Goal: Information Seeking & Learning: Learn about a topic

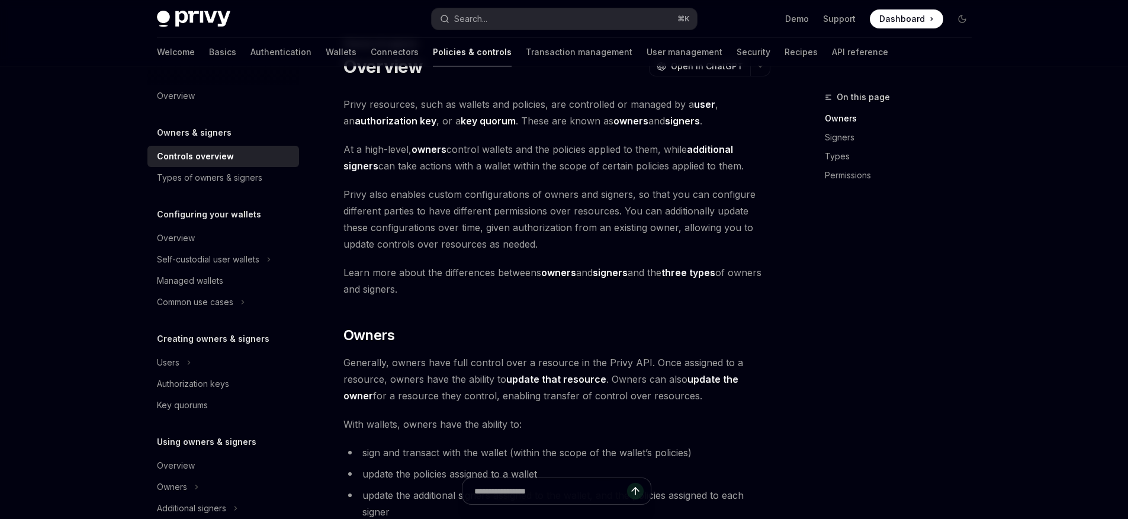
scroll to position [67, 0]
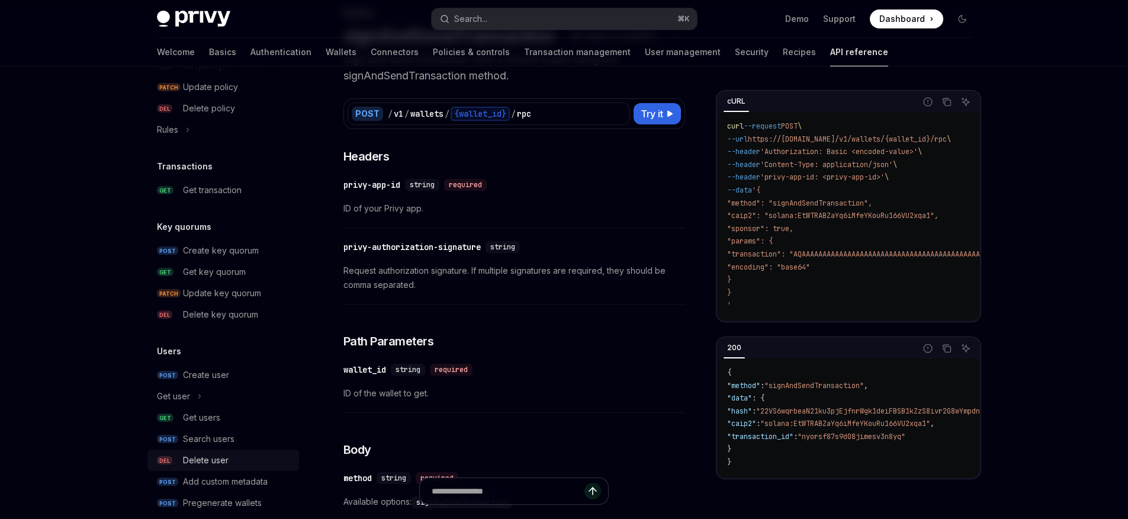
scroll to position [790, 0]
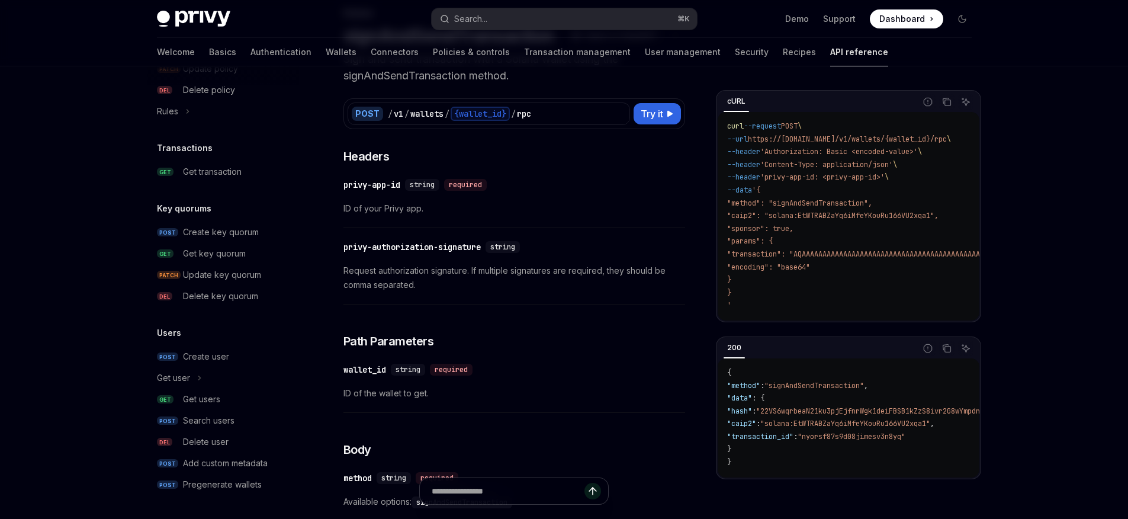
click at [207, 207] on h5 "Key quorums" at bounding box center [184, 208] width 54 height 14
click at [215, 250] on div "Get key quorum" at bounding box center [214, 253] width 63 height 14
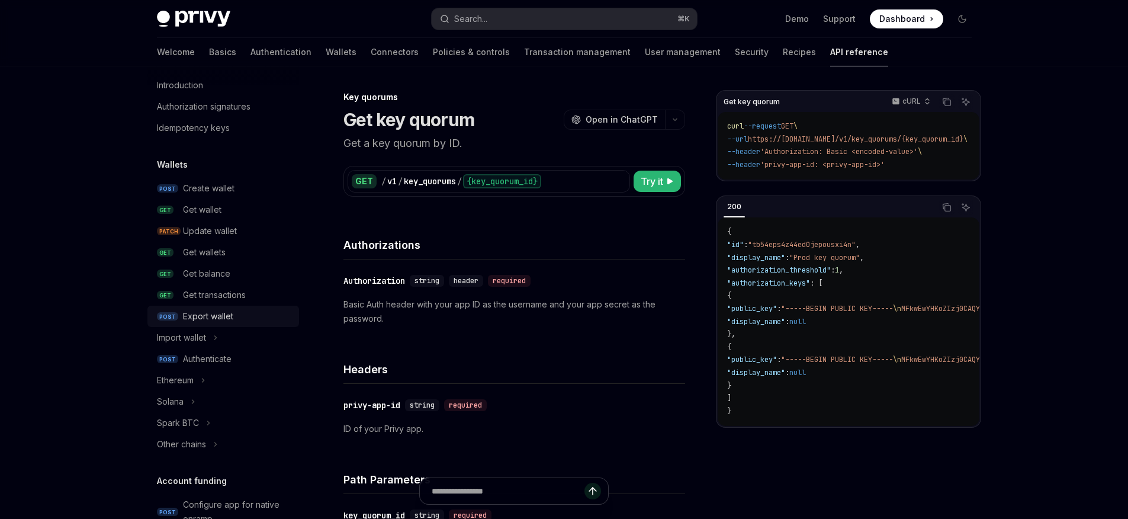
scroll to position [102, 0]
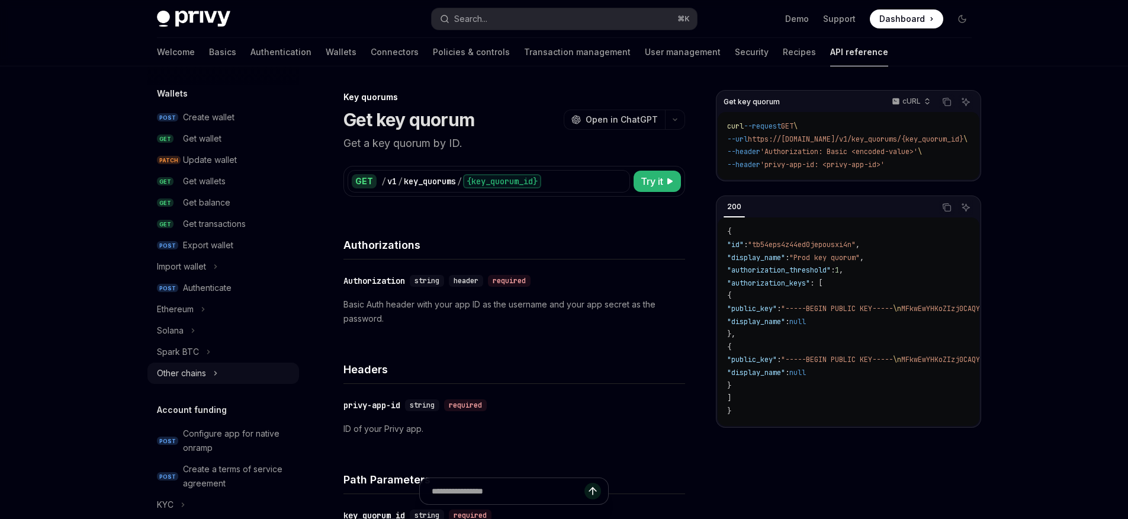
click at [231, 368] on button "Other chains" at bounding box center [223, 372] width 152 height 21
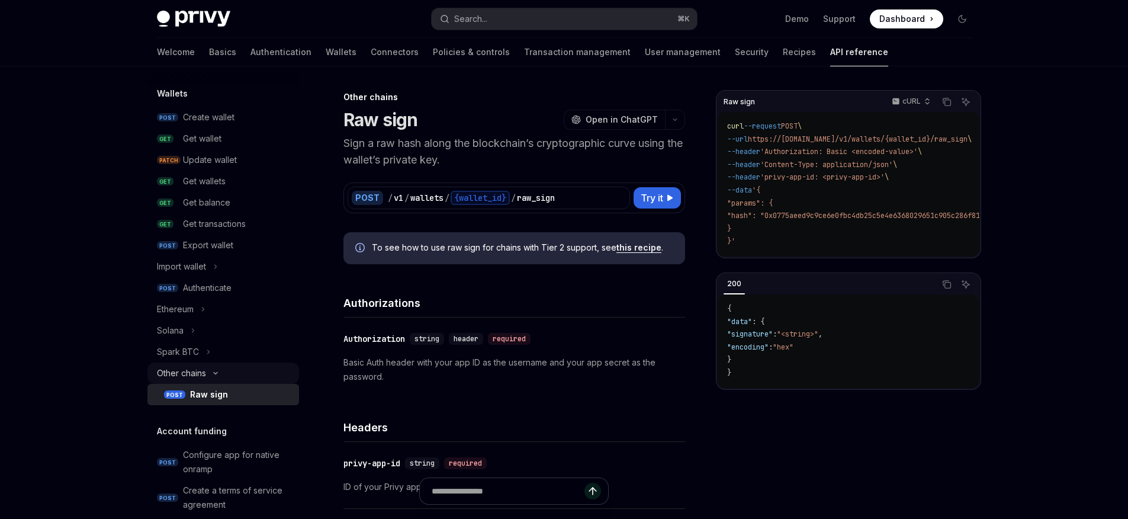
click at [231, 365] on button "Other chains" at bounding box center [223, 372] width 152 height 21
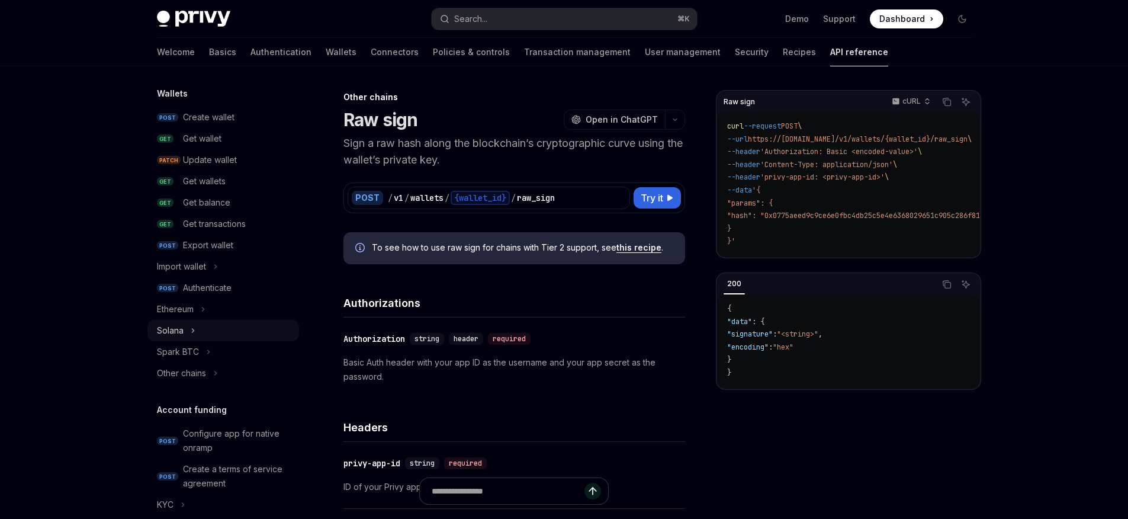
click at [203, 322] on button "Solana" at bounding box center [223, 330] width 152 height 21
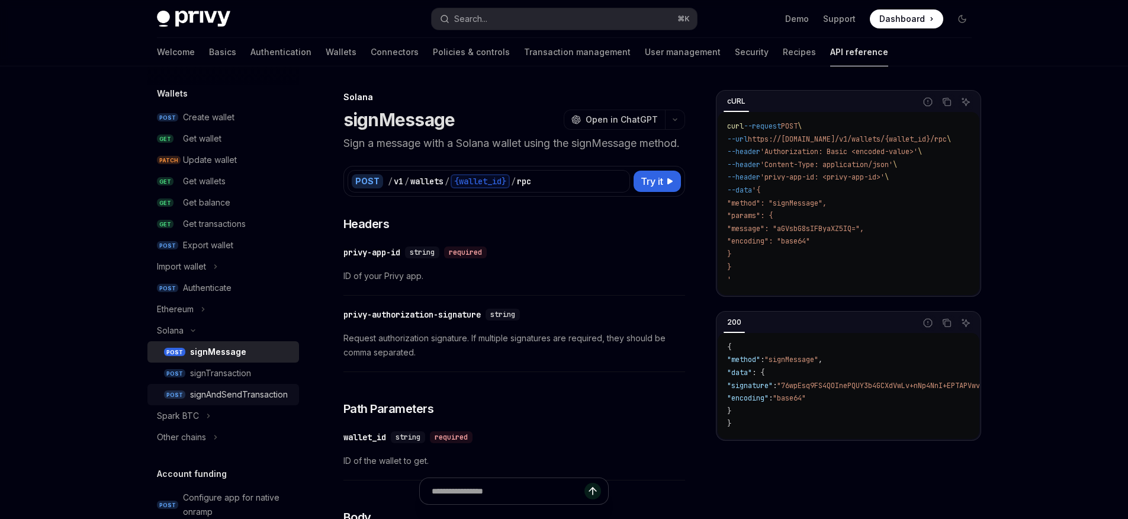
click at [231, 389] on div "signAndSendTransaction" at bounding box center [239, 394] width 98 height 14
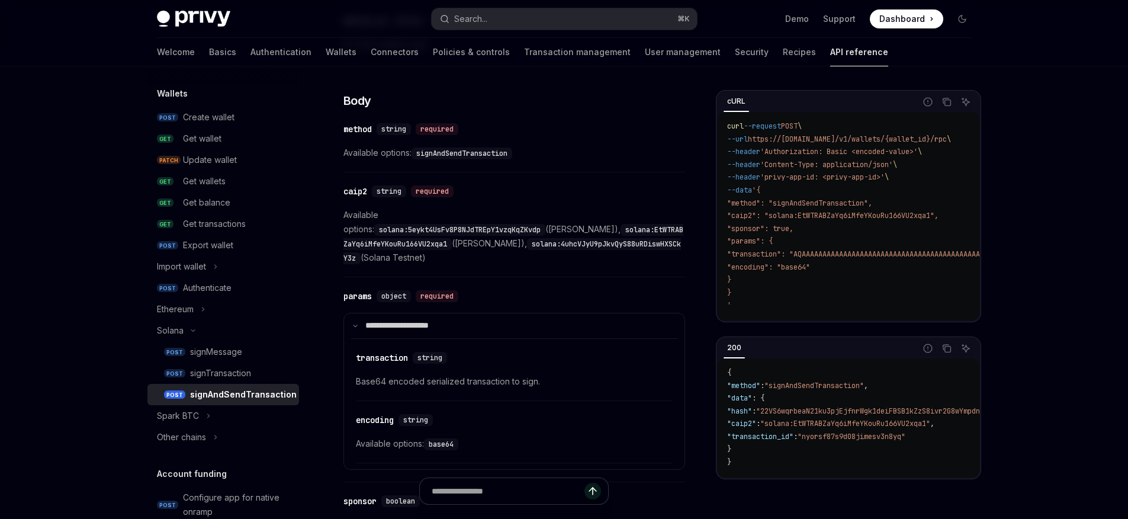
scroll to position [433, 0]
click at [511, 374] on span "Base64 encoded serialized transaction to sign." at bounding box center [514, 381] width 317 height 14
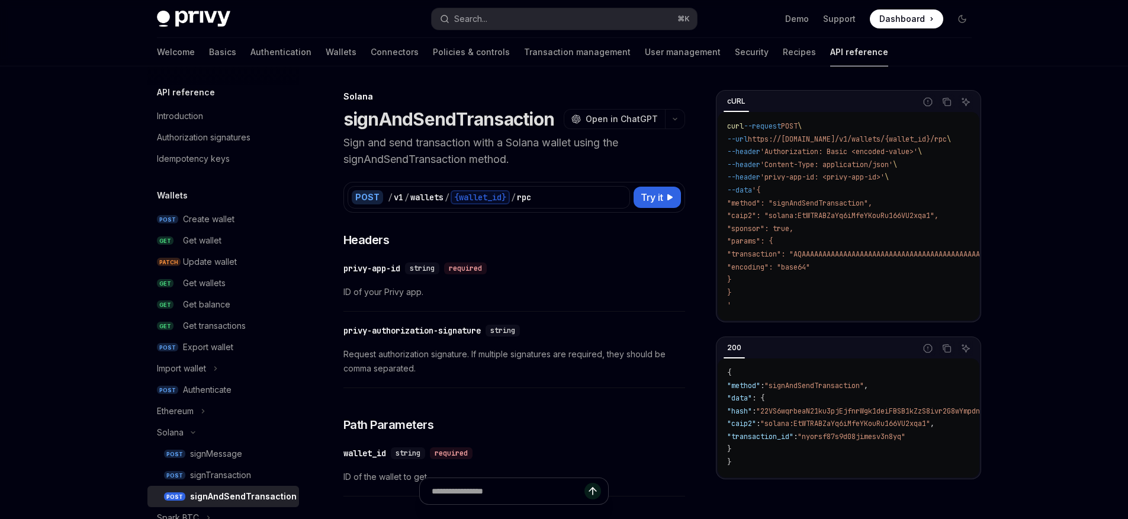
scroll to position [0, 0]
click at [220, 394] on div "Authenticate" at bounding box center [207, 389] width 49 height 14
type textarea "*"
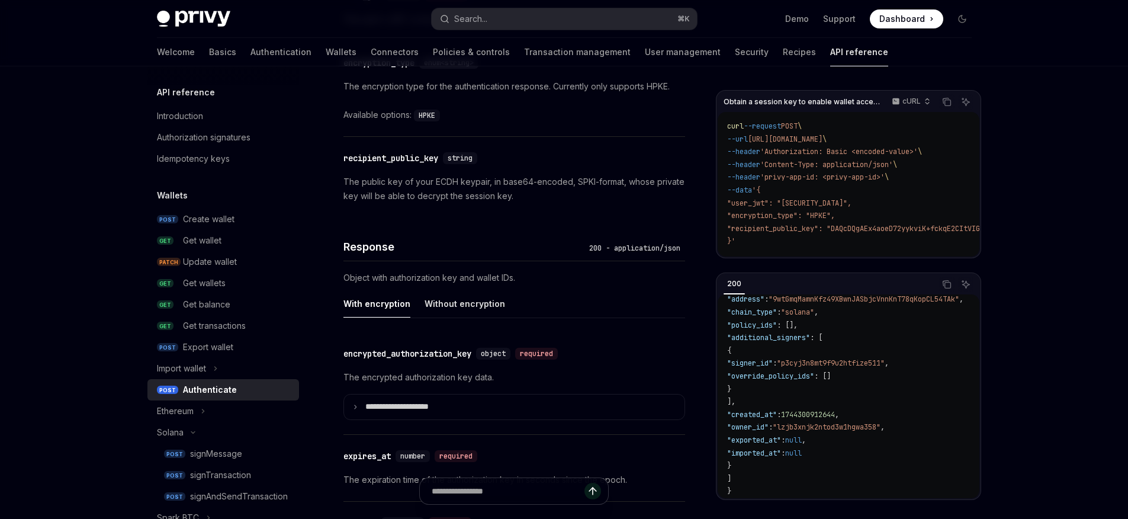
scroll to position [815, 0]
click at [400, 352] on div "encrypted_authorization_key" at bounding box center [407, 351] width 128 height 12
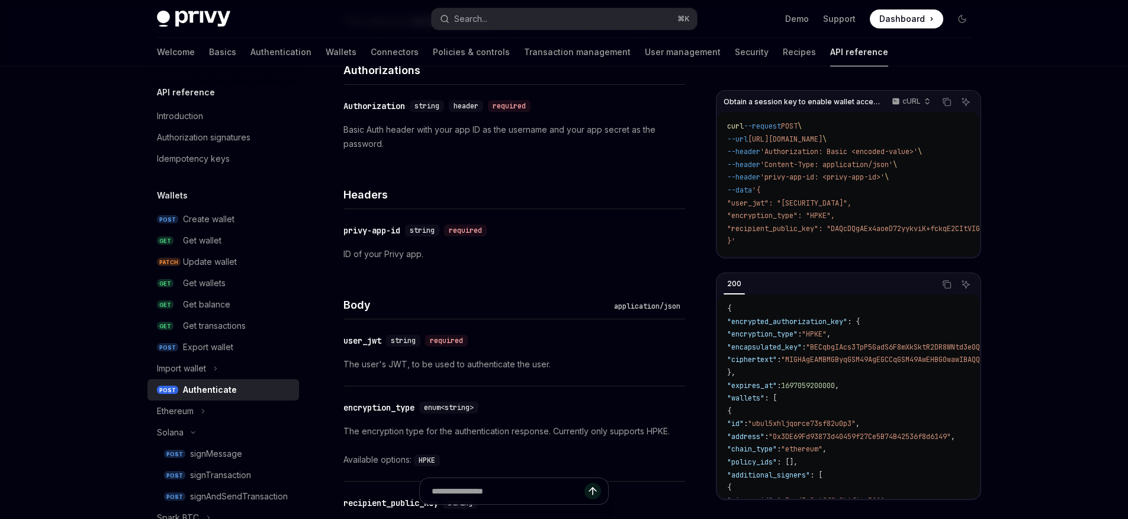
scroll to position [474, 0]
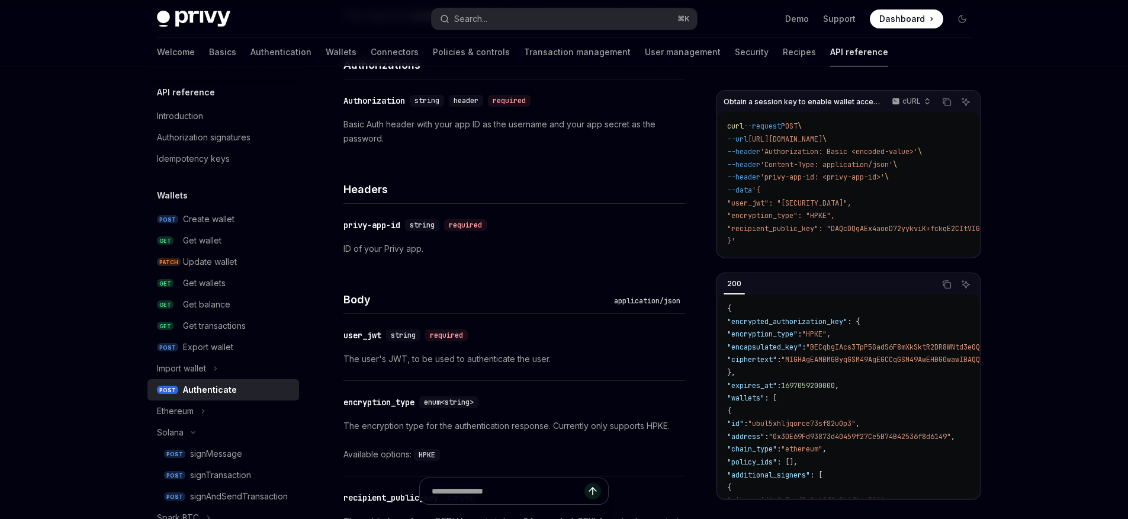
click at [461, 355] on p "The user's JWT, to be used to authenticate the user." at bounding box center [514, 359] width 342 height 14
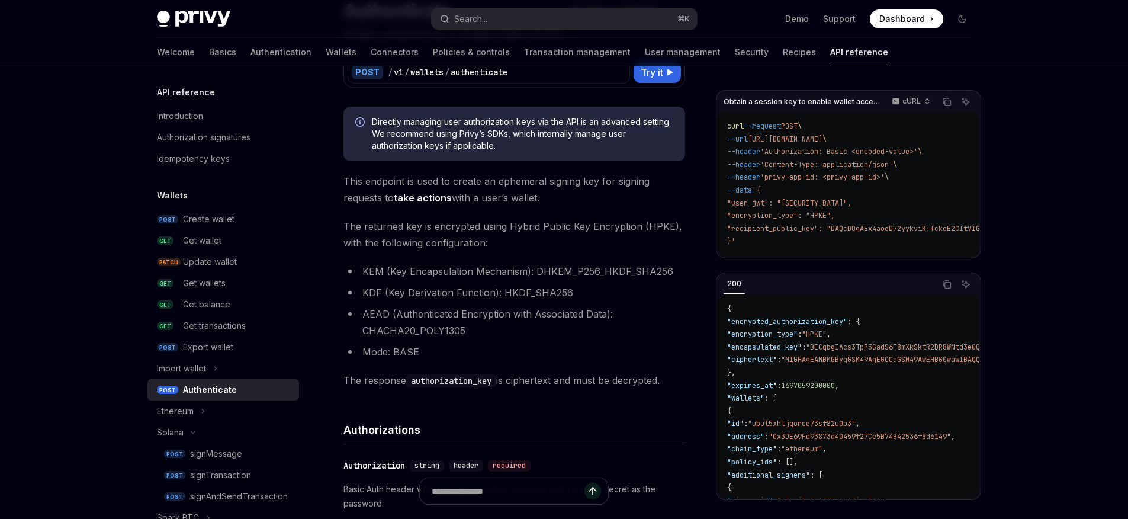
scroll to position [57, 0]
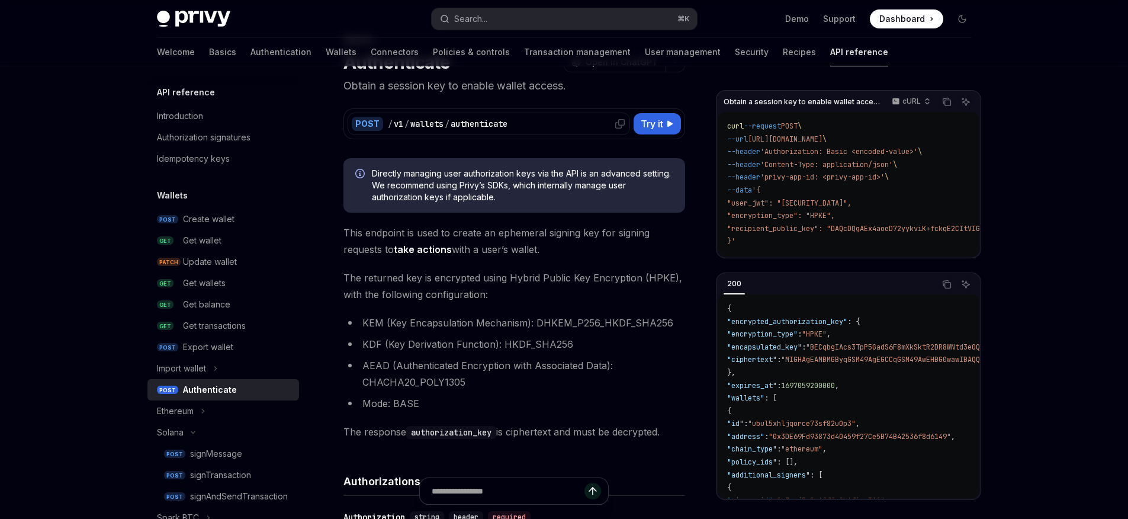
click at [621, 124] on icon at bounding box center [619, 123] width 9 height 9
drag, startPoint x: 522, startPoint y: 122, endPoint x: 385, endPoint y: 126, distance: 136.8
click at [385, 126] on div "POST / v1 / wallets / authenticate" at bounding box center [489, 123] width 282 height 22
copy div "/ v1 / wallets / authenticate"
click at [617, 123] on icon at bounding box center [619, 123] width 9 height 9
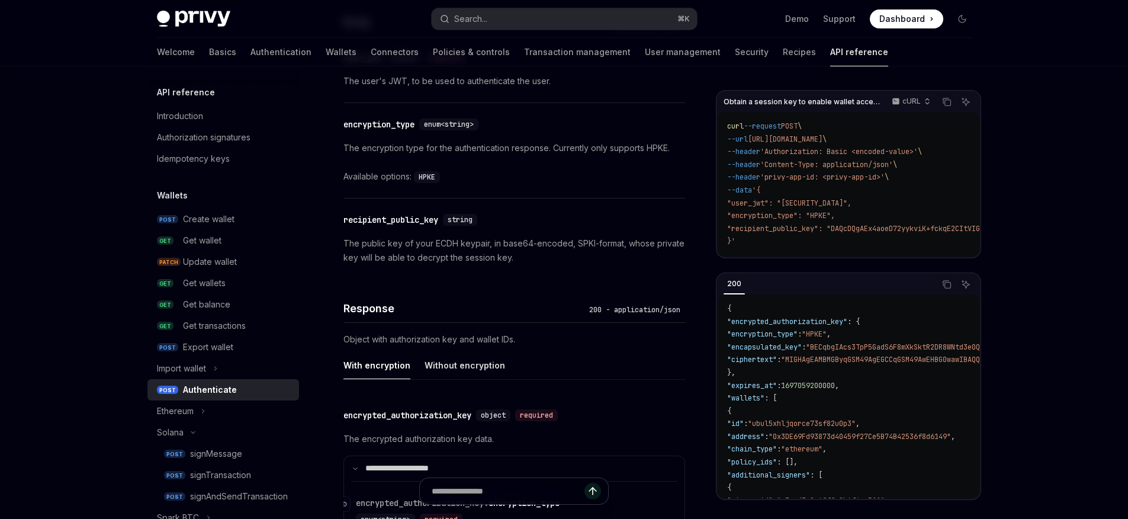
scroll to position [899, 0]
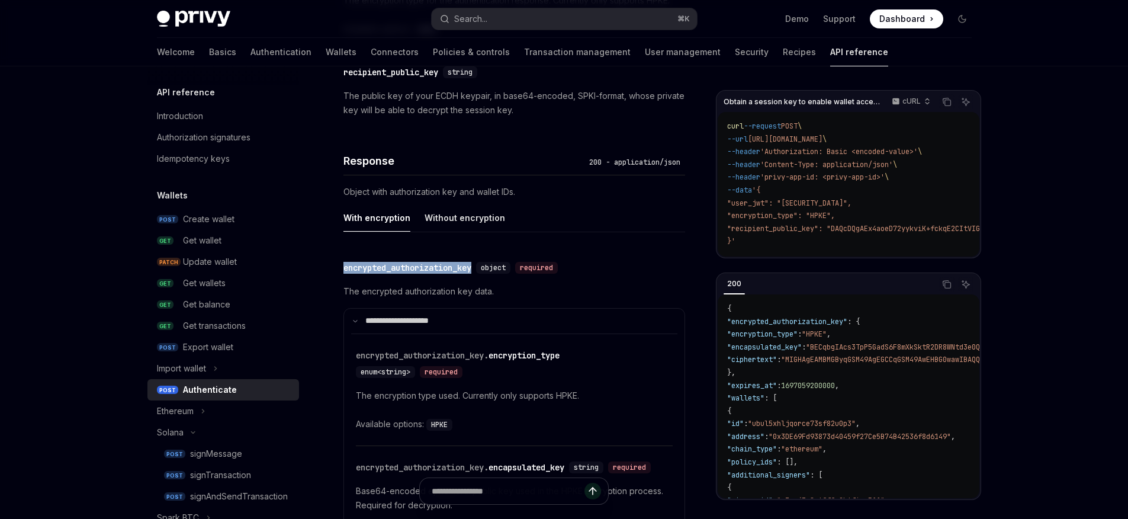
drag, startPoint x: 476, startPoint y: 268, endPoint x: 338, endPoint y: 262, distance: 138.1
click at [338, 262] on div "Wallets Authenticate OpenAI Open in ChatGPT Obtain a session key to enable wall…" at bounding box center [403, 74] width 568 height 1767
copy div "encrypted_authorization_key"
click at [217, 485] on link "POST signAndSendTransaction" at bounding box center [223, 493] width 152 height 21
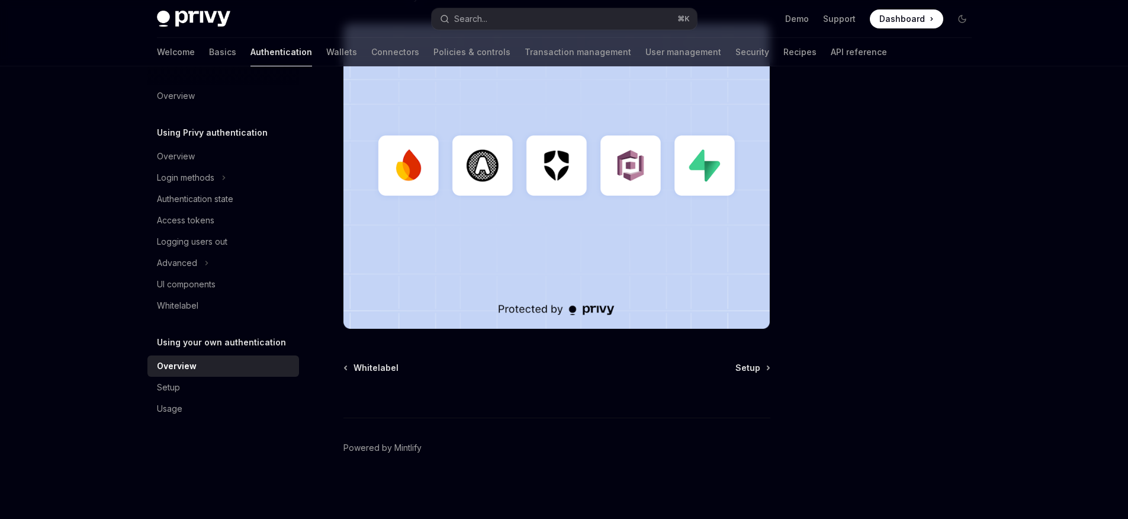
scroll to position [340, 0]
click at [756, 365] on span "Setup" at bounding box center [747, 367] width 25 height 12
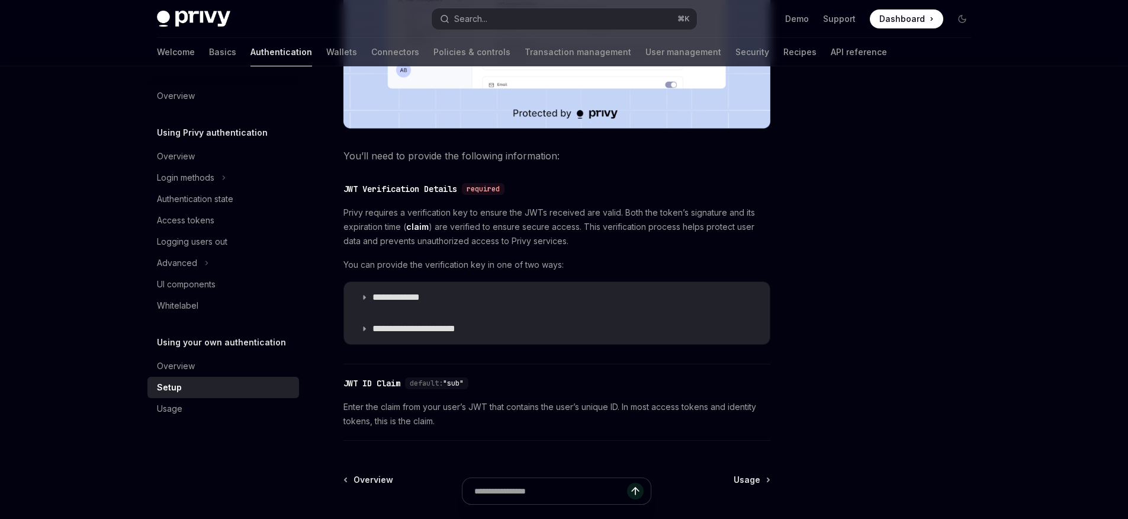
scroll to position [605, 0]
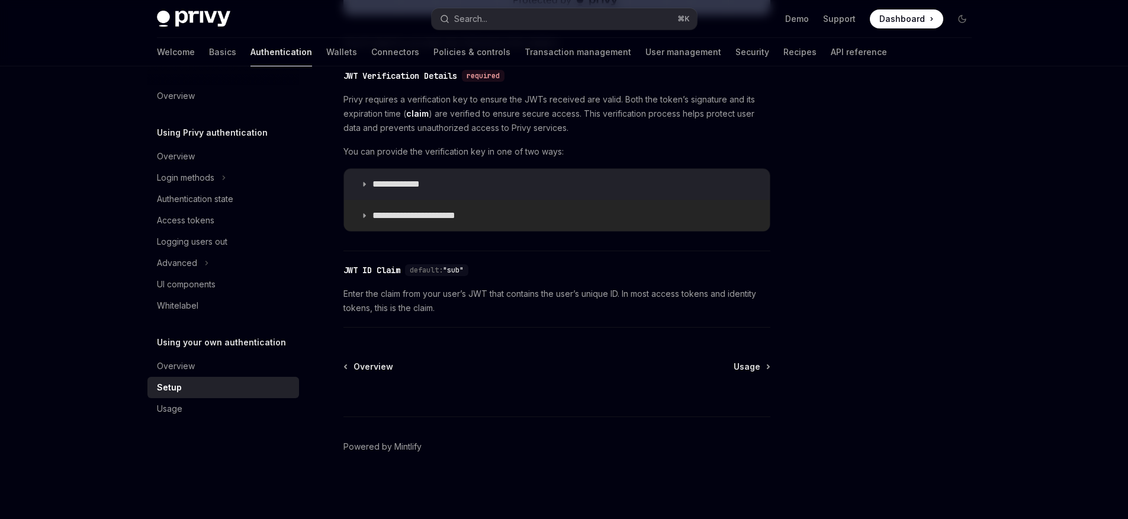
click at [438, 223] on summary "**********" at bounding box center [557, 215] width 426 height 31
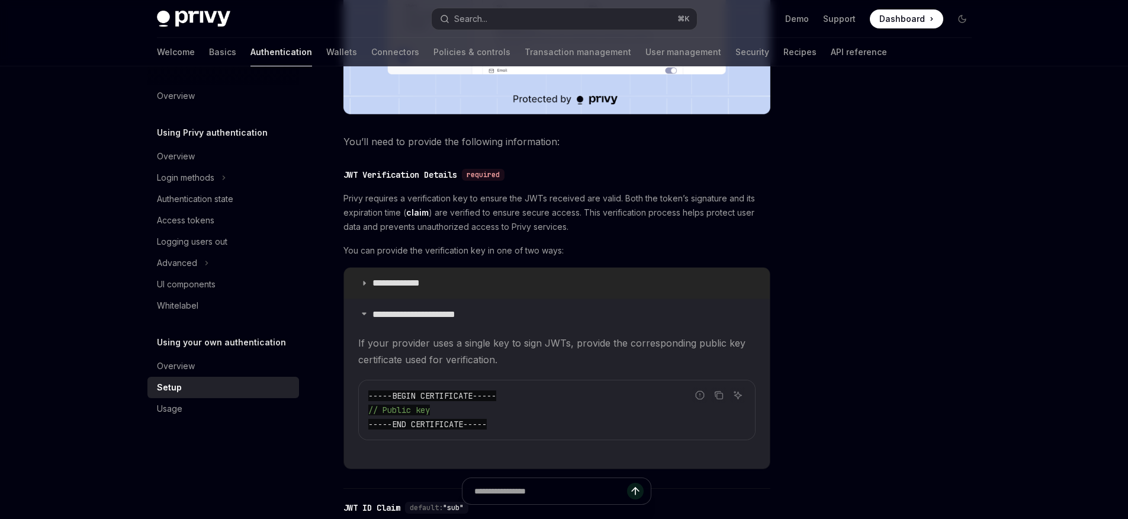
scroll to position [504, 0]
click at [696, 236] on div "**********" at bounding box center [556, 331] width 427 height 278
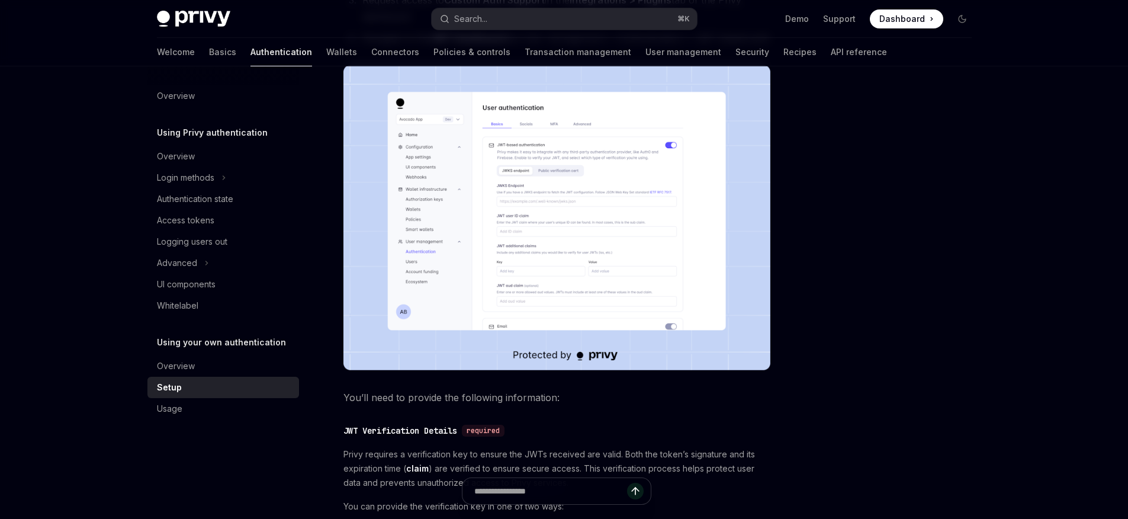
click at [581, 237] on img at bounding box center [556, 217] width 427 height 305
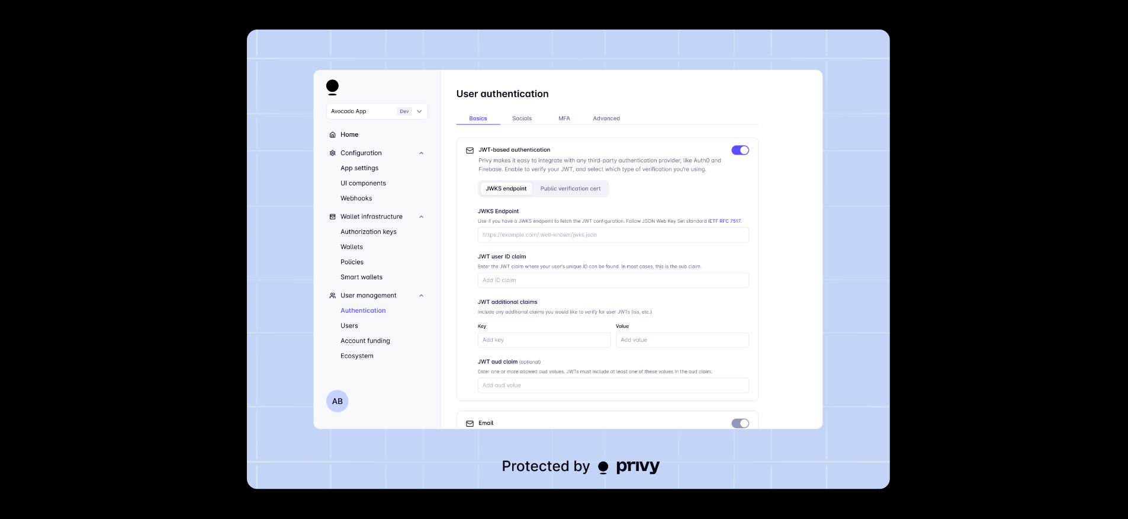
click at [921, 308] on div at bounding box center [564, 259] width 1128 height 519
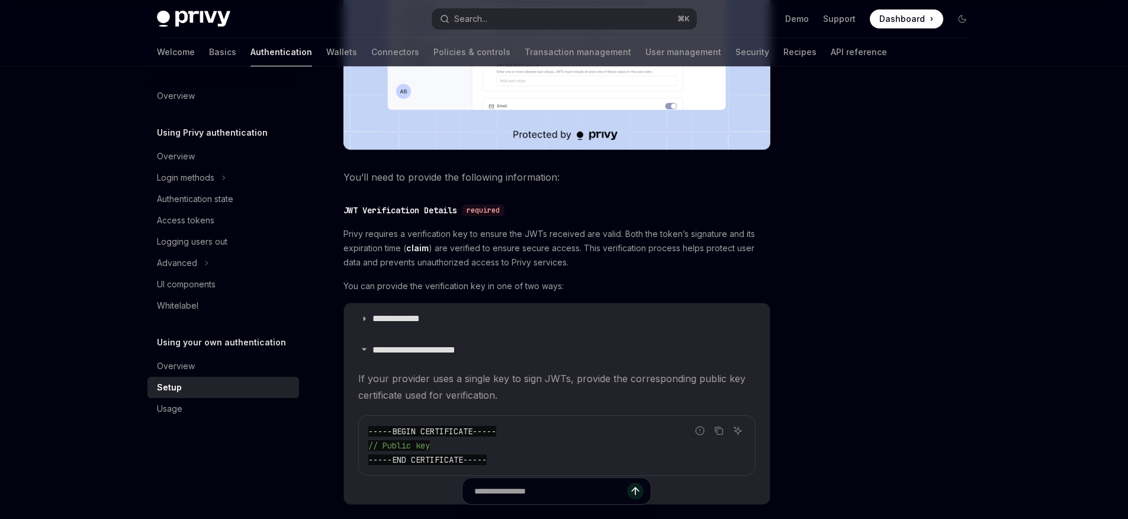
scroll to position [481, 0]
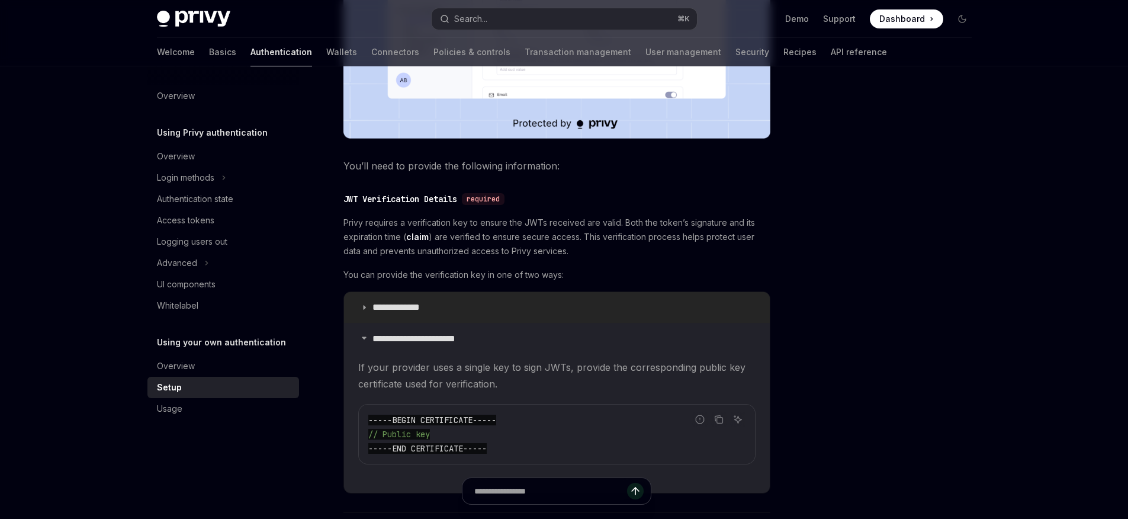
click at [467, 312] on summary "**********" at bounding box center [557, 307] width 426 height 31
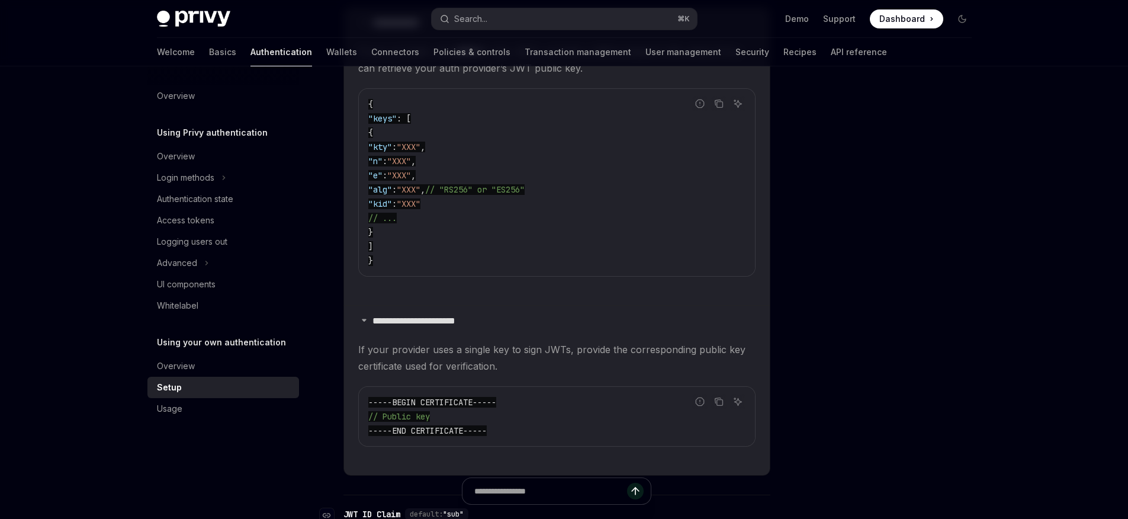
scroll to position [976, 0]
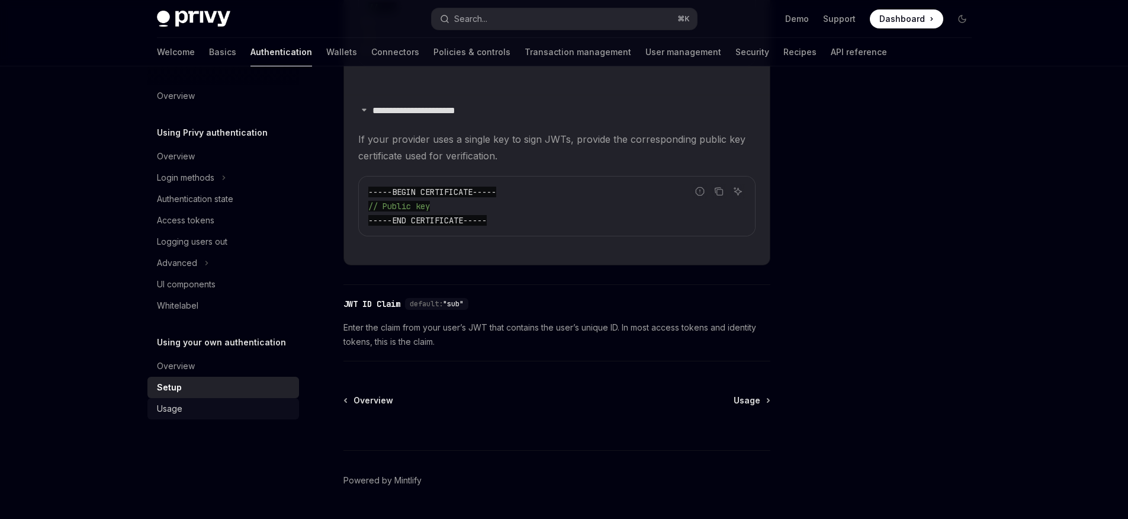
click at [189, 405] on div "Usage" at bounding box center [224, 408] width 135 height 14
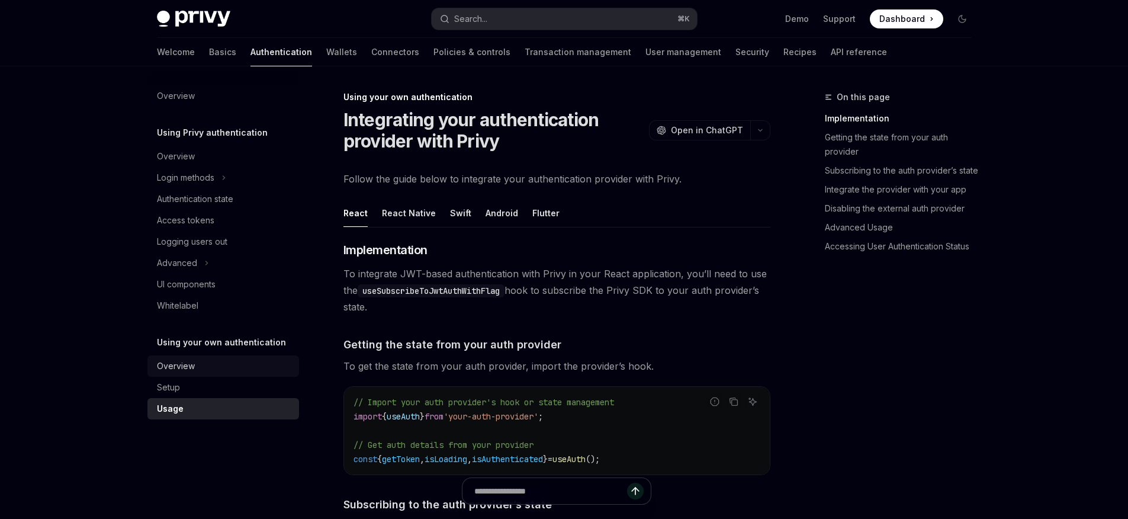
click at [198, 365] on div "Overview" at bounding box center [224, 366] width 135 height 14
click at [229, 135] on h5 "Using Privy authentication" at bounding box center [212, 133] width 111 height 14
type textarea "*"
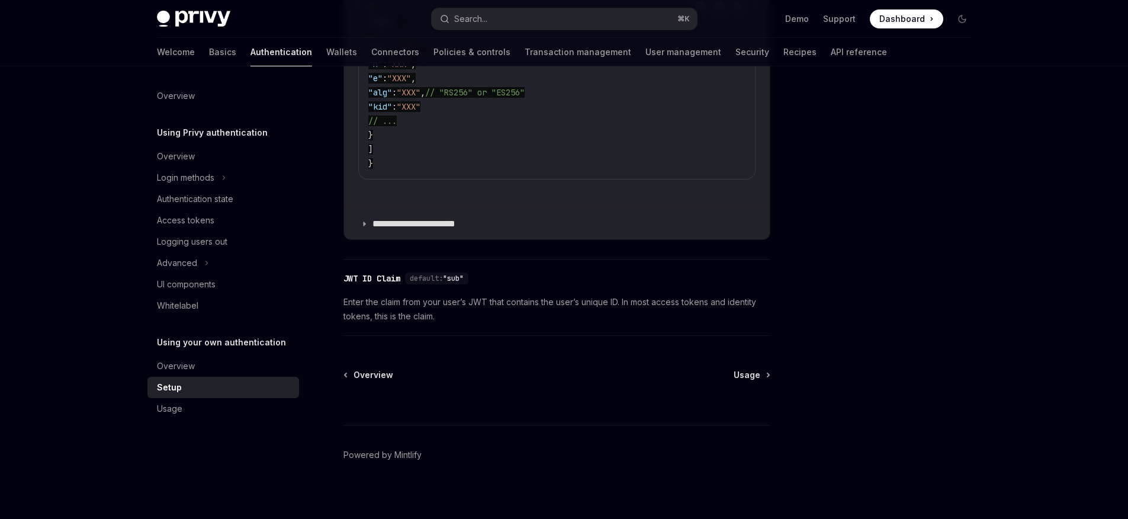
scroll to position [871, 0]
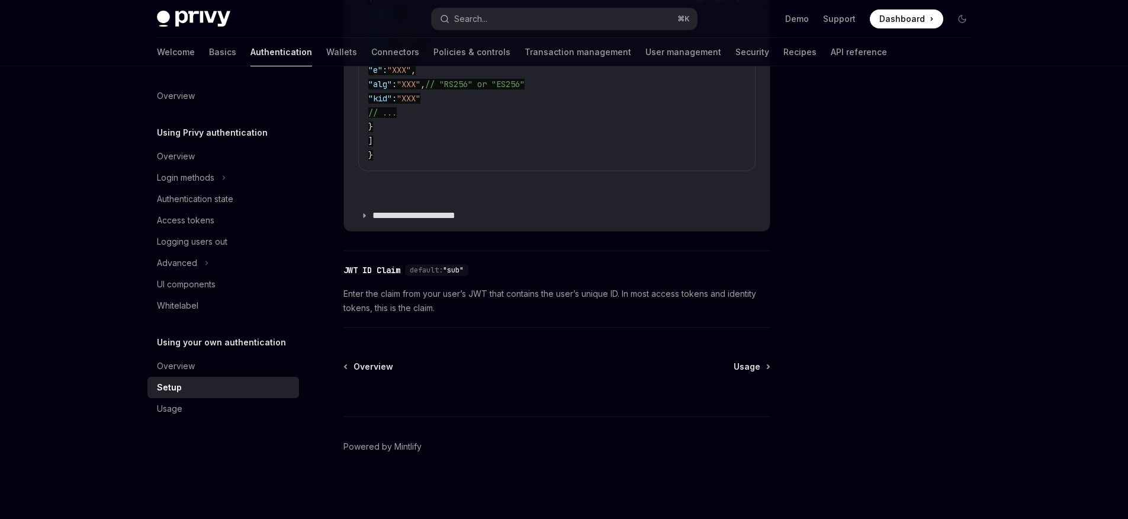
click at [742, 371] on span "Usage" at bounding box center [747, 367] width 27 height 12
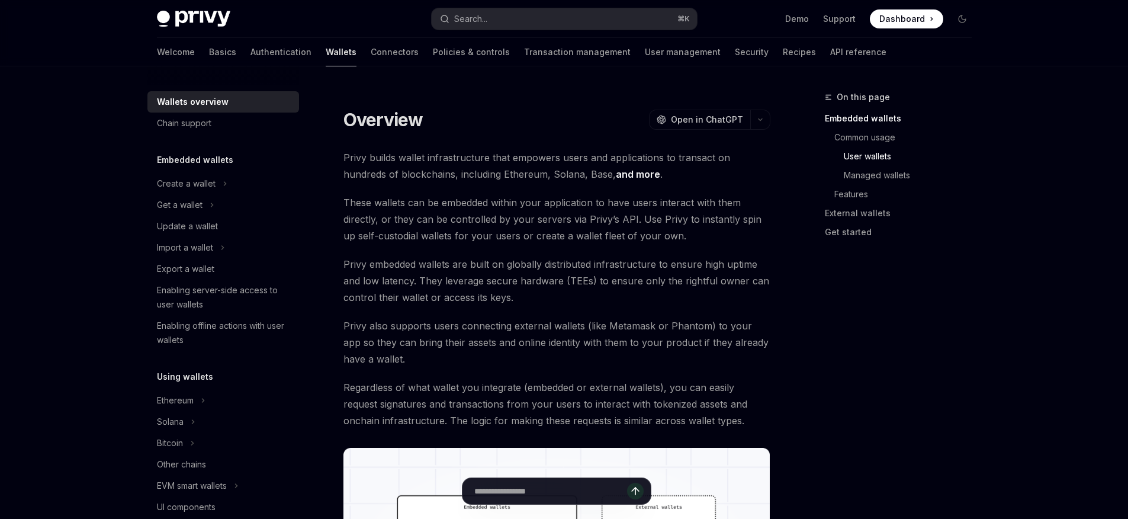
scroll to position [1070, 0]
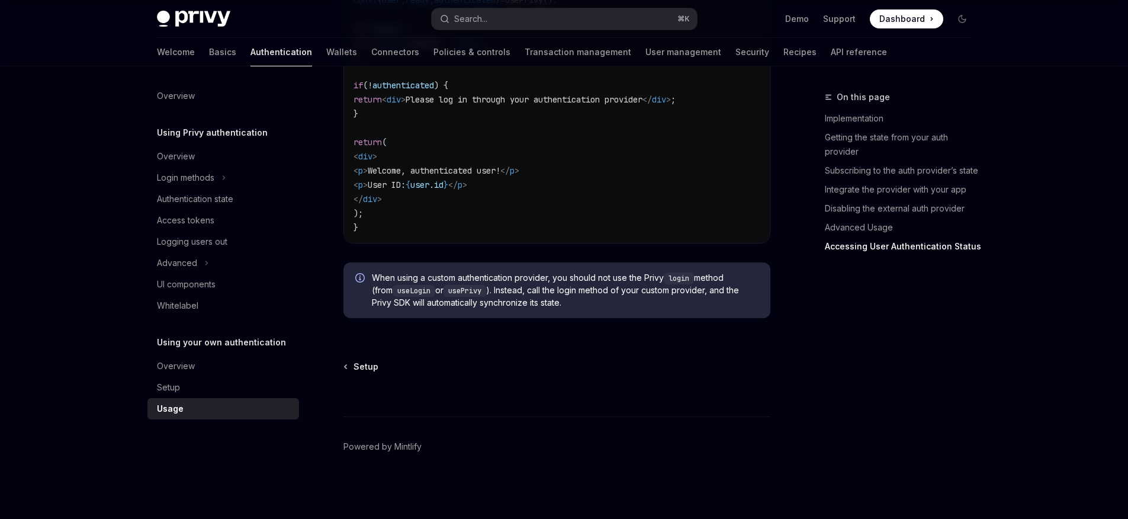
scroll to position [2515, 0]
click at [189, 46] on div "Welcome Basics Authentication Wallets Connectors Policies & controls Transactio…" at bounding box center [522, 52] width 730 height 28
click at [226, 217] on div "Access tokens" at bounding box center [224, 220] width 135 height 14
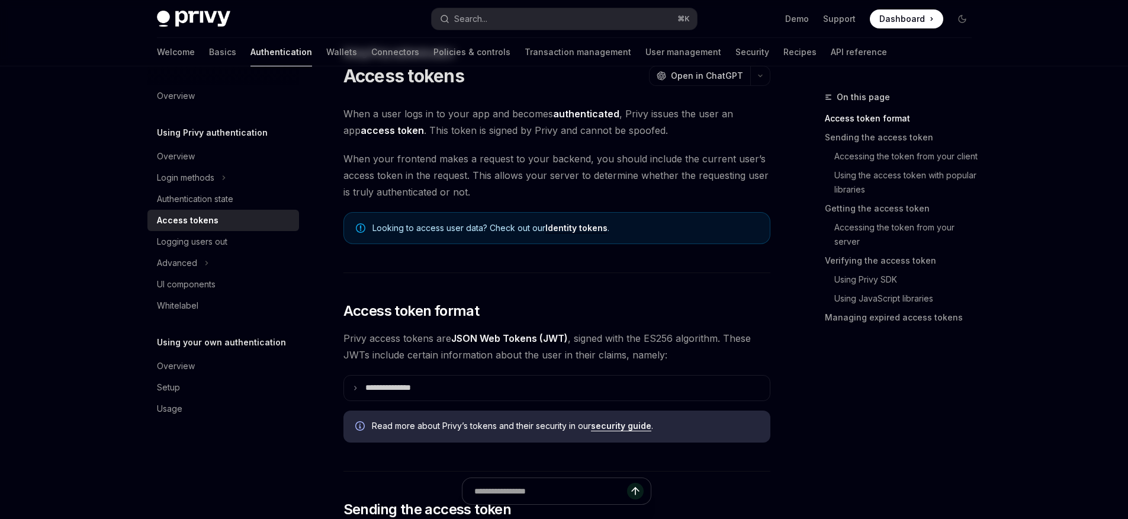
scroll to position [202, 0]
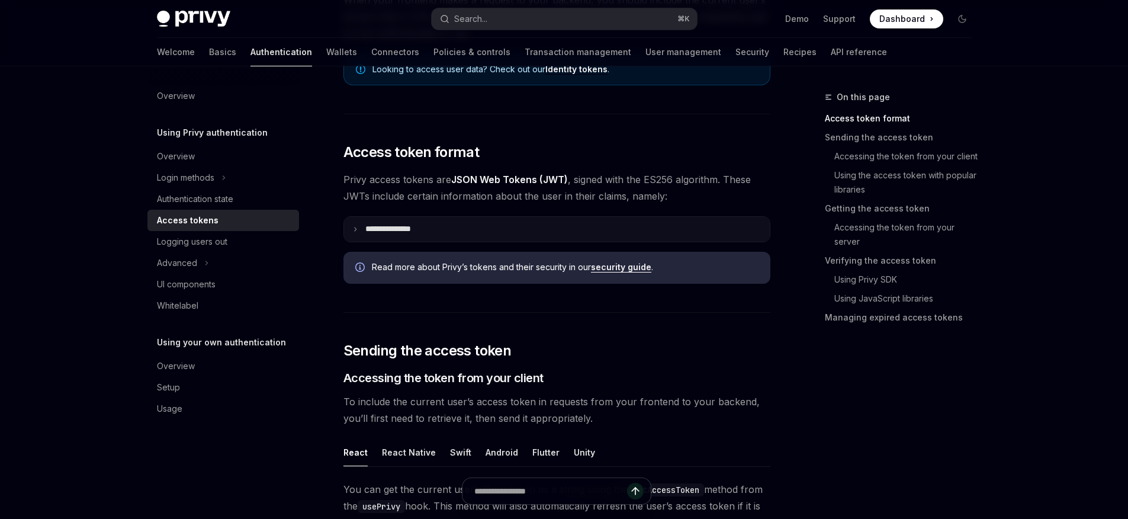
click at [398, 225] on p "**********" at bounding box center [397, 229] width 65 height 11
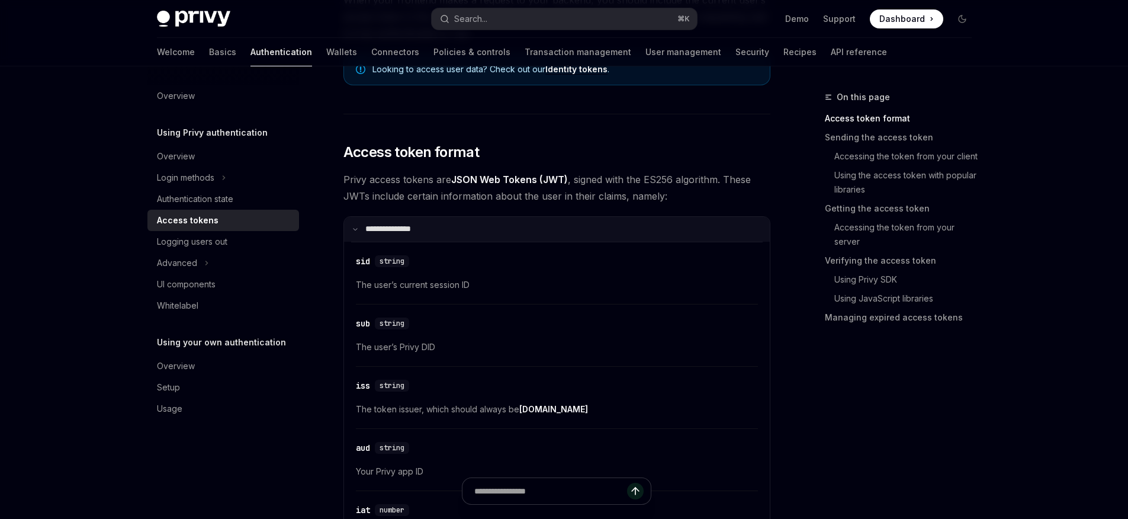
click at [398, 225] on p "**********" at bounding box center [395, 229] width 60 height 11
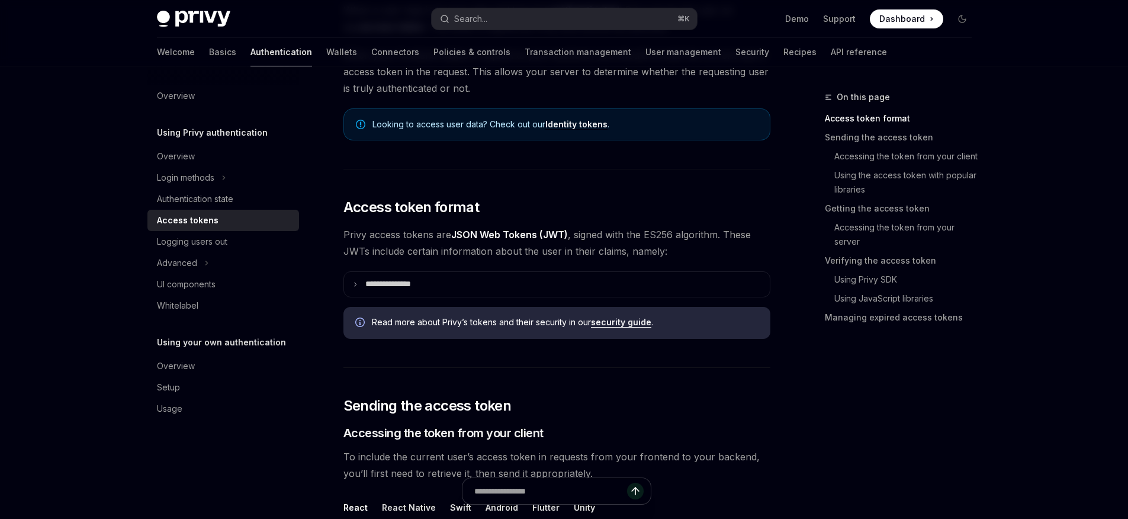
scroll to position [140, 0]
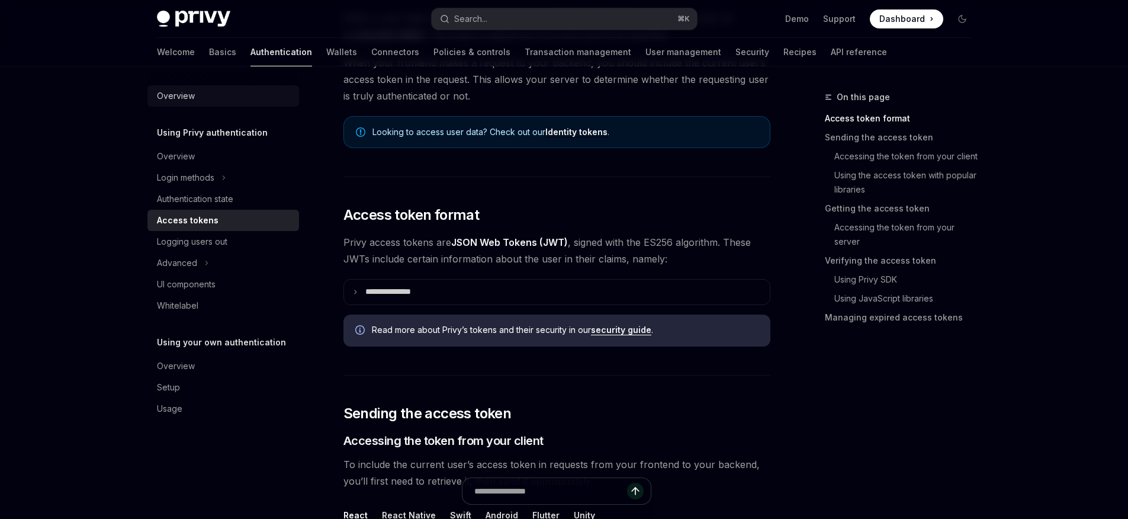
click at [195, 103] on link "Overview" at bounding box center [223, 95] width 152 height 21
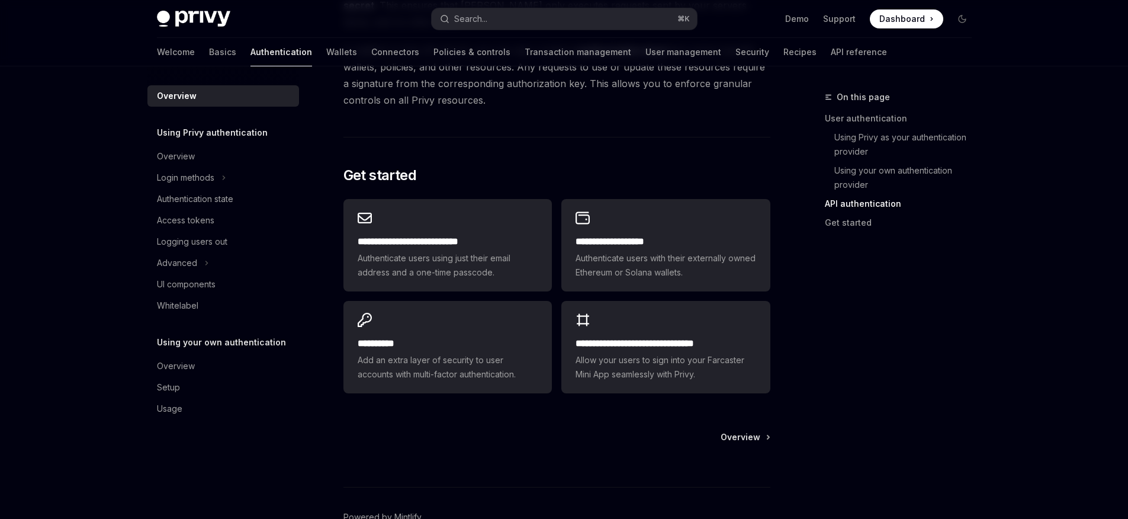
scroll to position [983, 0]
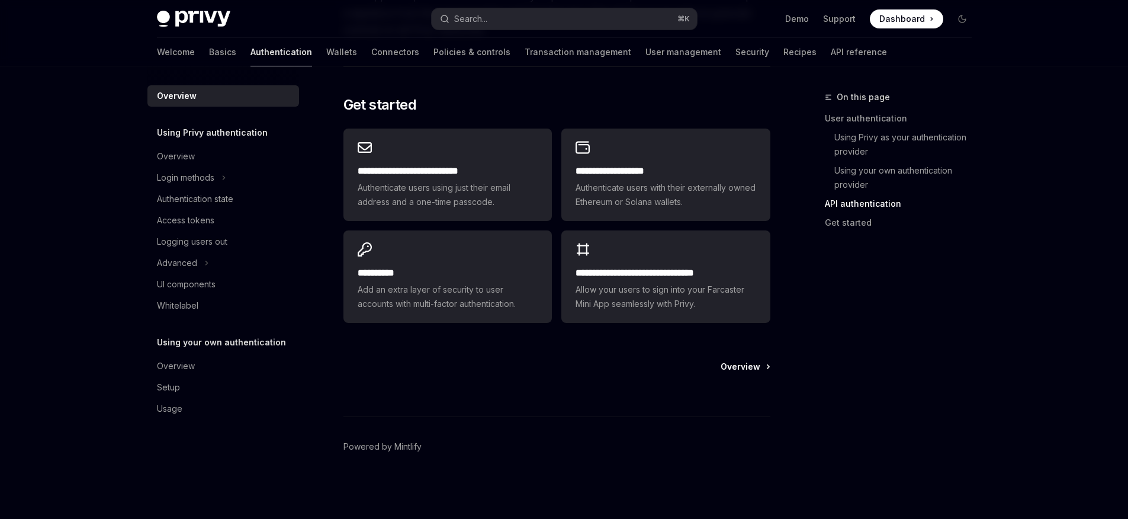
click at [739, 369] on span "Overview" at bounding box center [741, 367] width 40 height 12
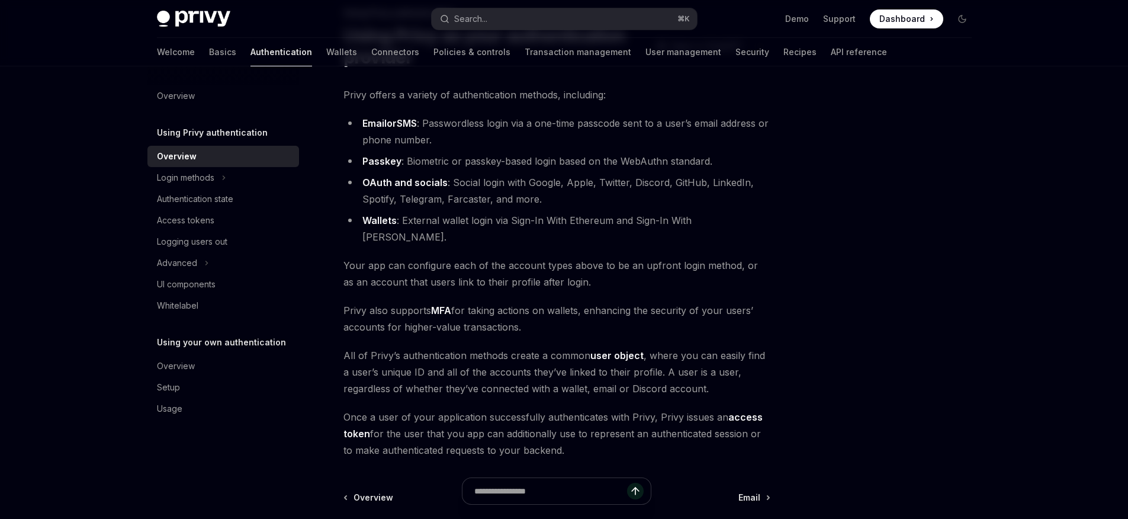
scroll to position [90, 0]
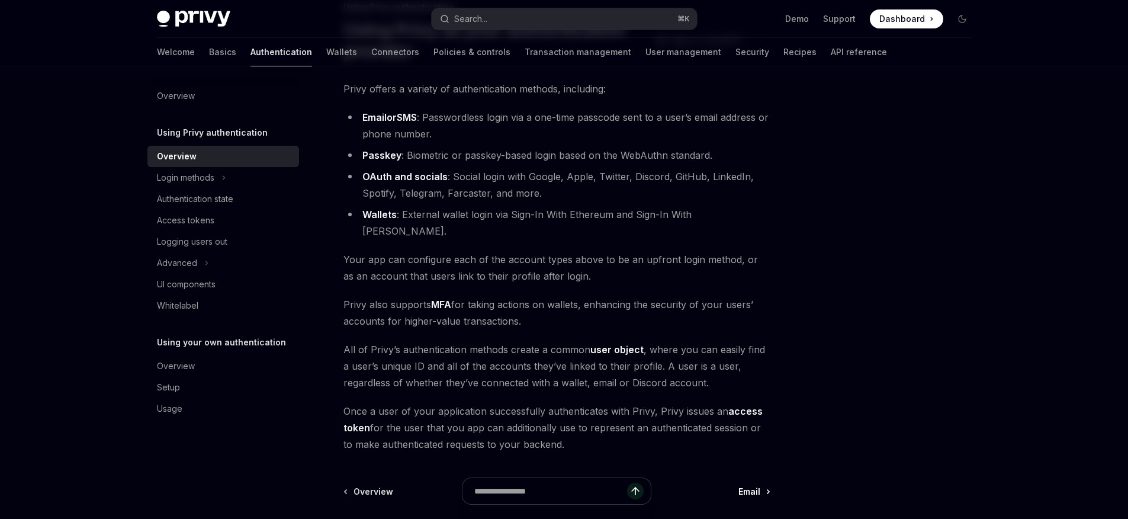
click at [748, 485] on span "Email" at bounding box center [749, 491] width 22 height 12
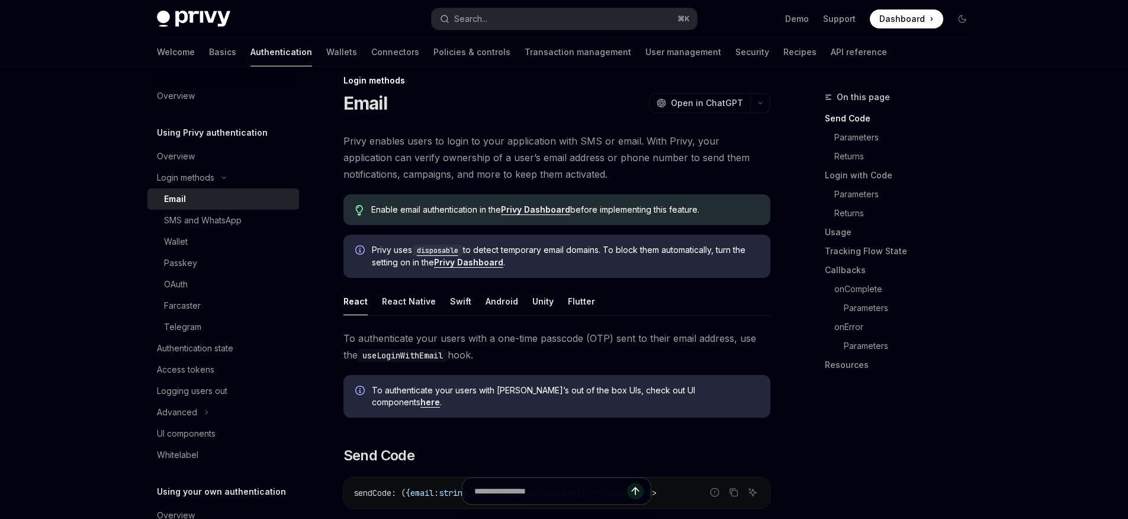
scroll to position [20, 0]
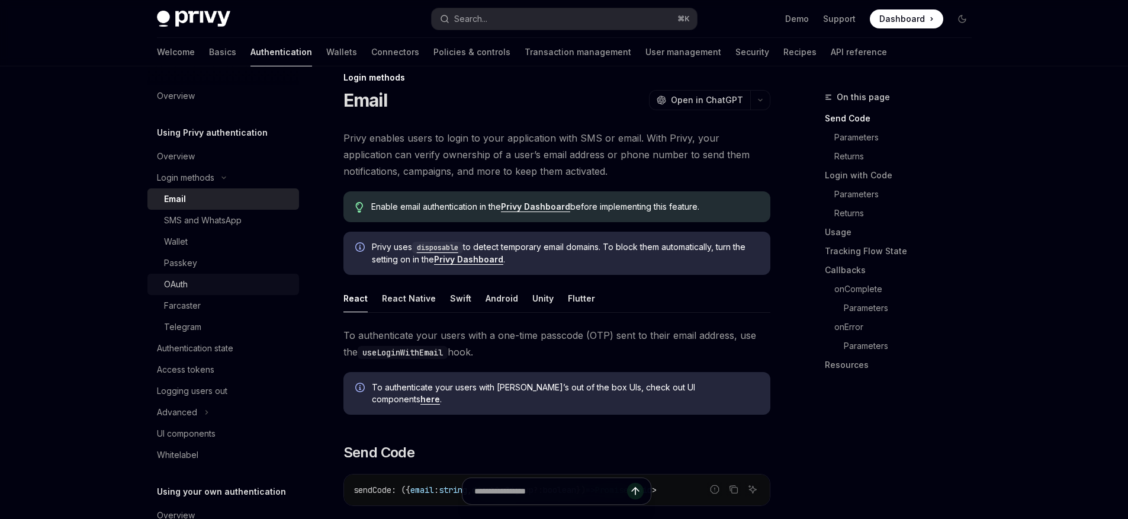
click at [227, 285] on div "OAuth" at bounding box center [228, 284] width 128 height 14
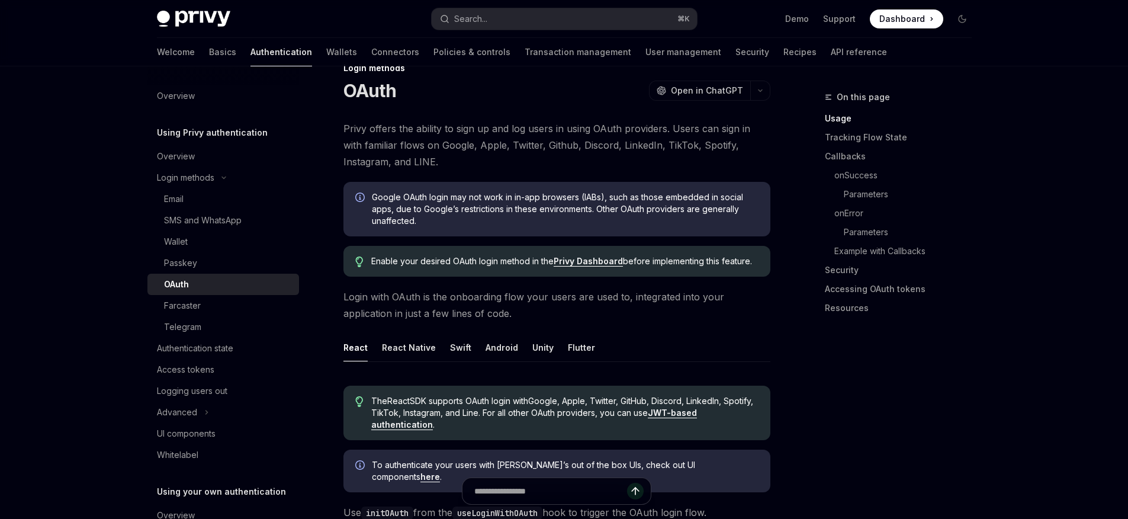
scroll to position [146, 0]
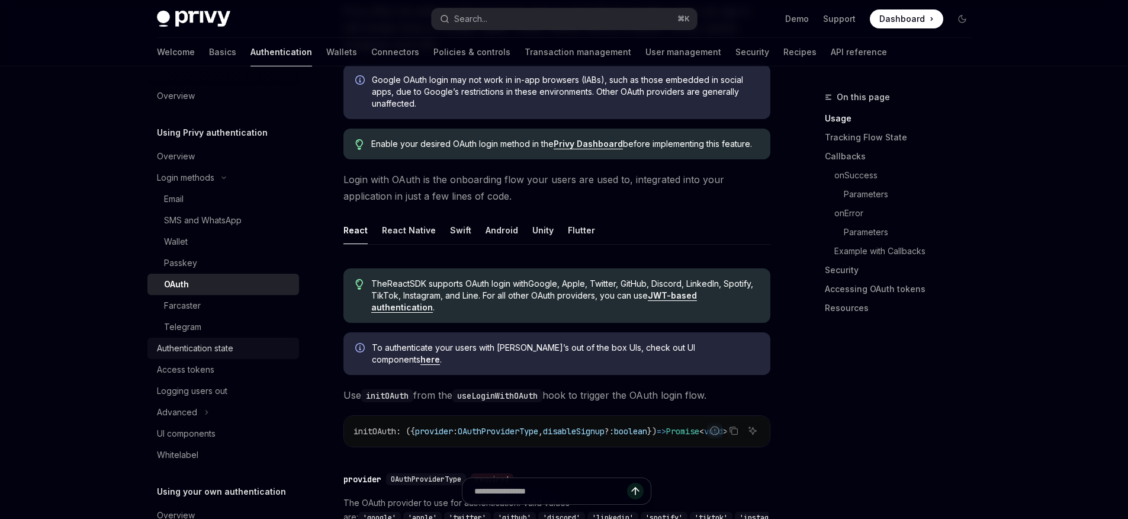
click at [198, 339] on link "Authentication state" at bounding box center [223, 347] width 152 height 21
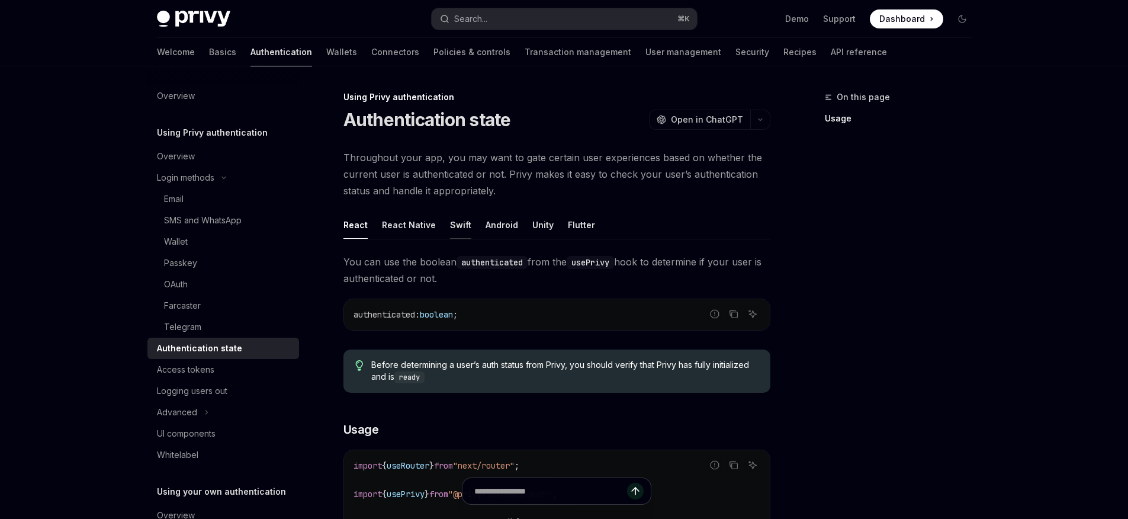
click at [452, 223] on button "Swift" at bounding box center [460, 225] width 21 height 28
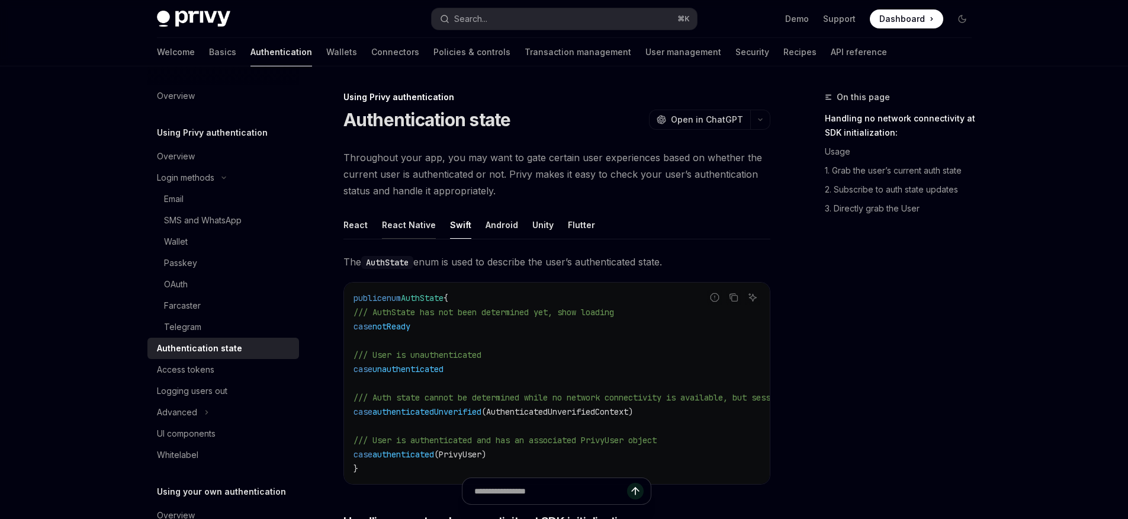
click at [388, 227] on button "React Native" at bounding box center [409, 225] width 54 height 28
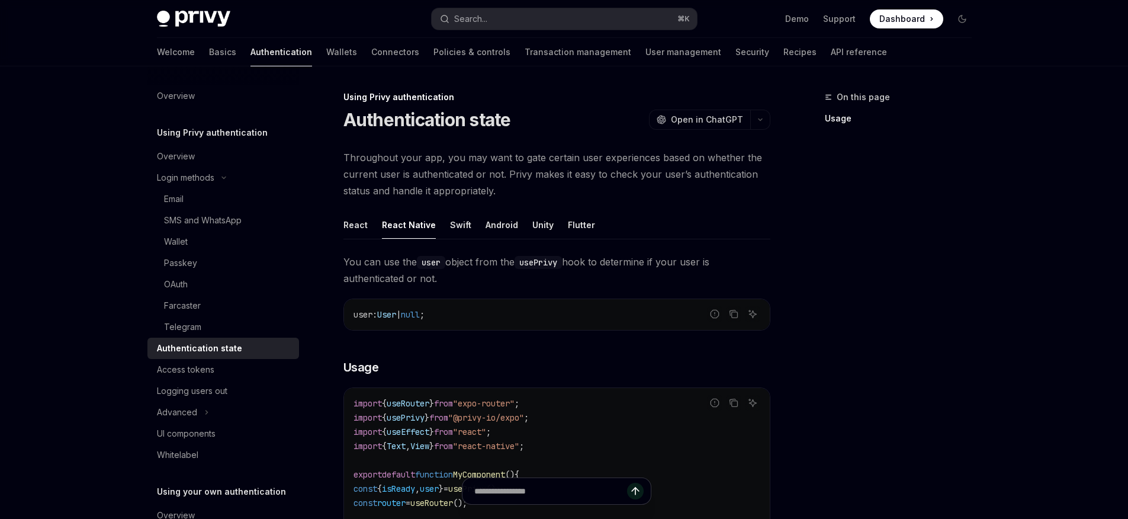
click at [355, 224] on button "React" at bounding box center [355, 225] width 24 height 28
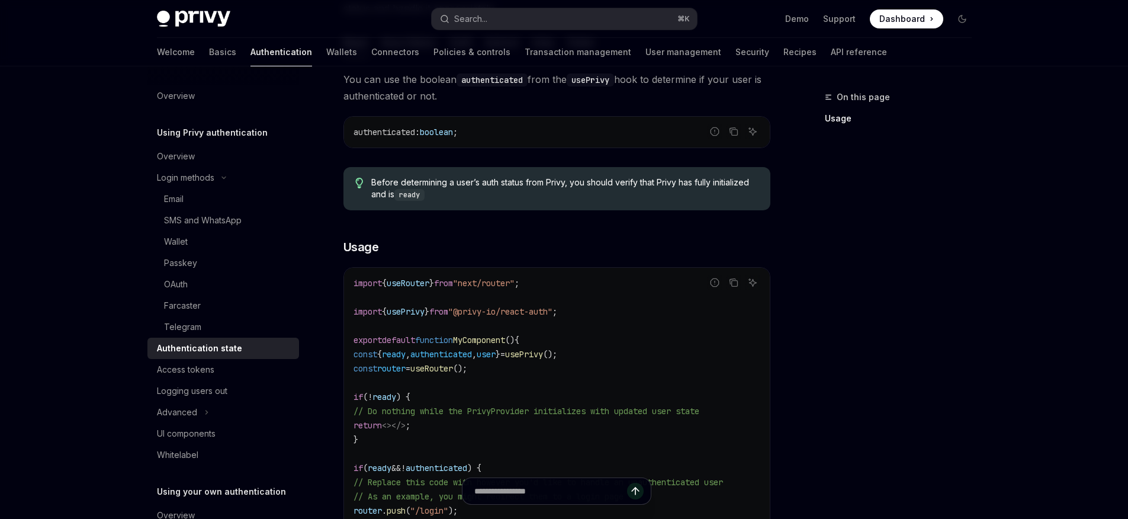
scroll to position [52, 0]
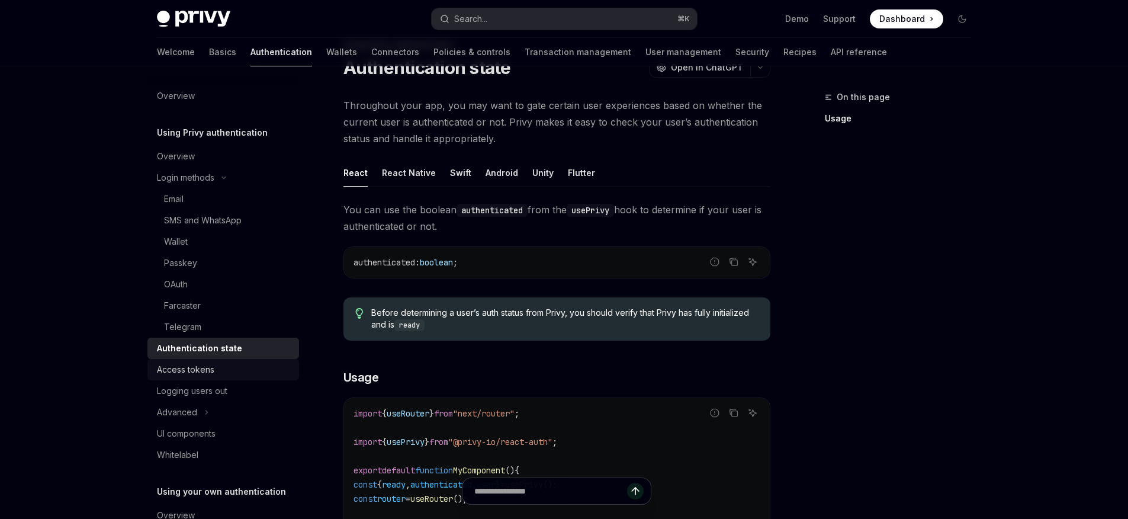
click at [199, 377] on link "Access tokens" at bounding box center [223, 369] width 152 height 21
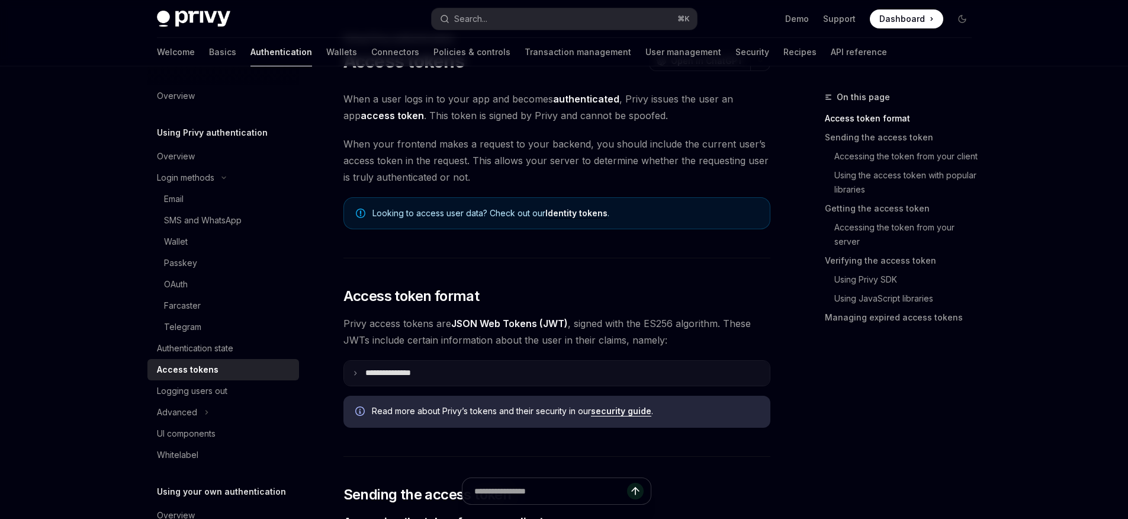
scroll to position [133, 0]
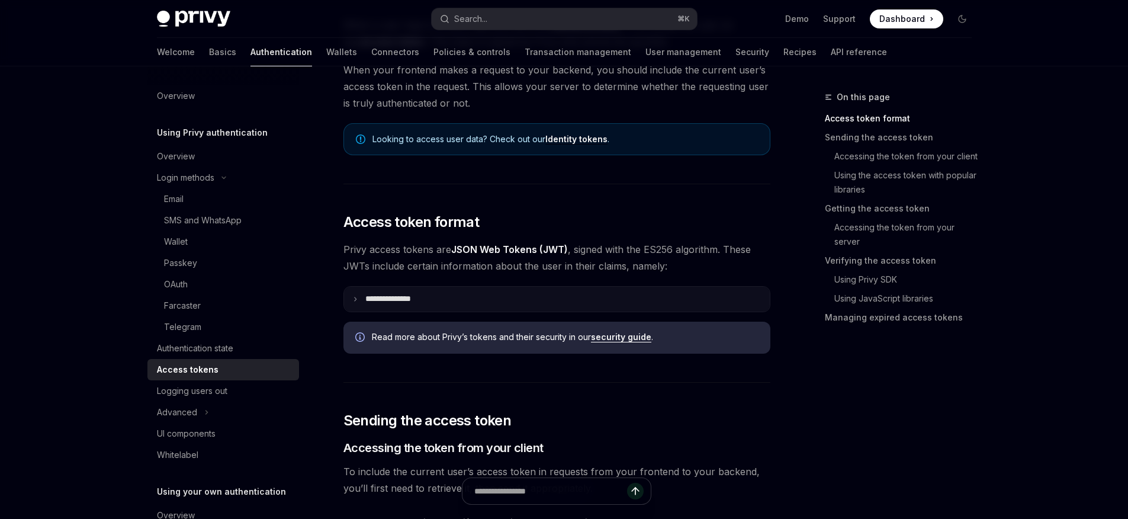
click at [584, 298] on summary "**********" at bounding box center [557, 299] width 426 height 25
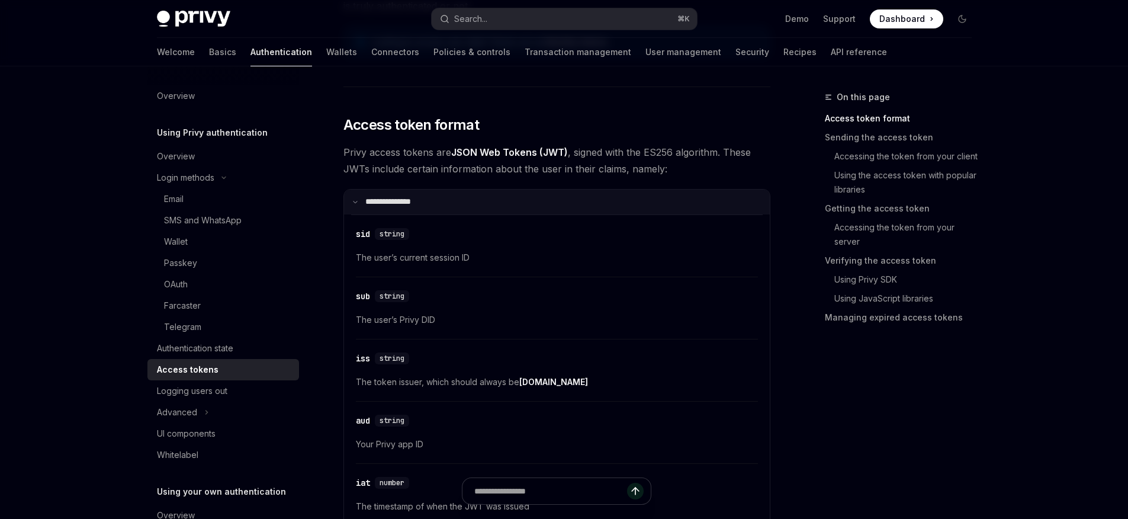
scroll to position [236, 0]
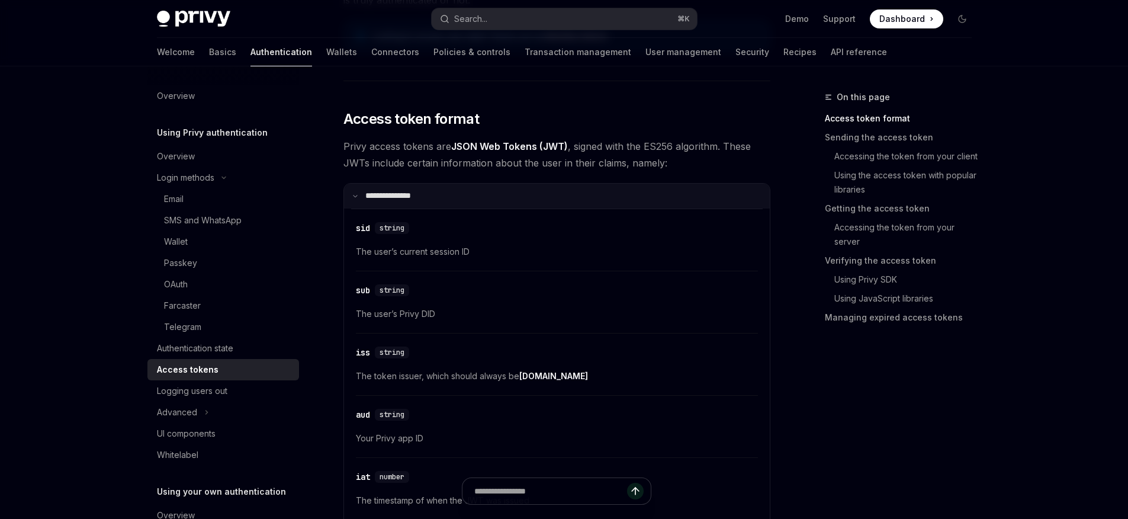
click at [493, 204] on summary "**********" at bounding box center [557, 196] width 426 height 25
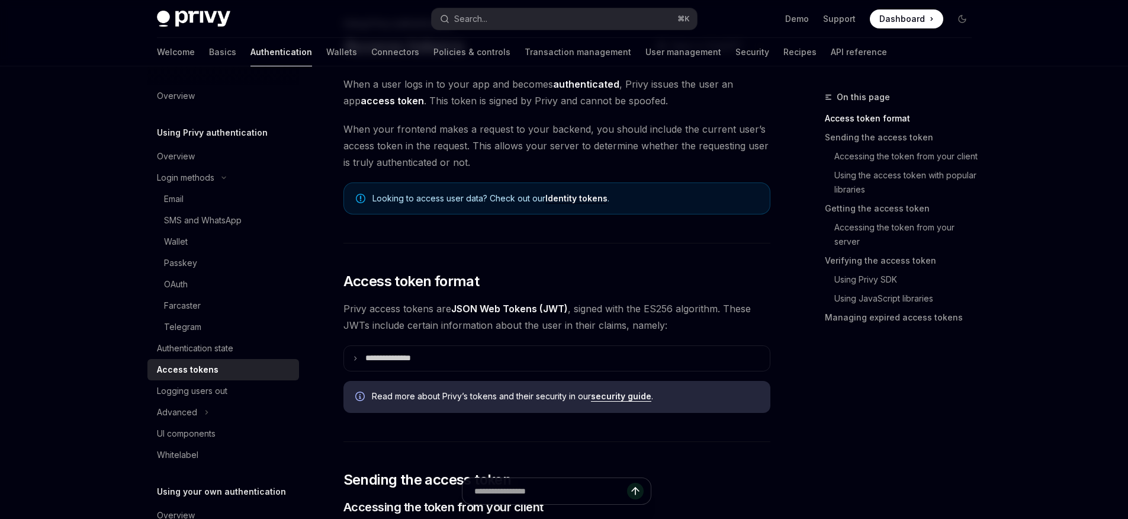
scroll to position [211, 0]
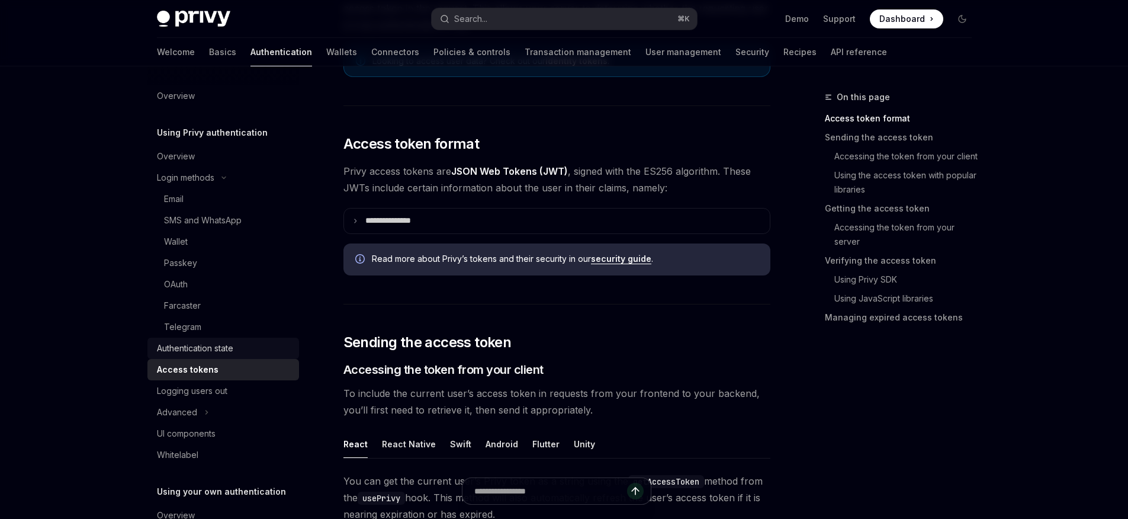
click at [208, 348] on div "Authentication state" at bounding box center [195, 348] width 76 height 14
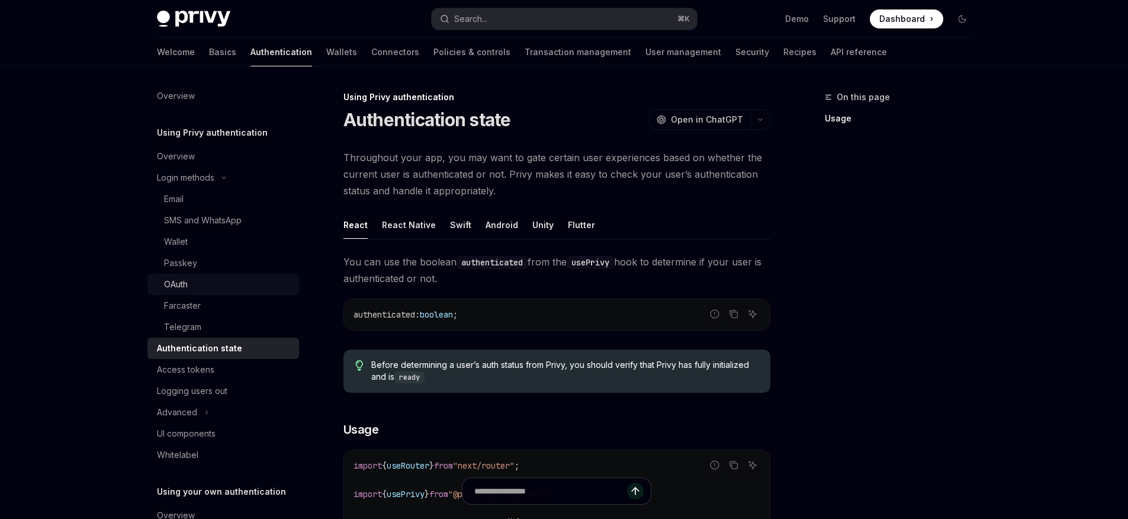
click at [204, 291] on div "OAuth" at bounding box center [228, 284] width 128 height 14
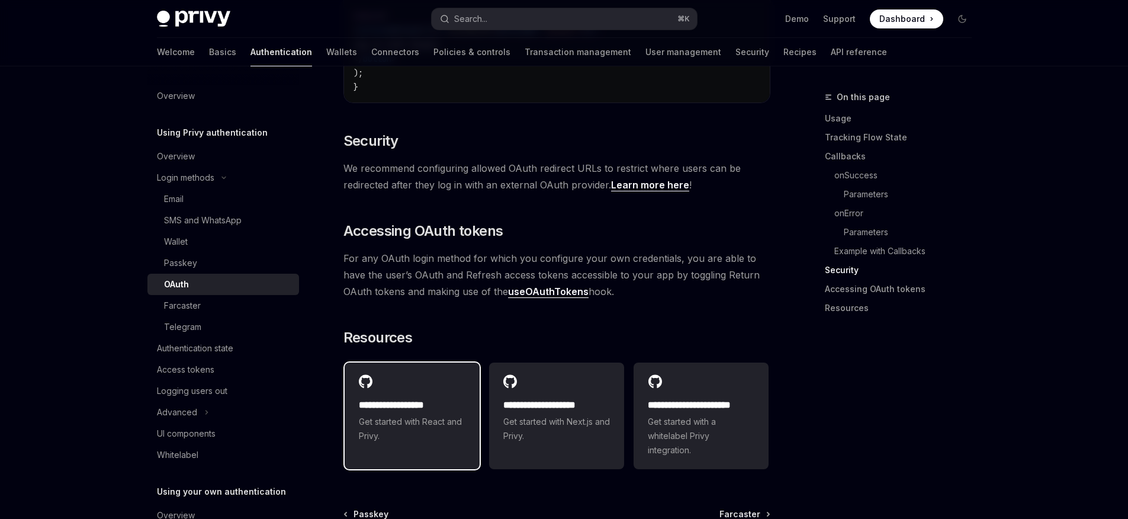
scroll to position [2620, 0]
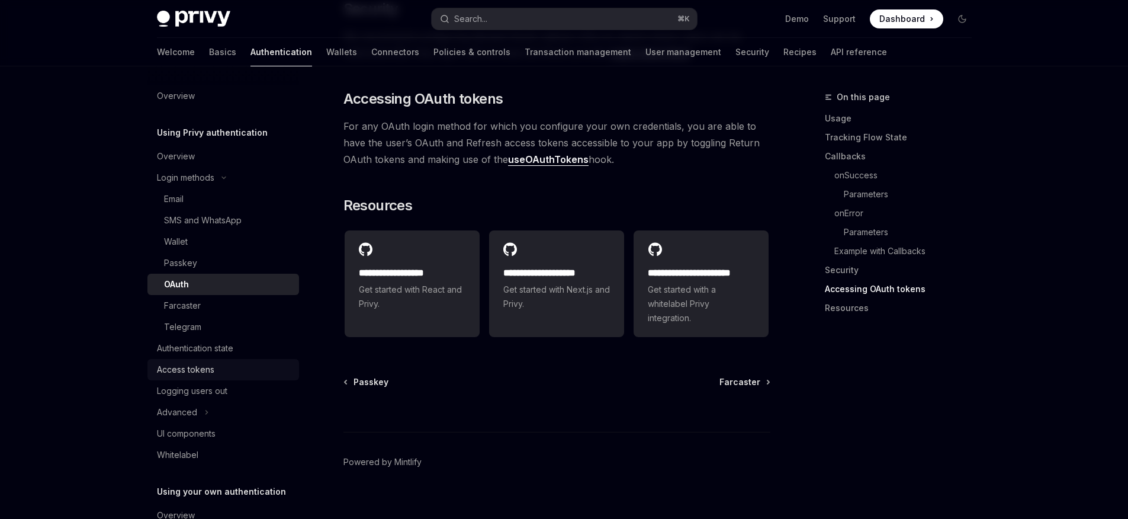
click at [205, 376] on div "Access tokens" at bounding box center [185, 369] width 57 height 14
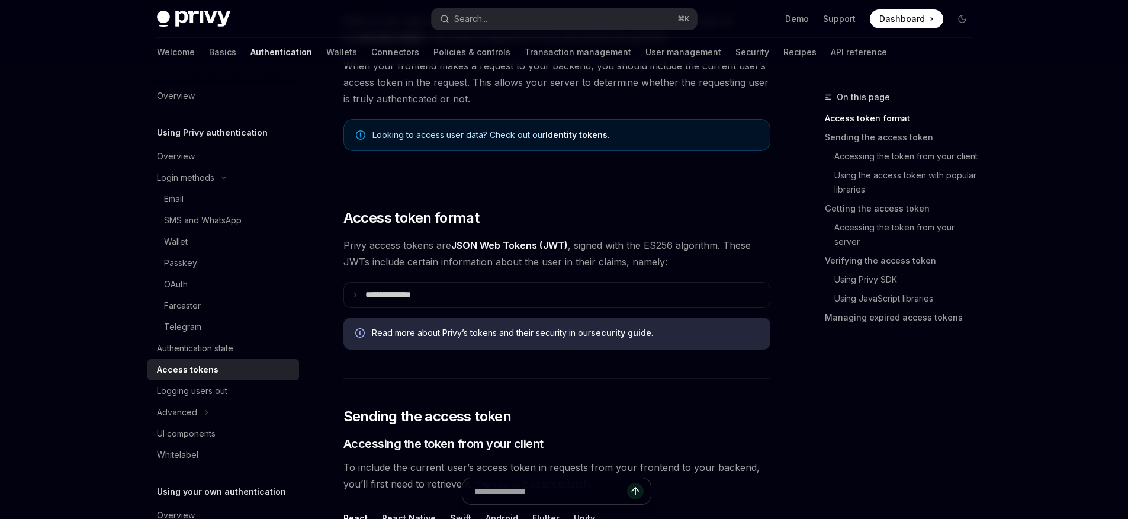
scroll to position [183, 0]
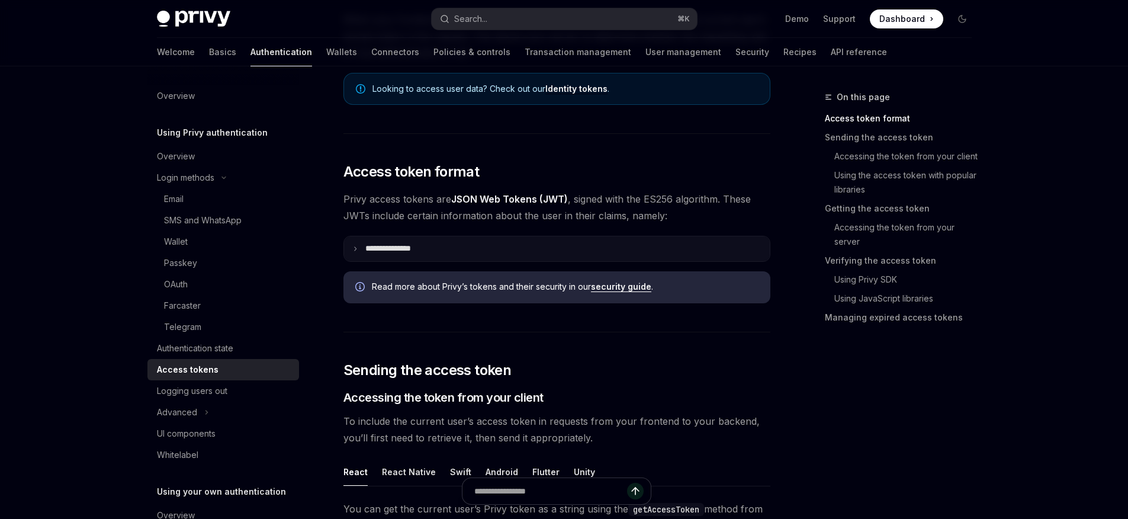
click at [462, 256] on summary "**********" at bounding box center [557, 248] width 426 height 25
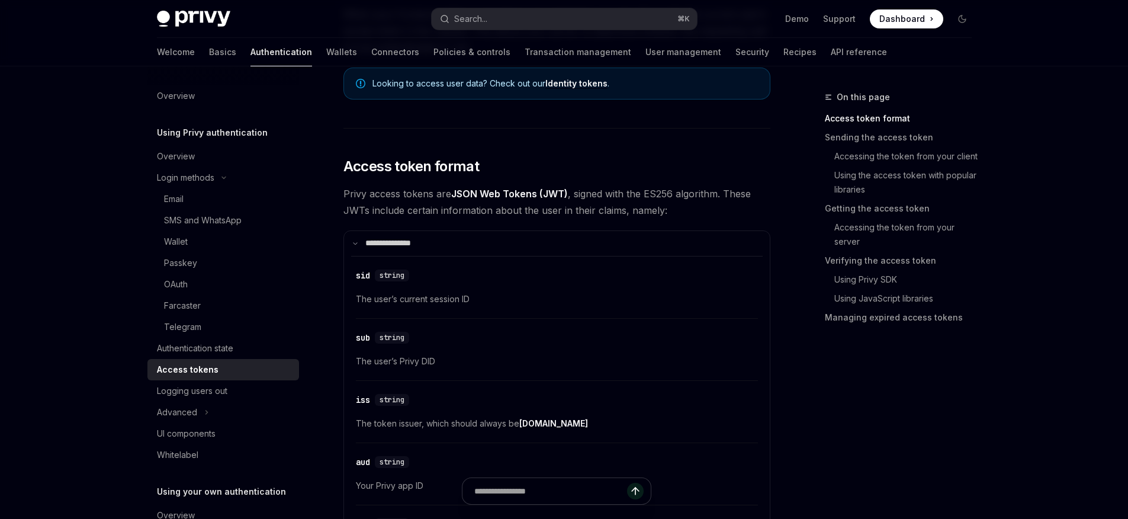
scroll to position [168, 0]
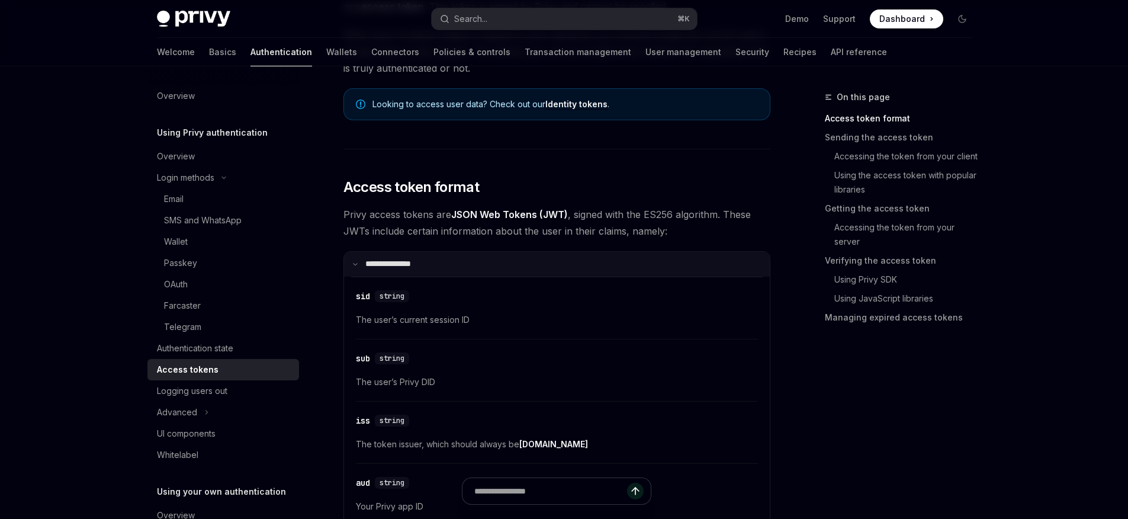
click at [462, 255] on summary "**********" at bounding box center [557, 264] width 426 height 25
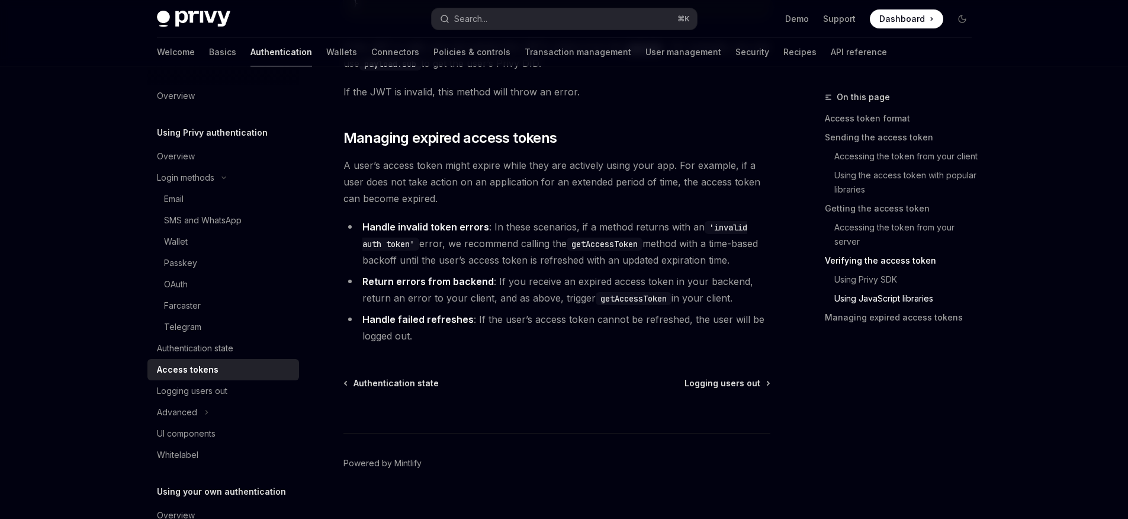
scroll to position [3208, 0]
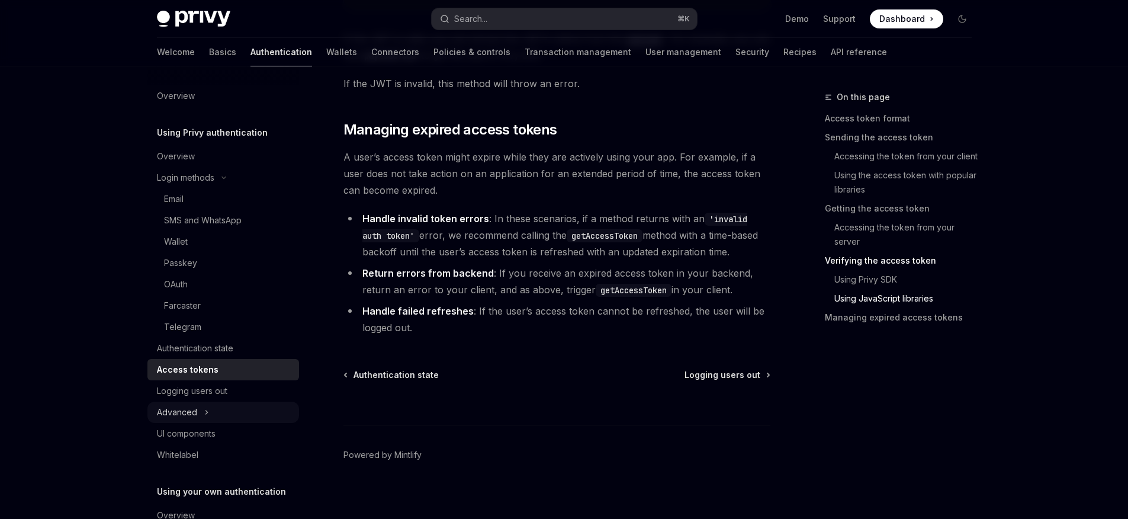
click at [240, 413] on button "Advanced" at bounding box center [223, 411] width 152 height 21
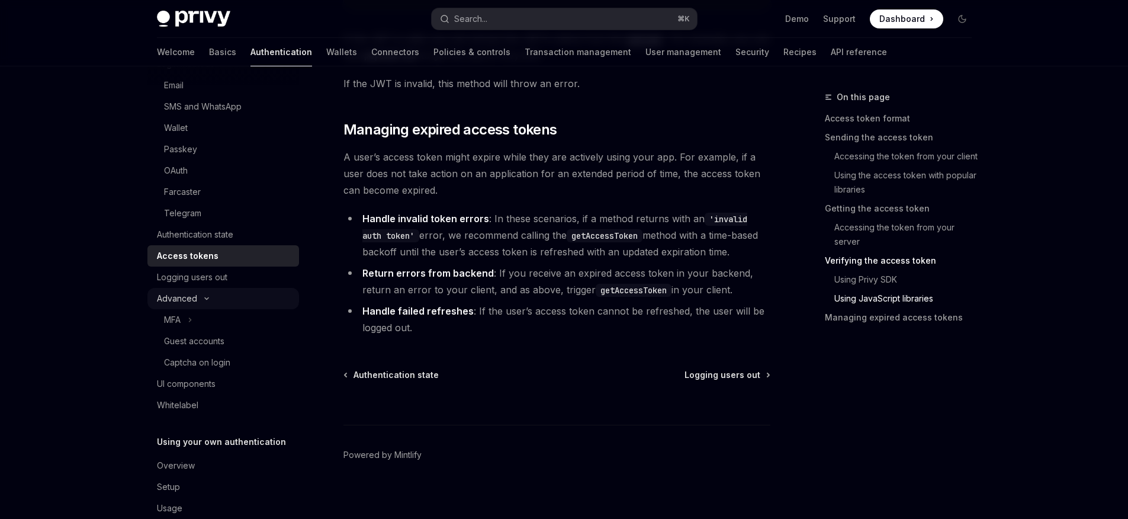
scroll to position [90, 0]
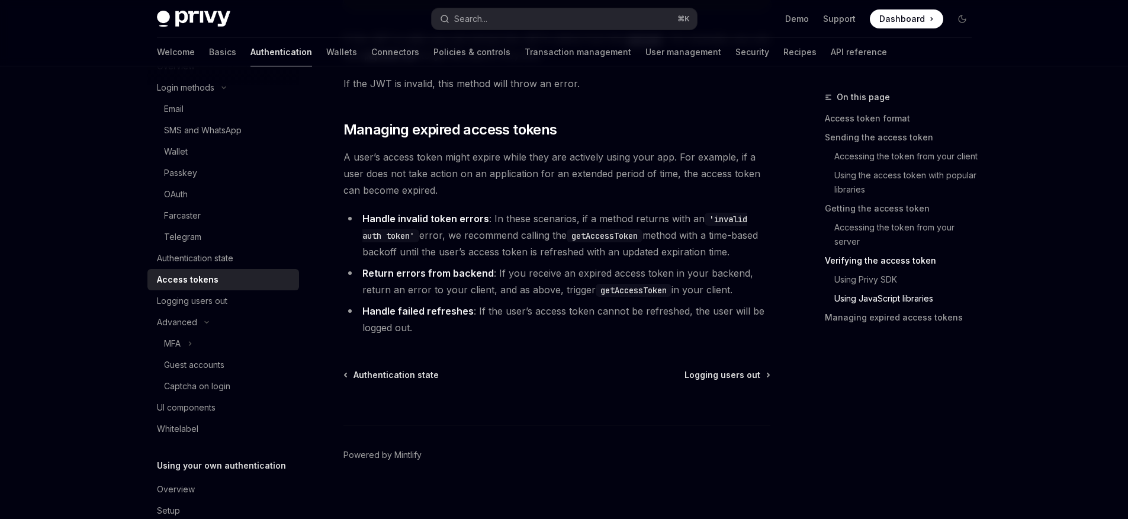
click at [264, 269] on link "Access tokens" at bounding box center [223, 279] width 152 height 21
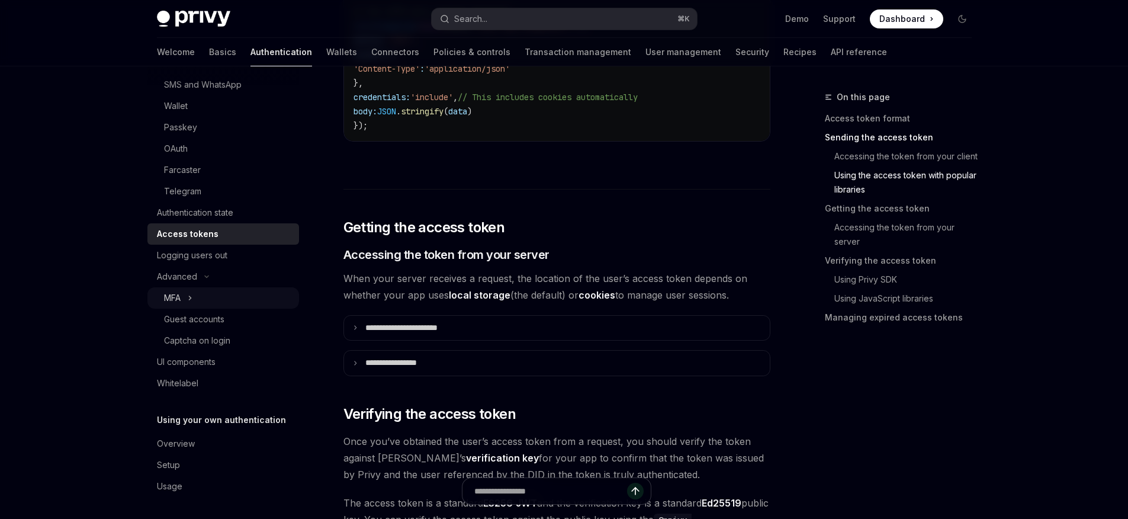
scroll to position [137, 0]
click at [236, 258] on div "Logging users out" at bounding box center [224, 253] width 135 height 14
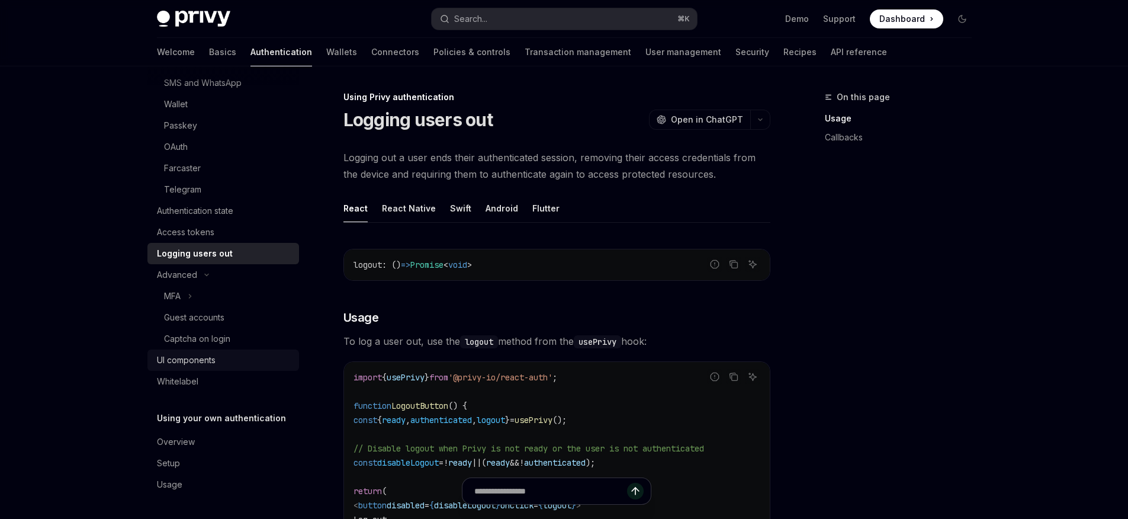
click at [209, 360] on div "UI components" at bounding box center [186, 360] width 59 height 14
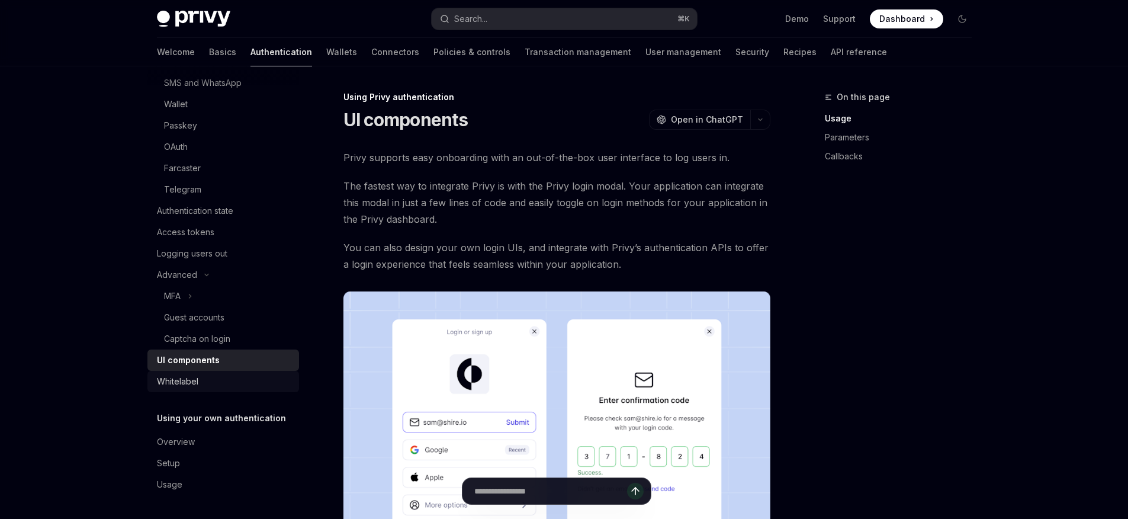
click at [202, 376] on div "Whitelabel" at bounding box center [224, 381] width 135 height 14
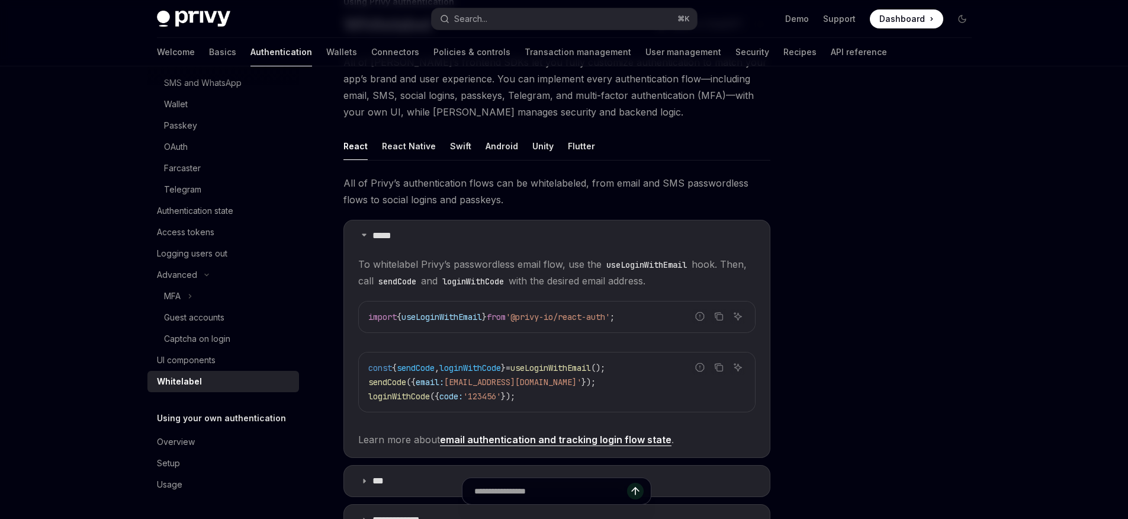
scroll to position [96, 0]
click at [193, 436] on div "Overview" at bounding box center [176, 442] width 38 height 14
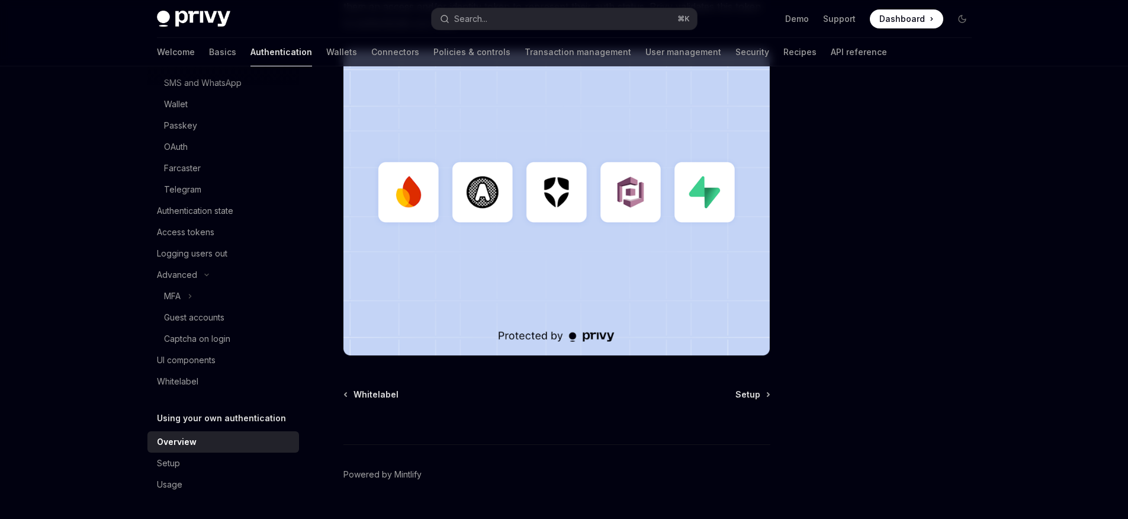
scroll to position [320, 0]
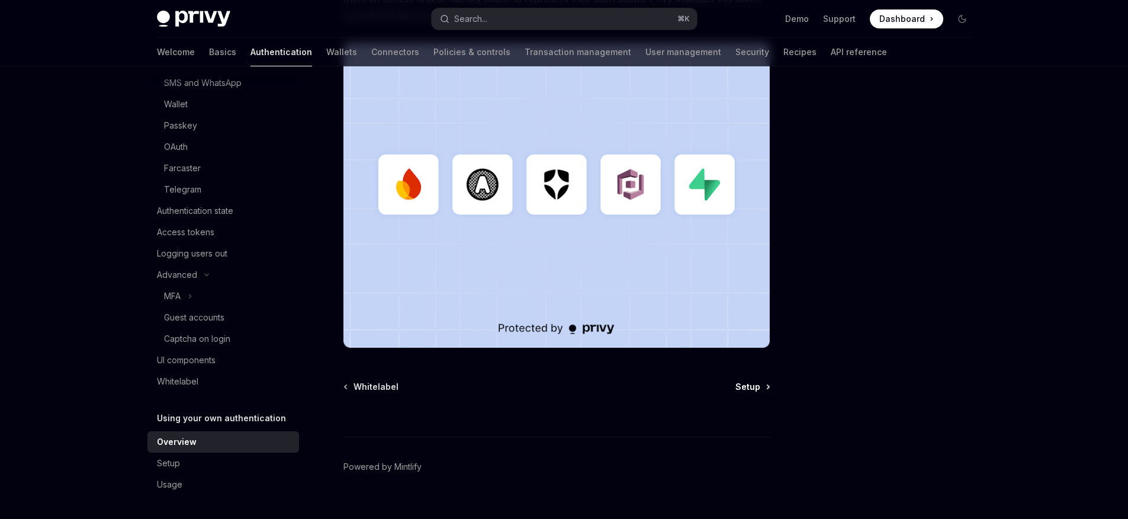
click at [757, 384] on span "Setup" at bounding box center [747, 387] width 25 height 12
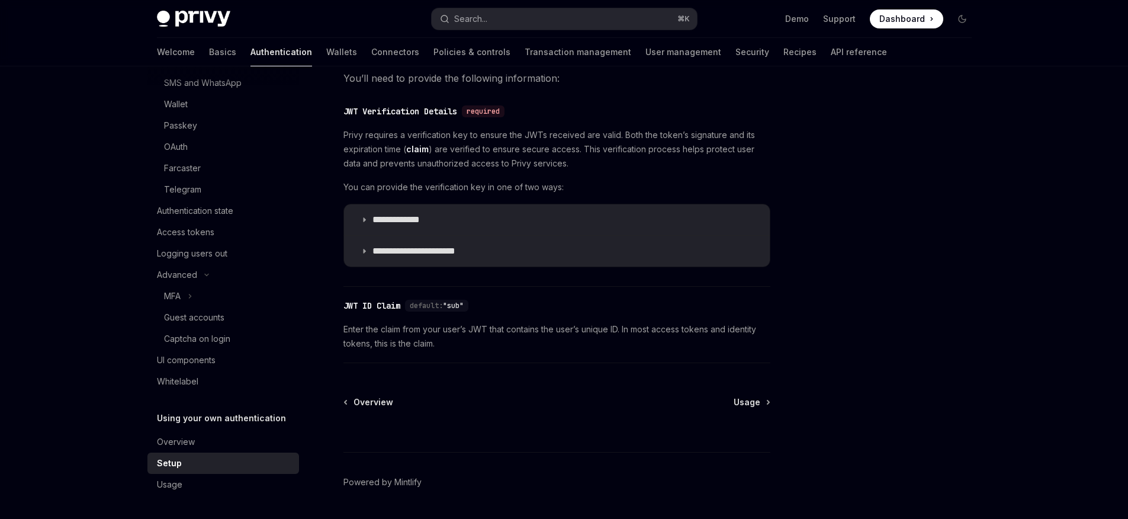
scroll to position [605, 0]
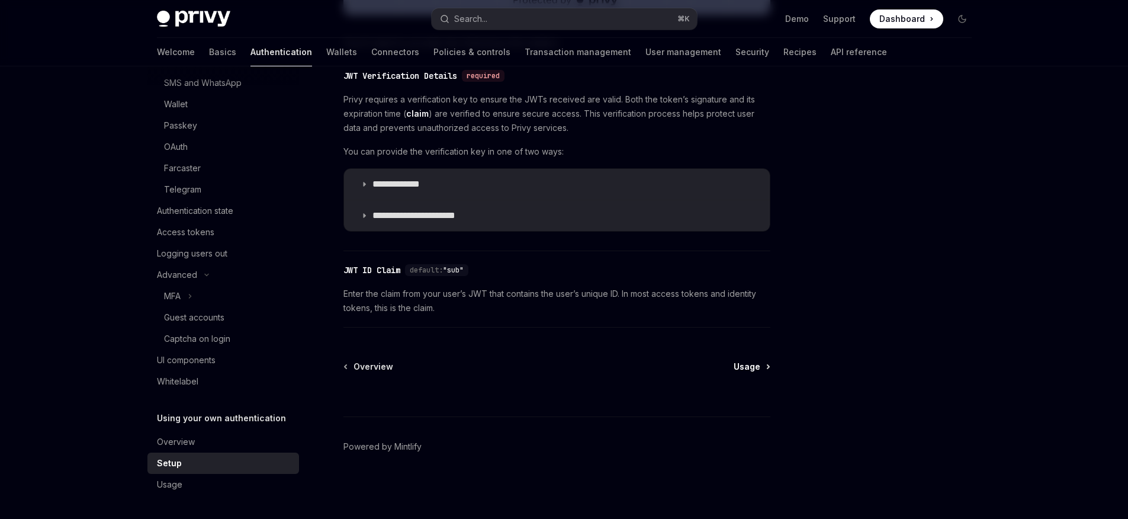
click at [750, 368] on span "Usage" at bounding box center [747, 367] width 27 height 12
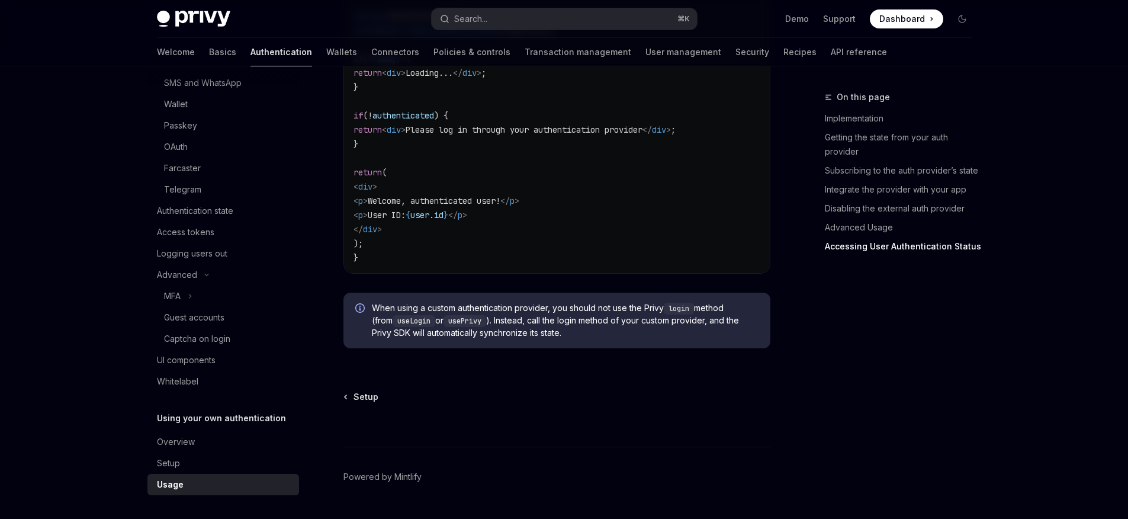
scroll to position [2515, 0]
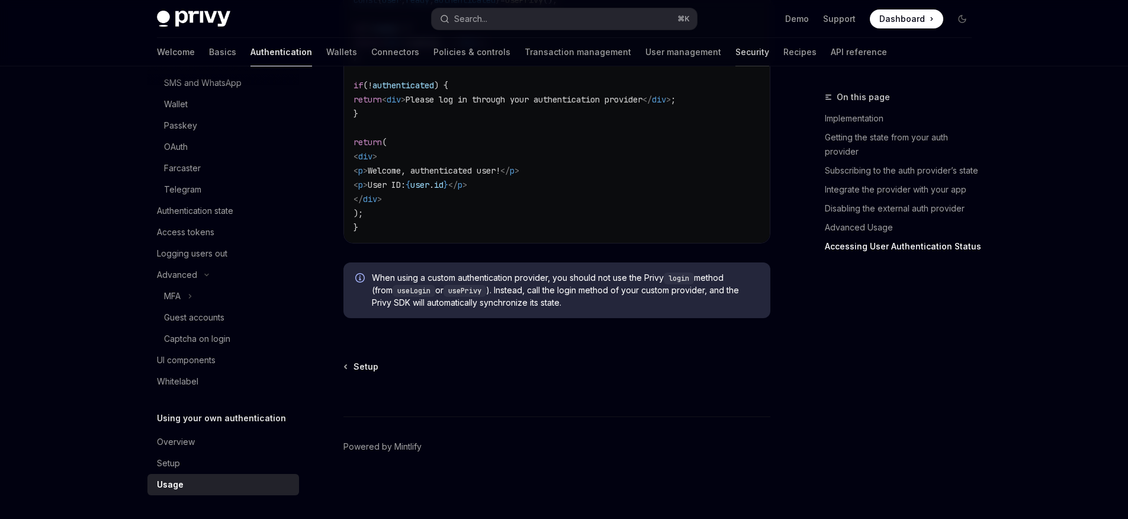
click at [735, 55] on link "Security" at bounding box center [752, 52] width 34 height 28
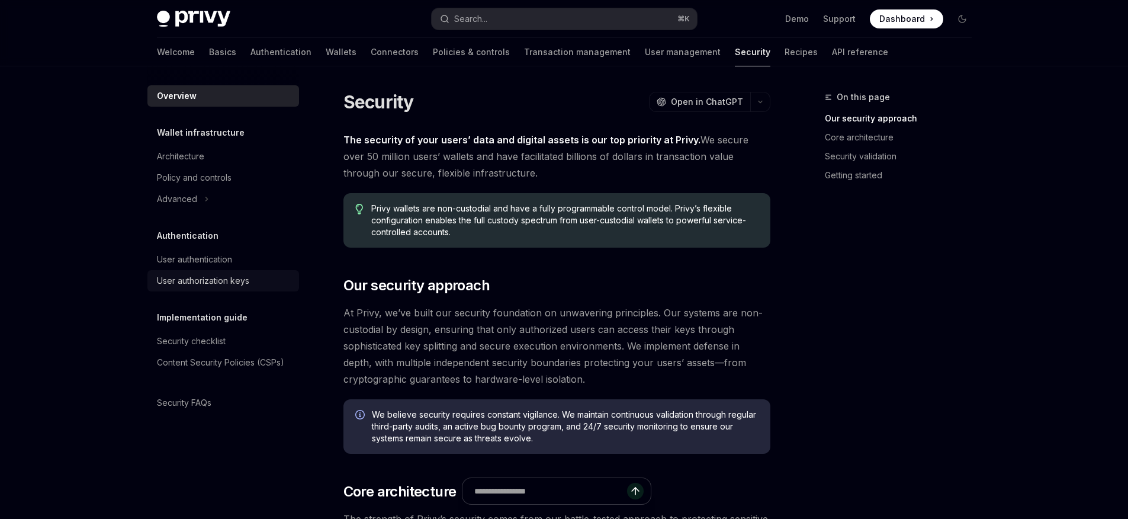
click at [205, 280] on div "User authorization keys" at bounding box center [203, 281] width 92 height 14
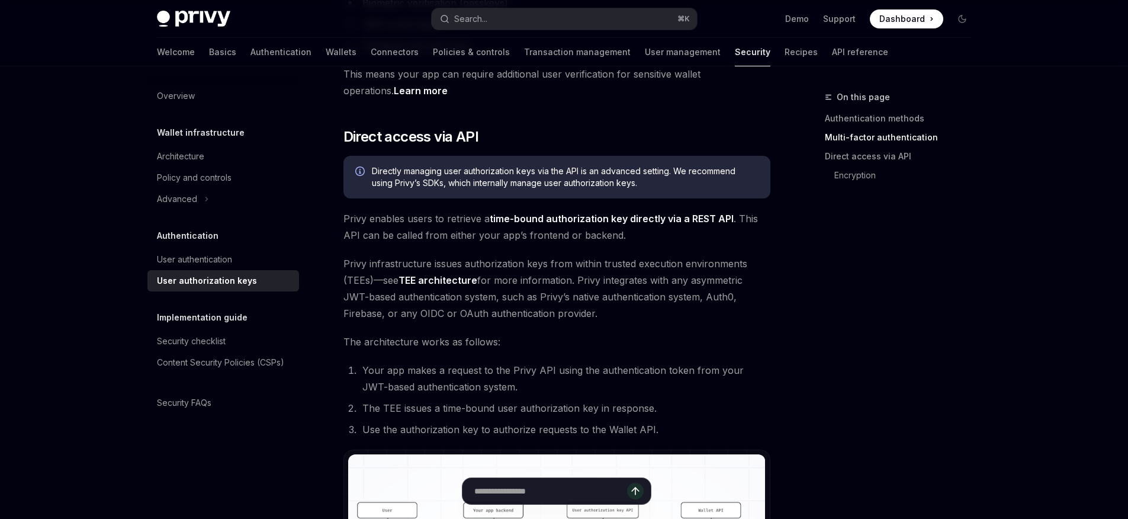
scroll to position [536, 0]
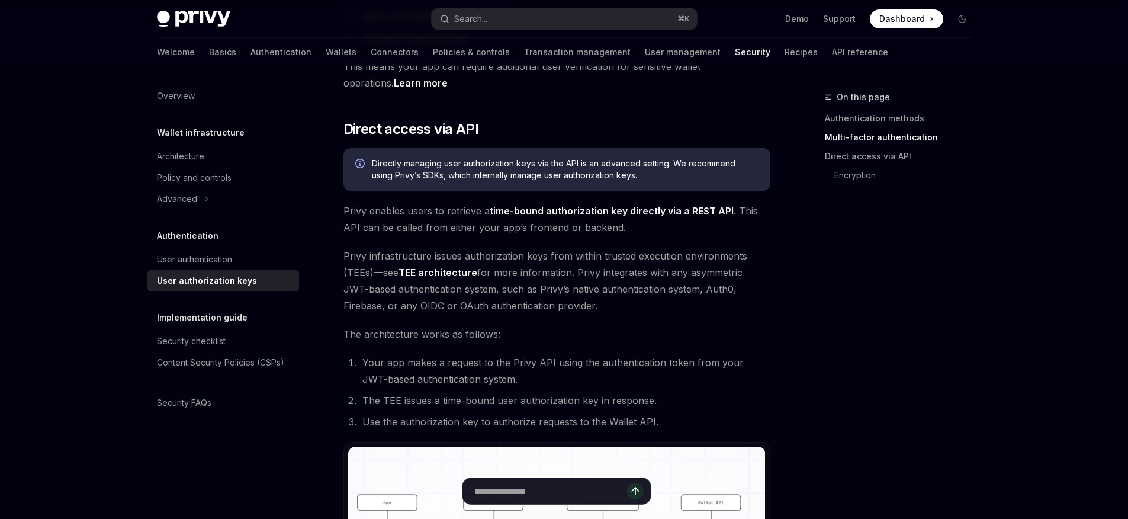
drag, startPoint x: 376, startPoint y: 283, endPoint x: 650, endPoint y: 297, distance: 273.9
click at [647, 297] on span "Privy infrastructure issues authorization keys from within trusted execution en…" at bounding box center [556, 280] width 427 height 66
click at [665, 298] on span "Privy infrastructure issues authorization keys from within trusted execution en…" at bounding box center [556, 280] width 427 height 66
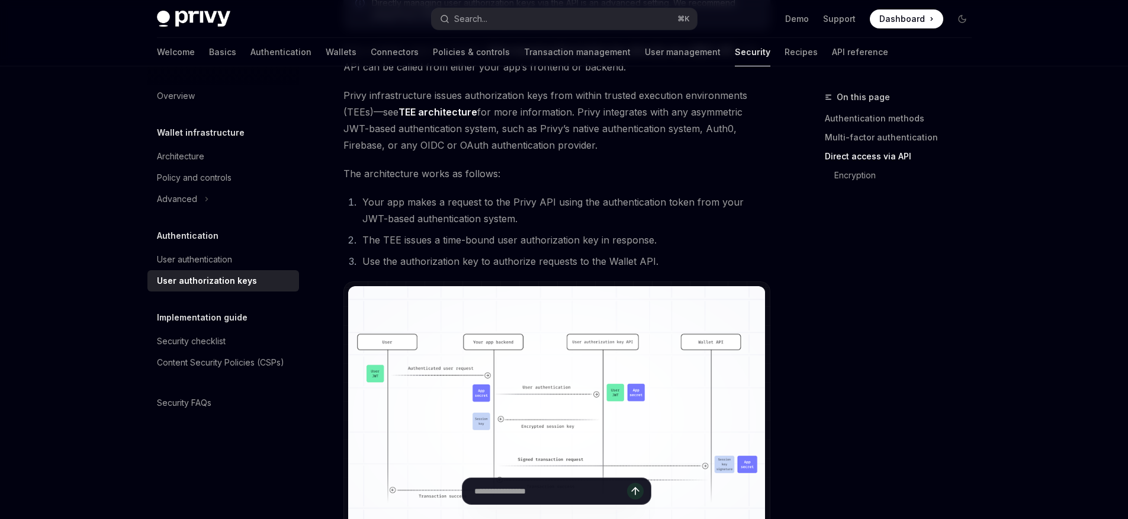
scroll to position [707, 0]
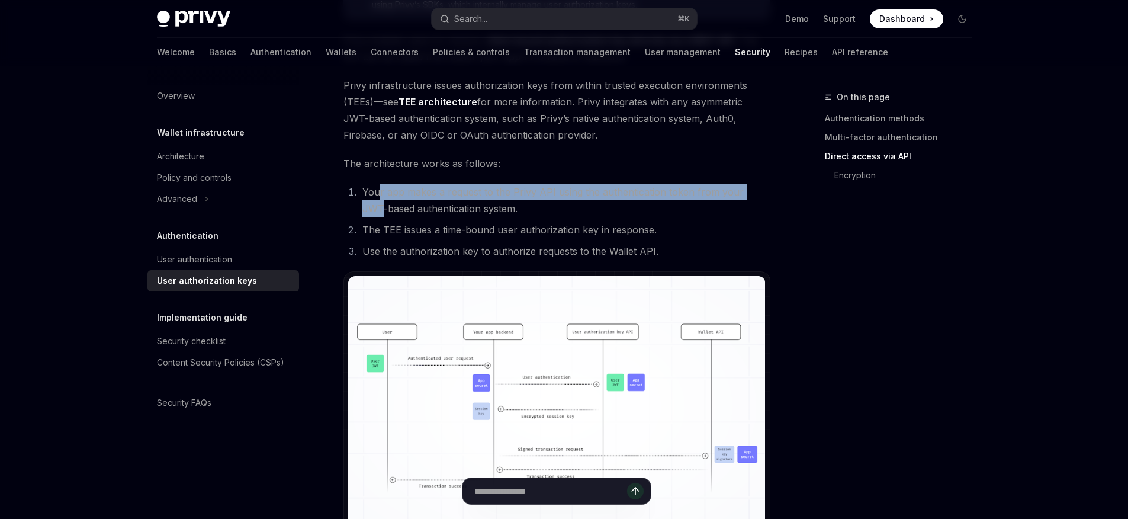
drag, startPoint x: 377, startPoint y: 189, endPoint x: 757, endPoint y: 197, distance: 380.2
click at [757, 197] on li "Your app makes a request to the Privy API using the authentication token from y…" at bounding box center [564, 200] width 411 height 33
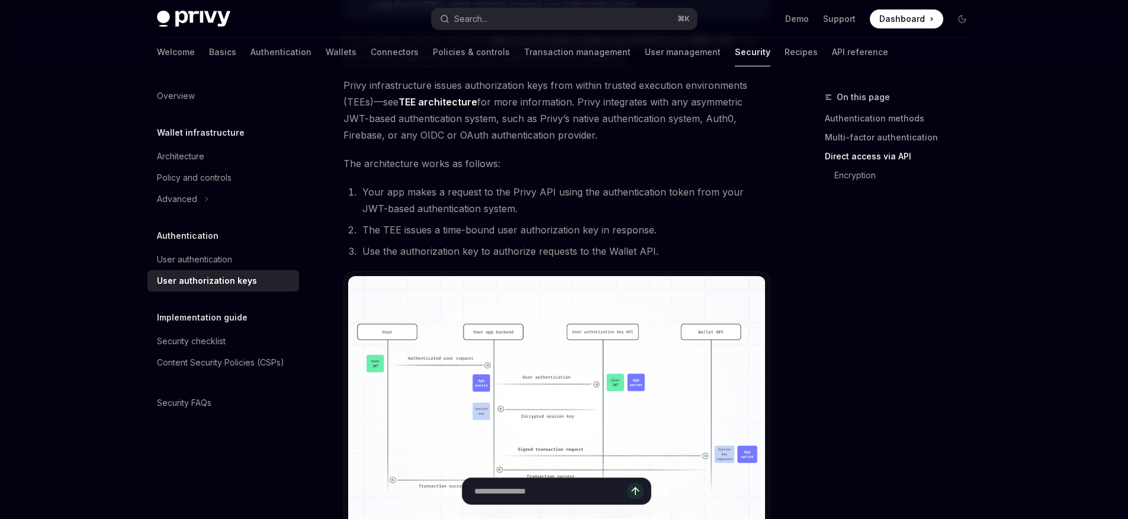
click at [712, 221] on li "The TEE issues a time-bound user authorization key in response." at bounding box center [564, 229] width 411 height 17
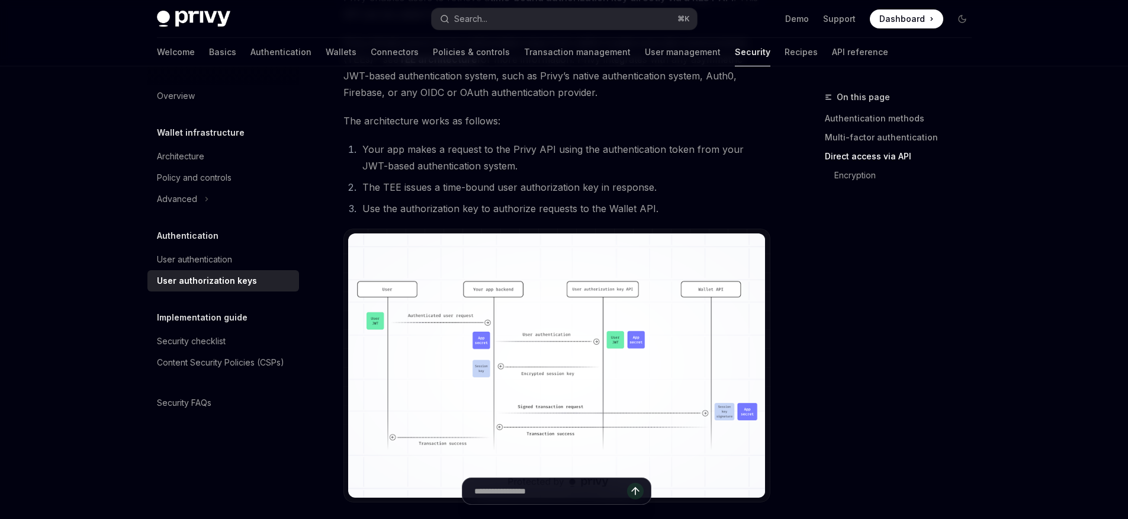
scroll to position [786, 0]
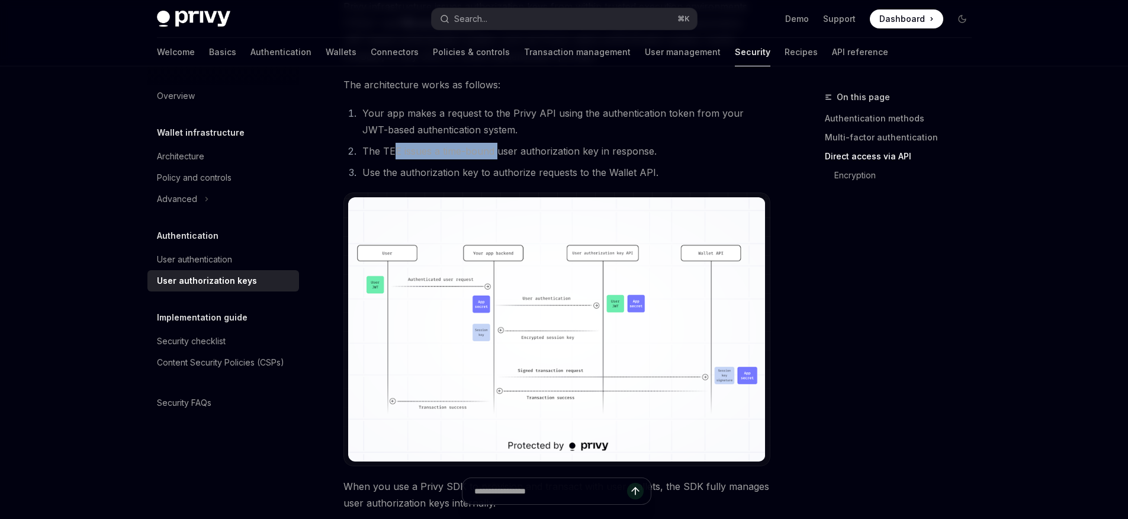
drag, startPoint x: 417, startPoint y: 150, endPoint x: 496, endPoint y: 153, distance: 78.8
click at [496, 153] on li "The TEE issues a time-bound user authorization key in response." at bounding box center [564, 151] width 411 height 17
click at [674, 150] on li "The TEE issues a time-bound user authorization key in response." at bounding box center [564, 151] width 411 height 17
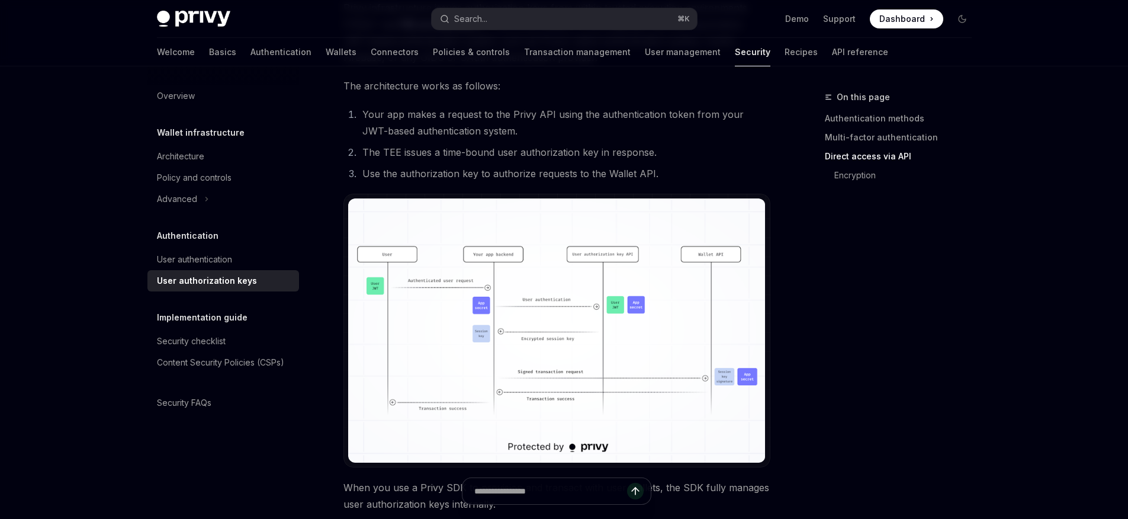
scroll to position [787, 0]
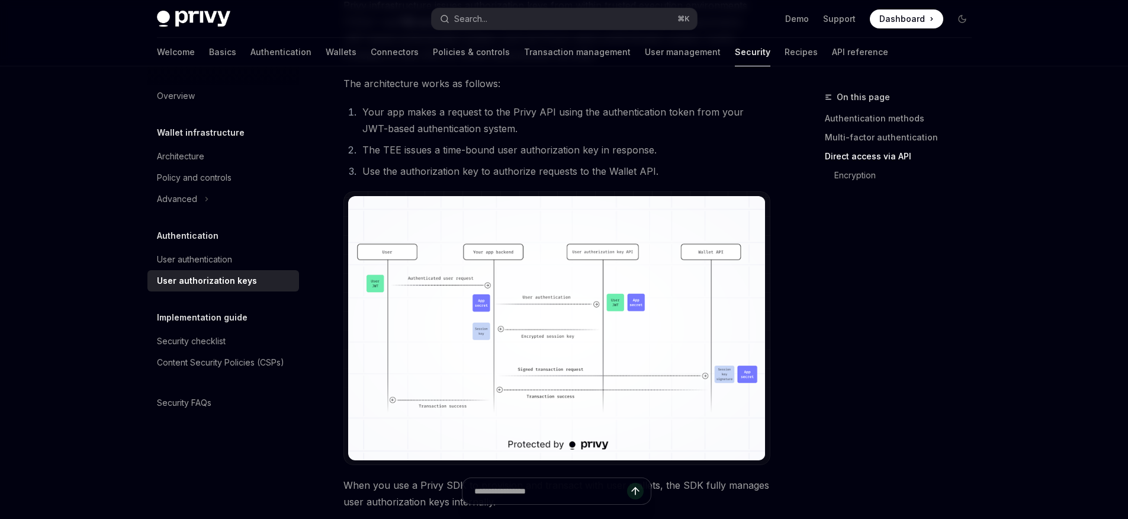
click at [558, 319] on img at bounding box center [556, 328] width 417 height 264
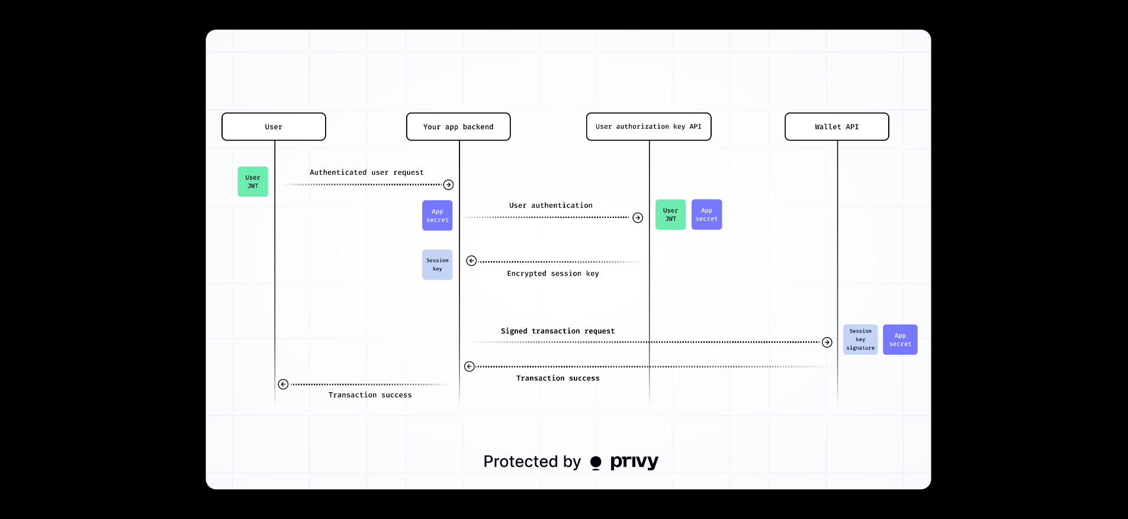
click at [1049, 258] on div at bounding box center [564, 259] width 1128 height 519
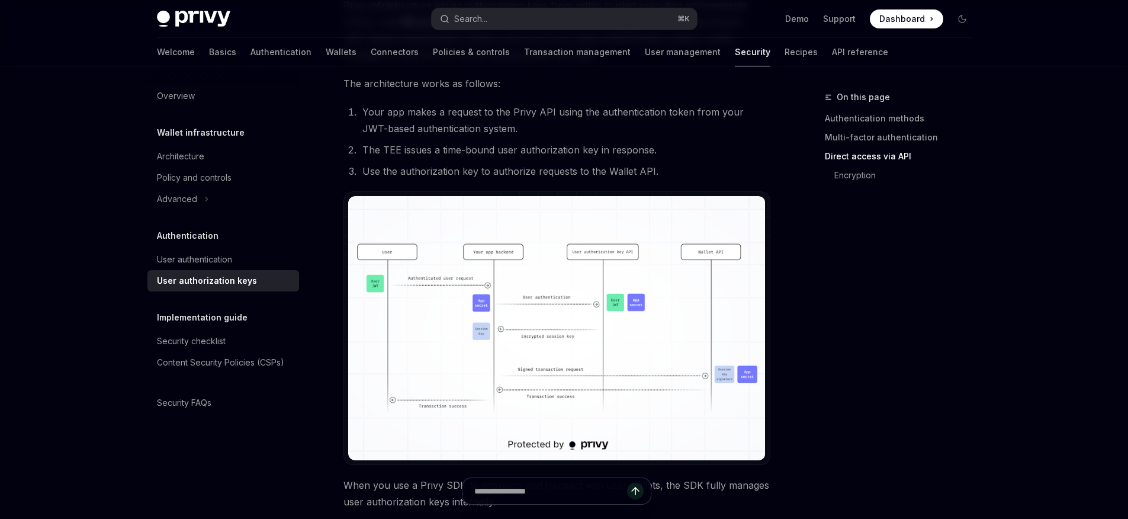
click at [573, 355] on img at bounding box center [556, 328] width 417 height 264
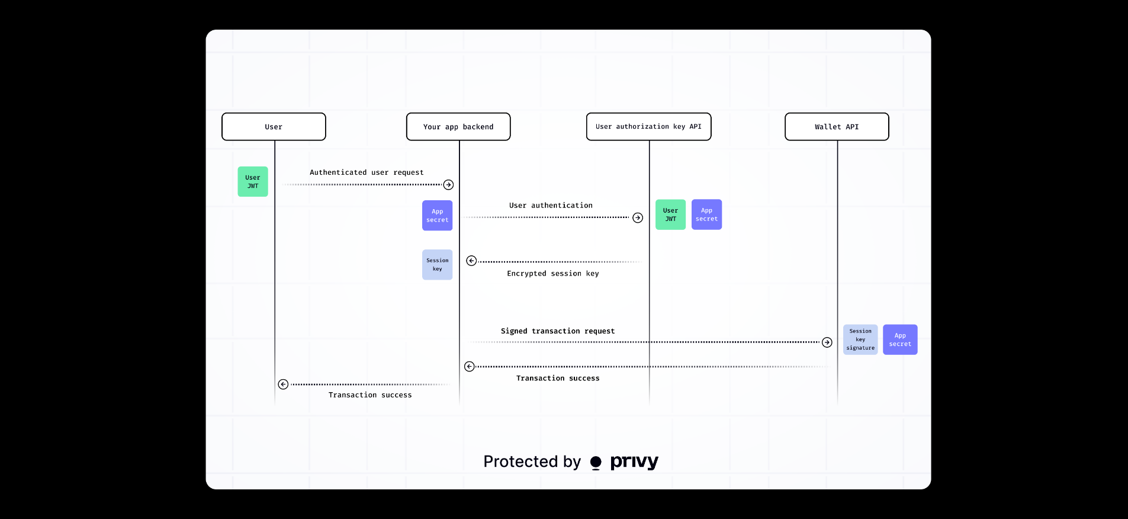
click at [969, 353] on div at bounding box center [564, 259] width 1128 height 519
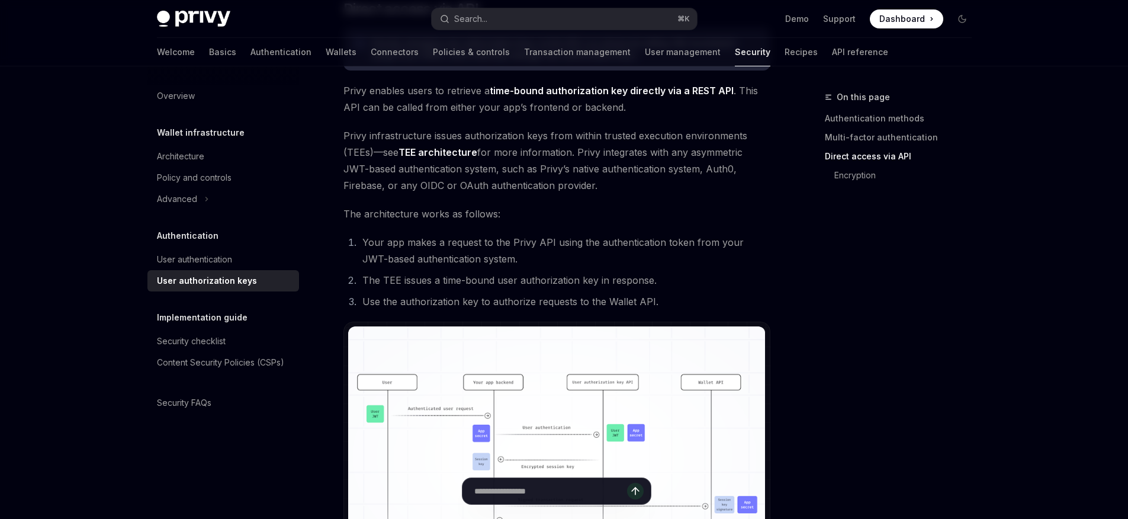
scroll to position [668, 0]
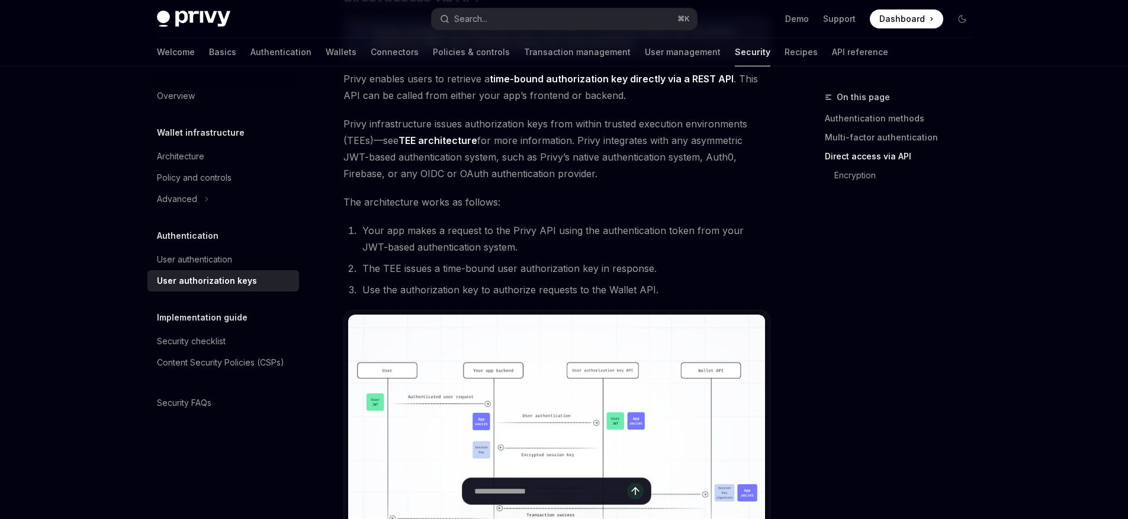
click at [416, 142] on link "TEE architecture" at bounding box center [437, 140] width 79 height 12
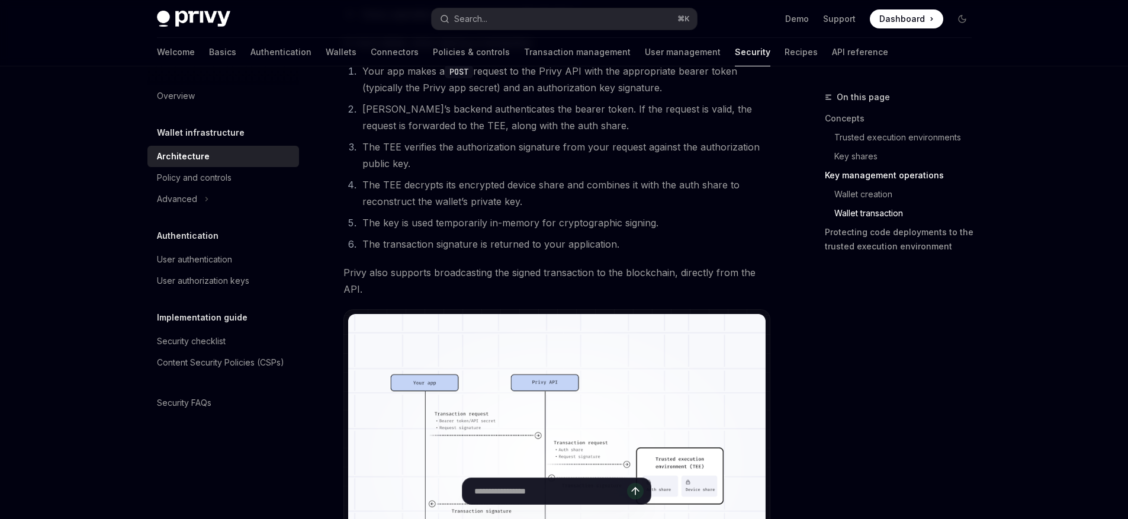
scroll to position [2022, 0]
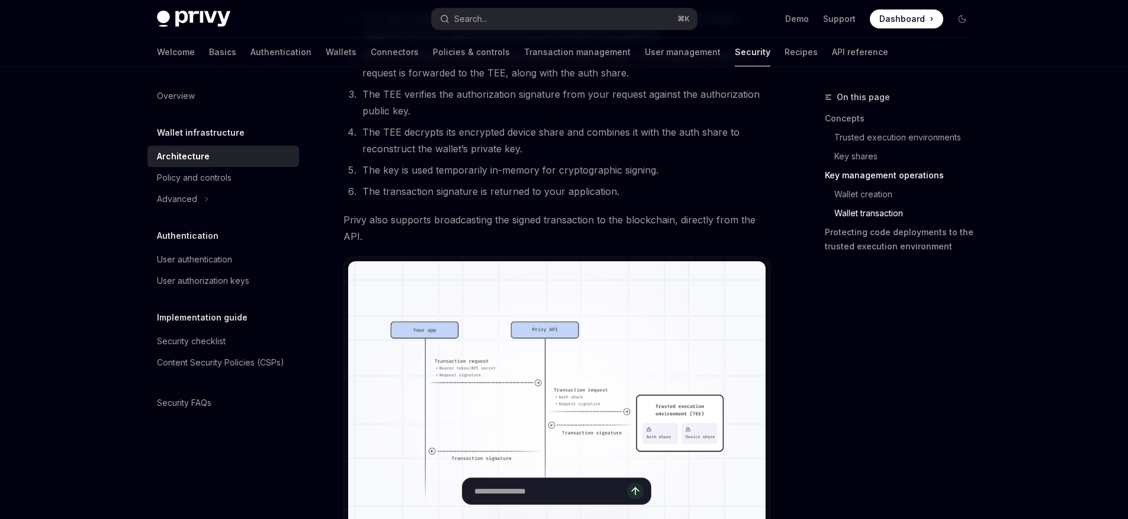
click at [597, 377] on img at bounding box center [556, 410] width 417 height 298
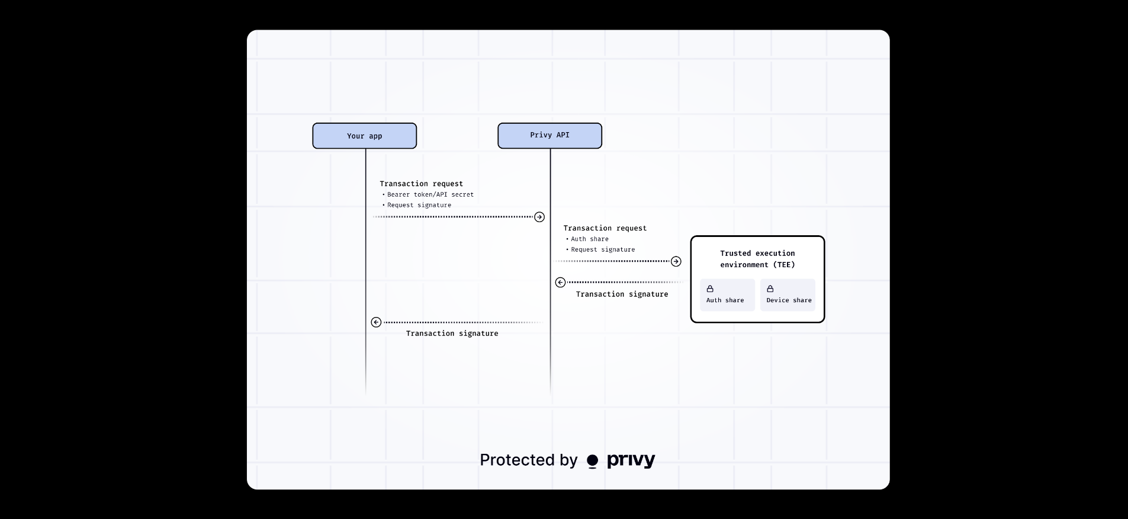
click at [129, 349] on div at bounding box center [564, 259] width 1128 height 519
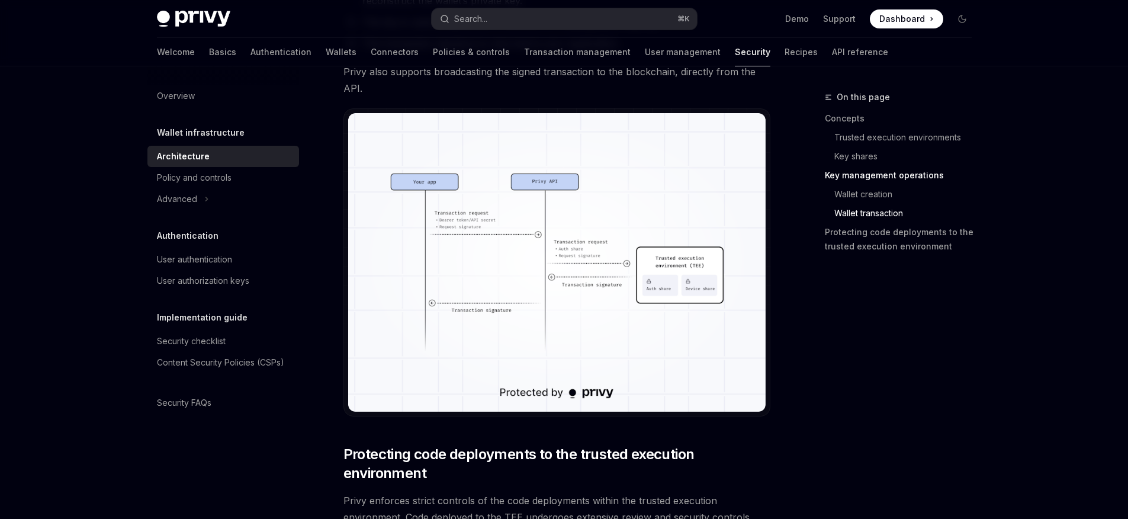
scroll to position [2415, 0]
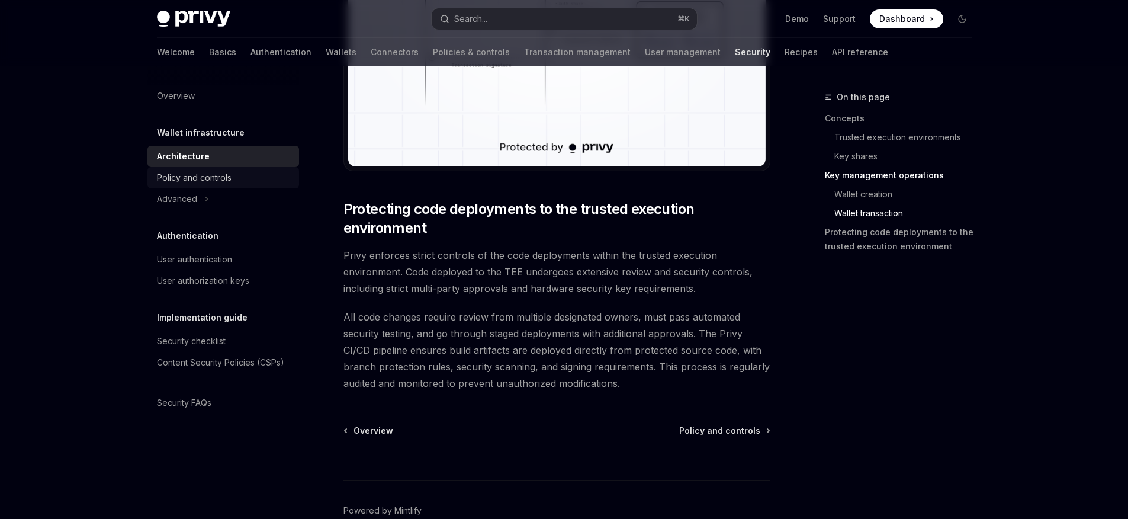
click at [216, 173] on div "Policy and controls" at bounding box center [194, 178] width 75 height 14
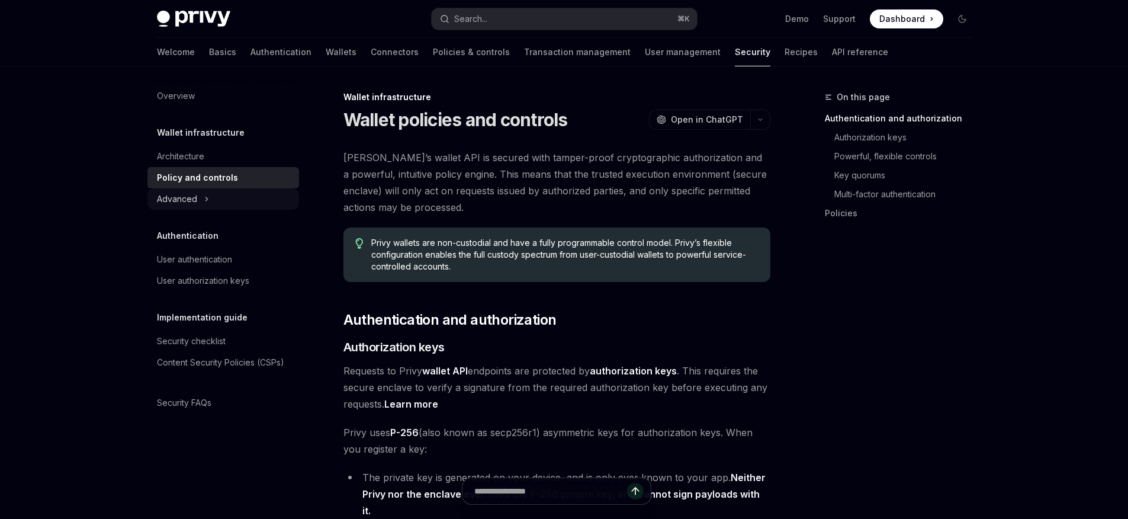
click at [192, 201] on div "Advanced" at bounding box center [177, 199] width 40 height 14
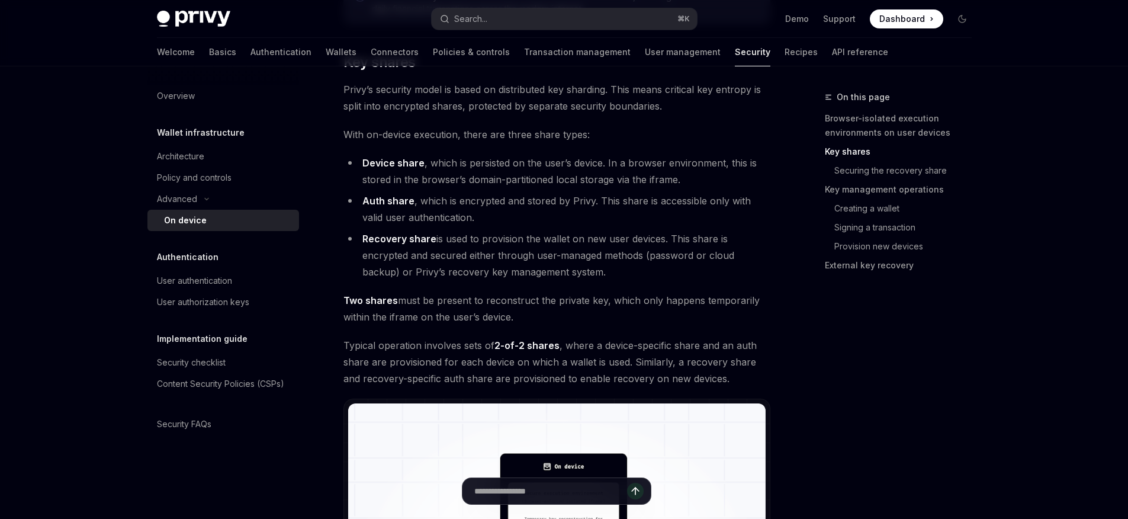
scroll to position [1038, 0]
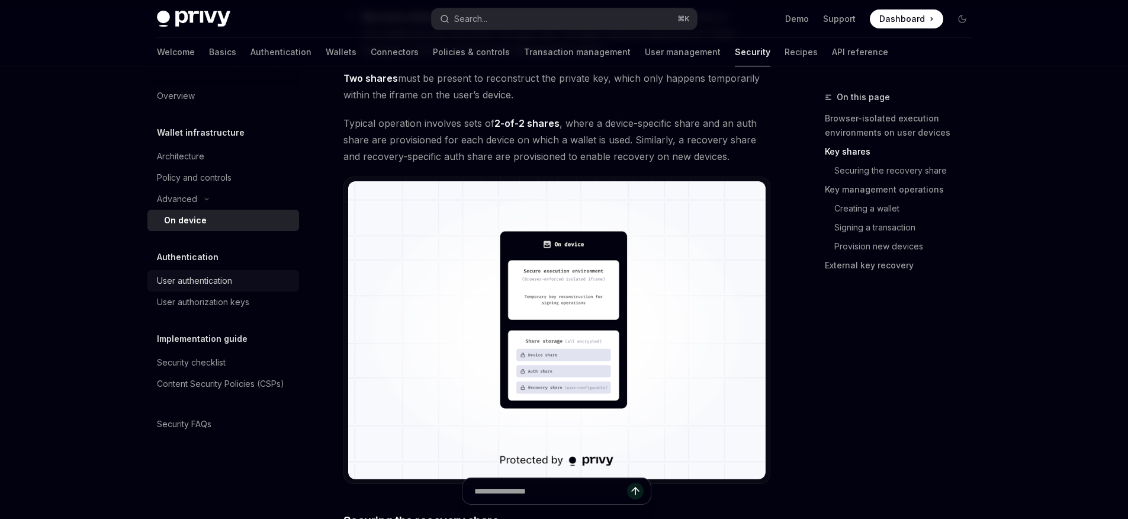
click at [239, 274] on div "User authentication" at bounding box center [224, 281] width 135 height 14
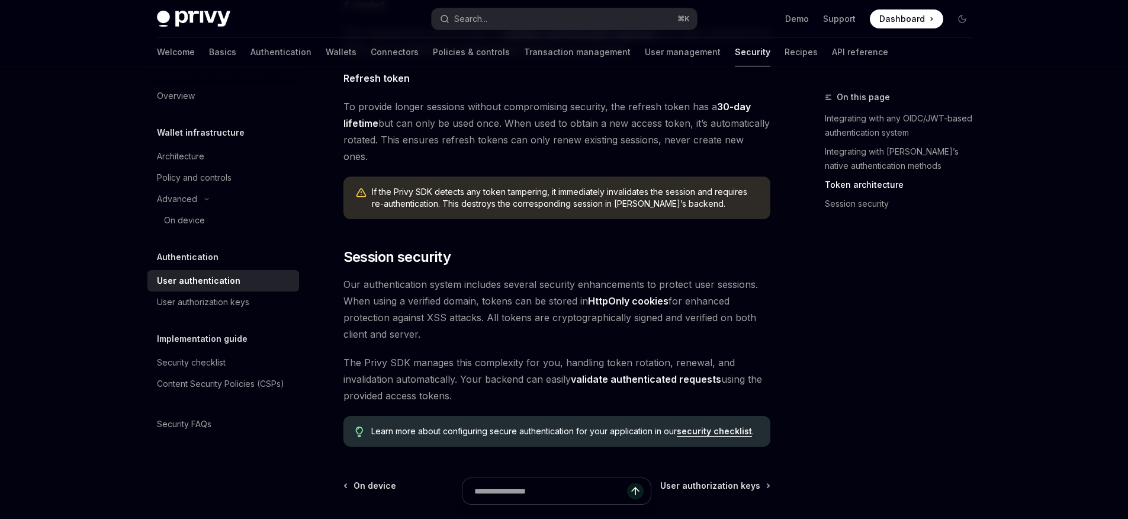
scroll to position [963, 0]
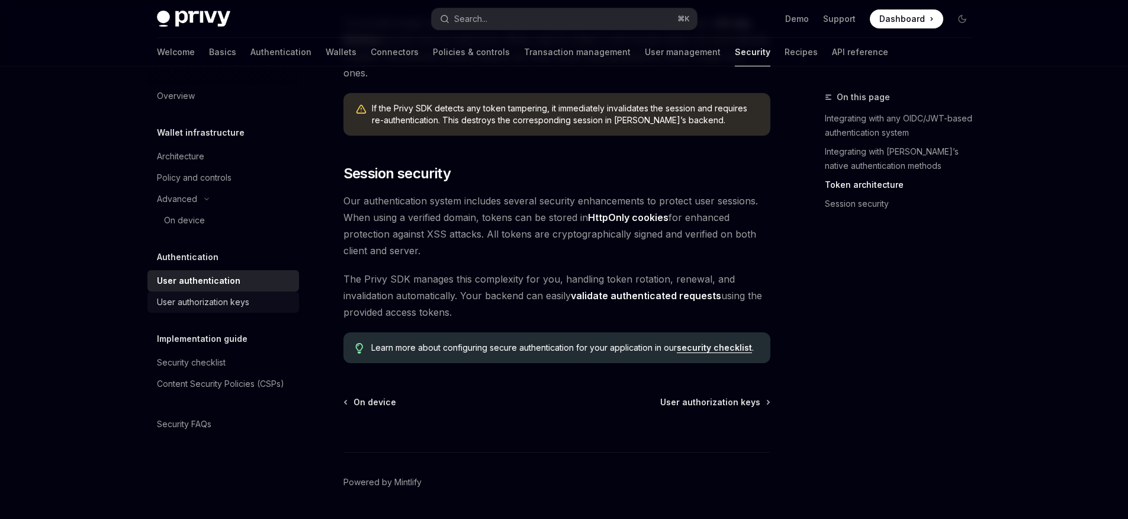
click at [243, 307] on div "User authorization keys" at bounding box center [203, 302] width 92 height 14
type textarea "*"
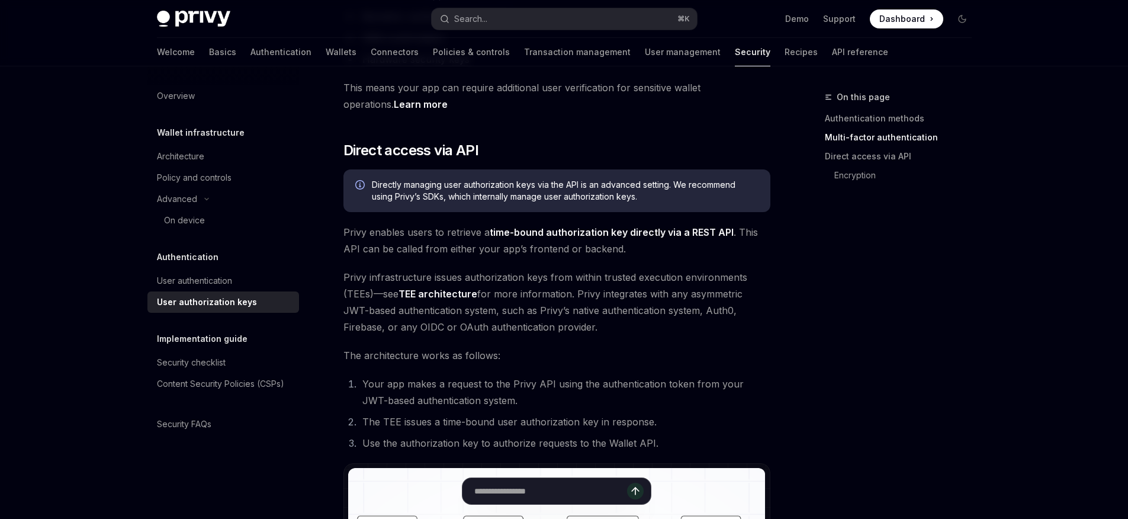
scroll to position [799, 0]
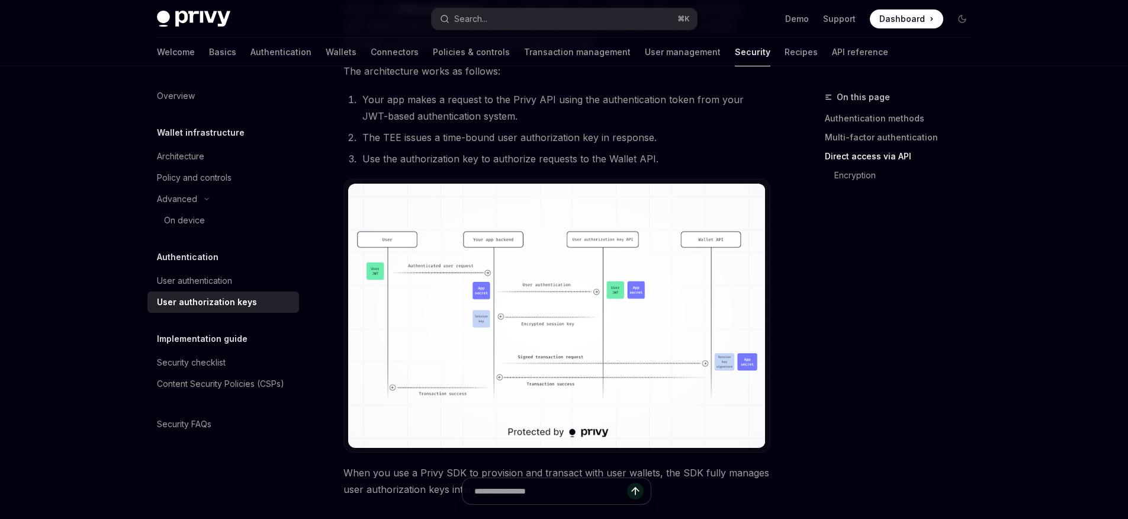
click at [512, 299] on img at bounding box center [556, 316] width 417 height 264
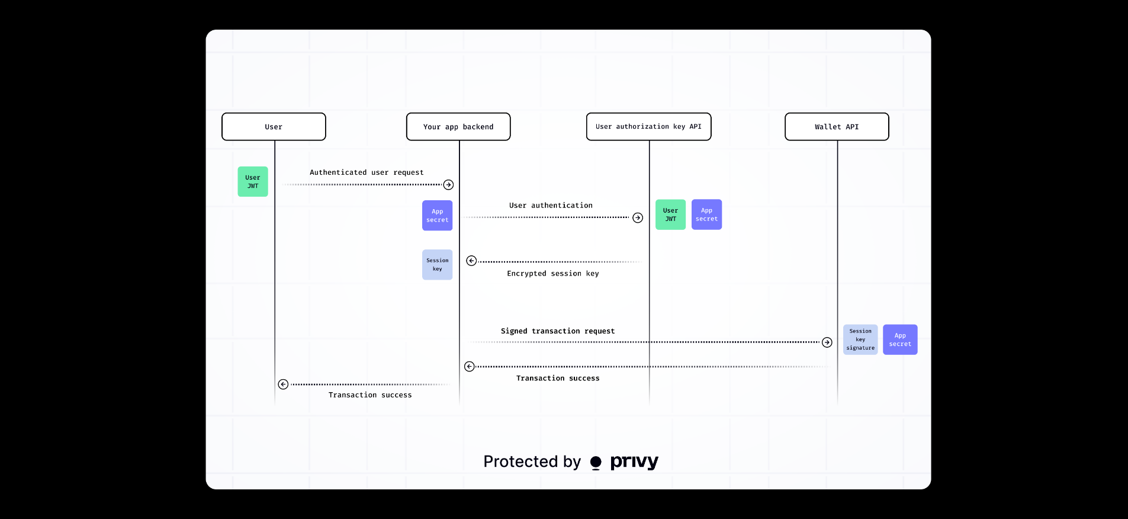
click at [115, 337] on div at bounding box center [564, 259] width 1128 height 519
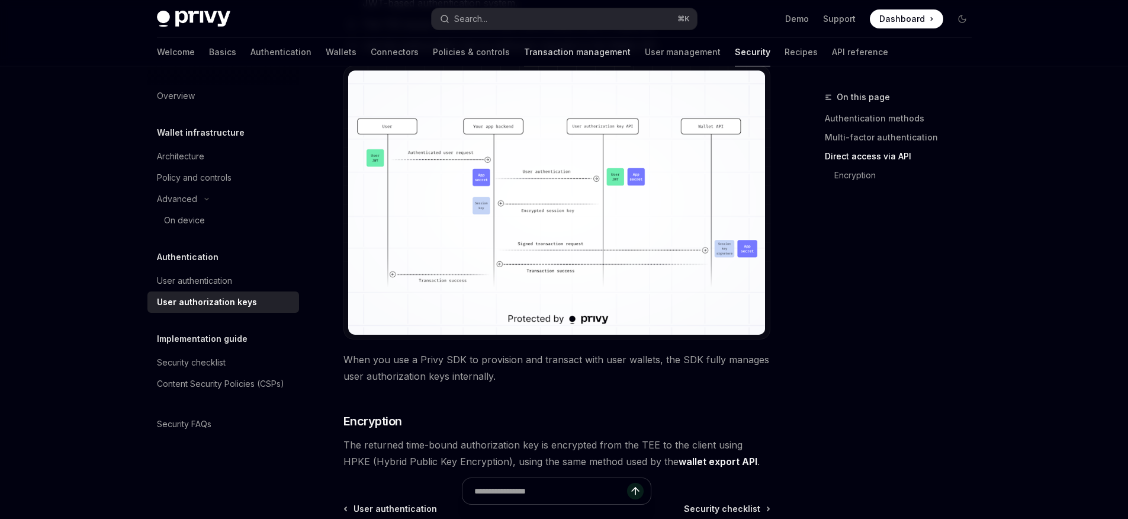
scroll to position [854, 0]
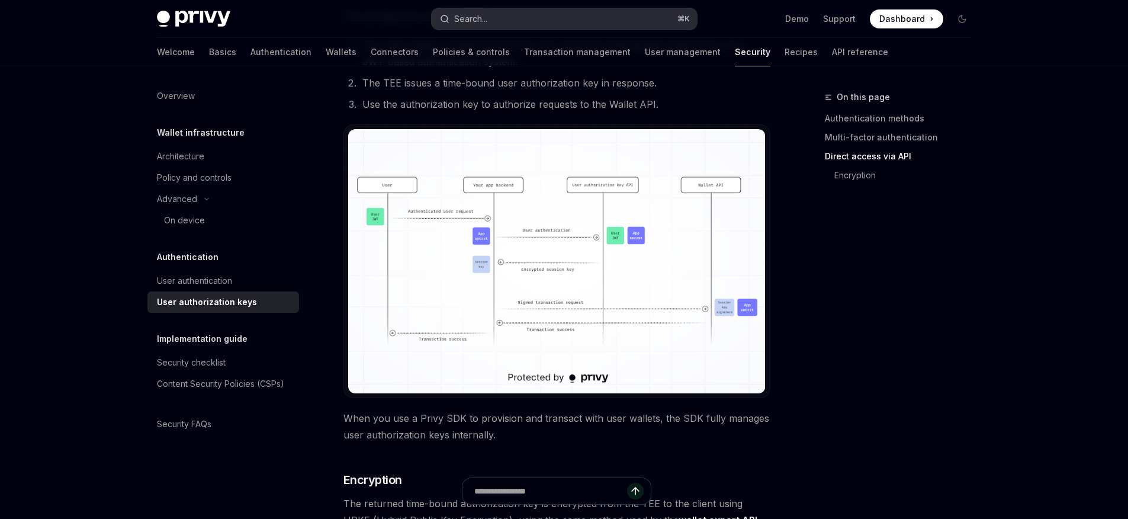
click at [491, 18] on button "Search... ⌘ K" at bounding box center [564, 18] width 265 height 21
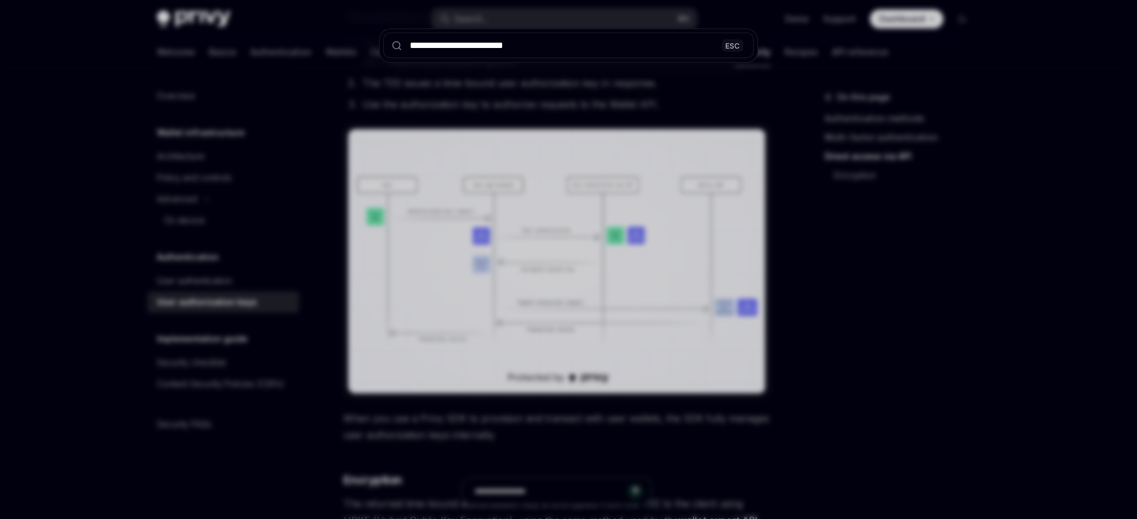
type input "**********"
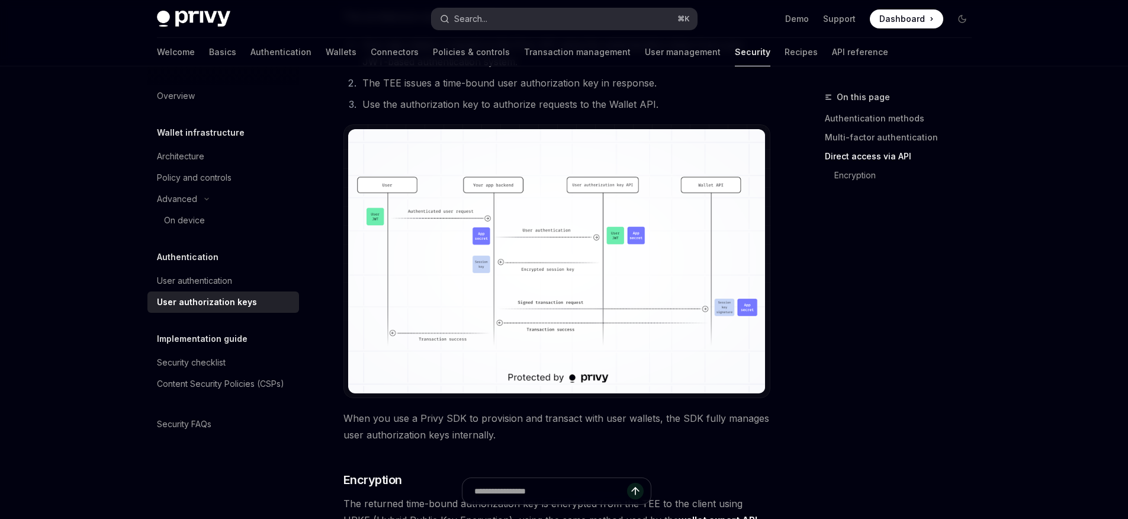
click at [552, 17] on button "Search... ⌘ K" at bounding box center [564, 18] width 265 height 21
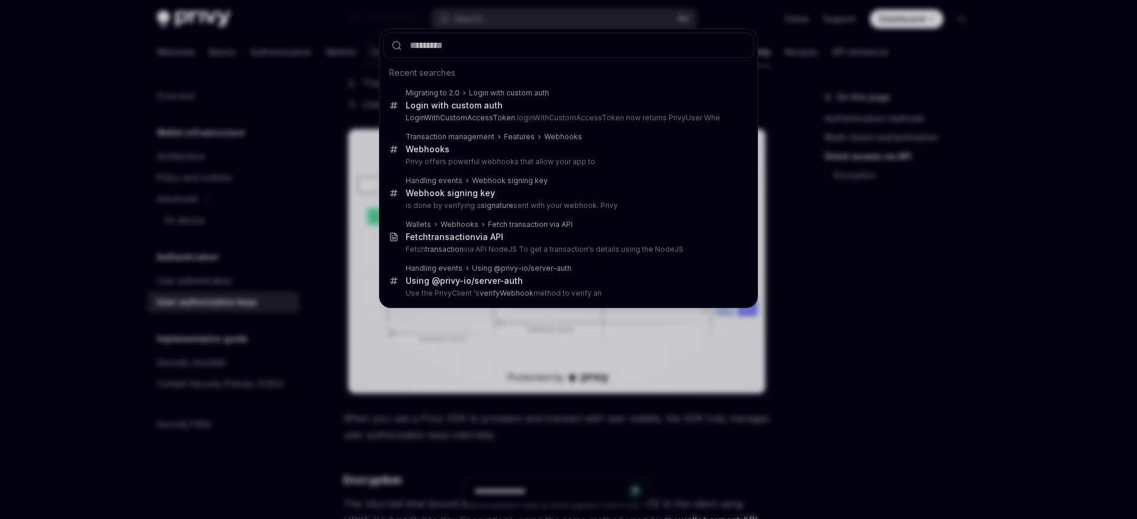
type textarea "*"
click at [962, 433] on div "Recent searches Migrating to 2.0 Login with custom auth Login with custom auth …" at bounding box center [568, 259] width 1137 height 519
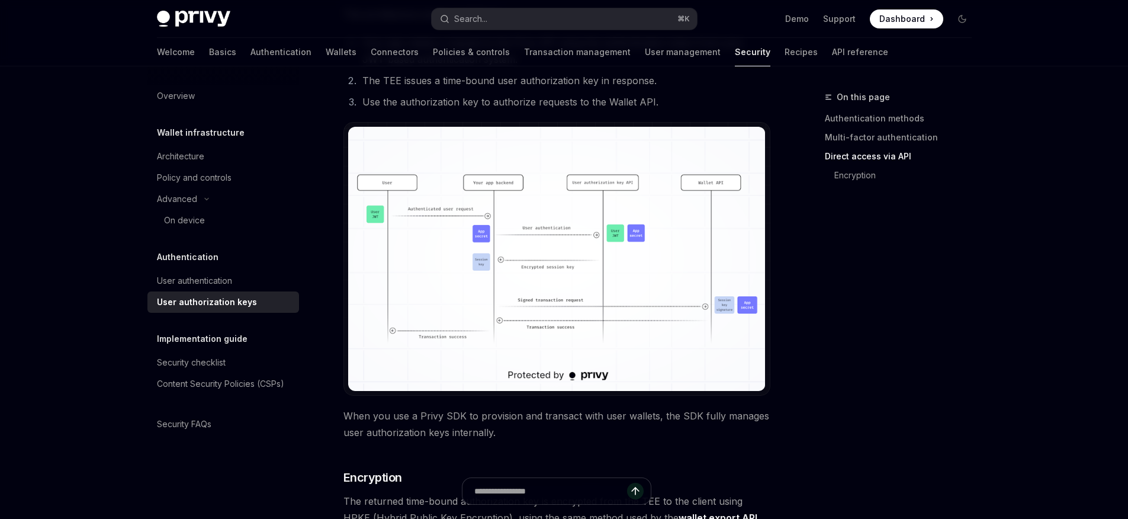
scroll to position [859, 0]
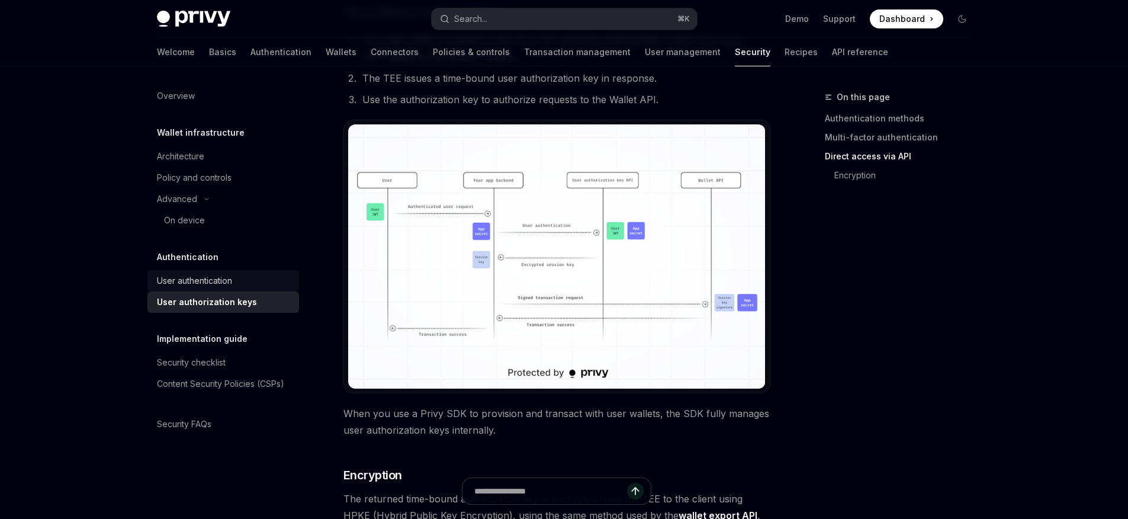
click at [217, 282] on div "User authentication" at bounding box center [194, 281] width 75 height 14
click at [203, 274] on div "User authentication" at bounding box center [194, 281] width 75 height 14
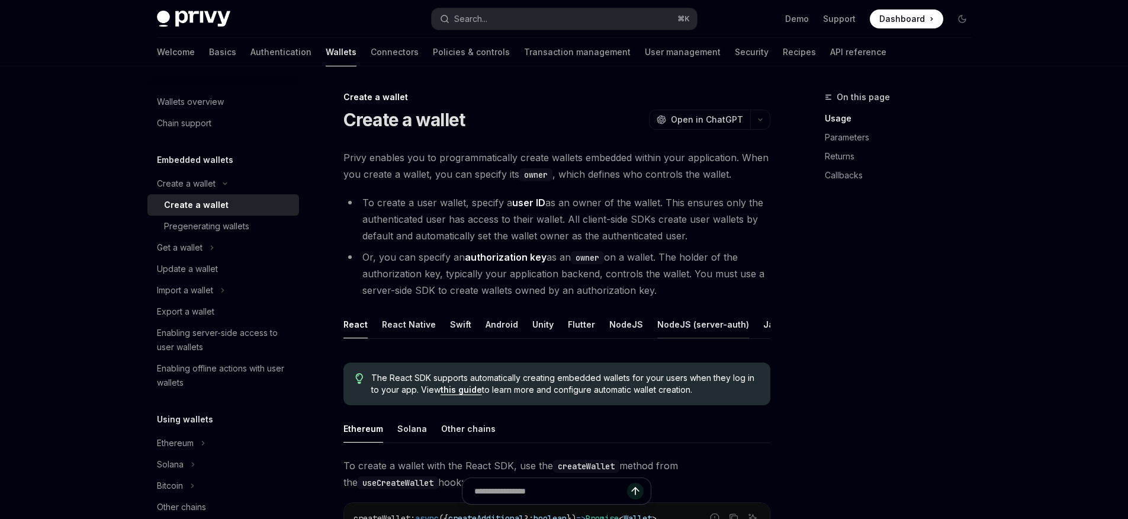
click at [691, 321] on button "NodeJS (server-auth)" at bounding box center [703, 324] width 92 height 28
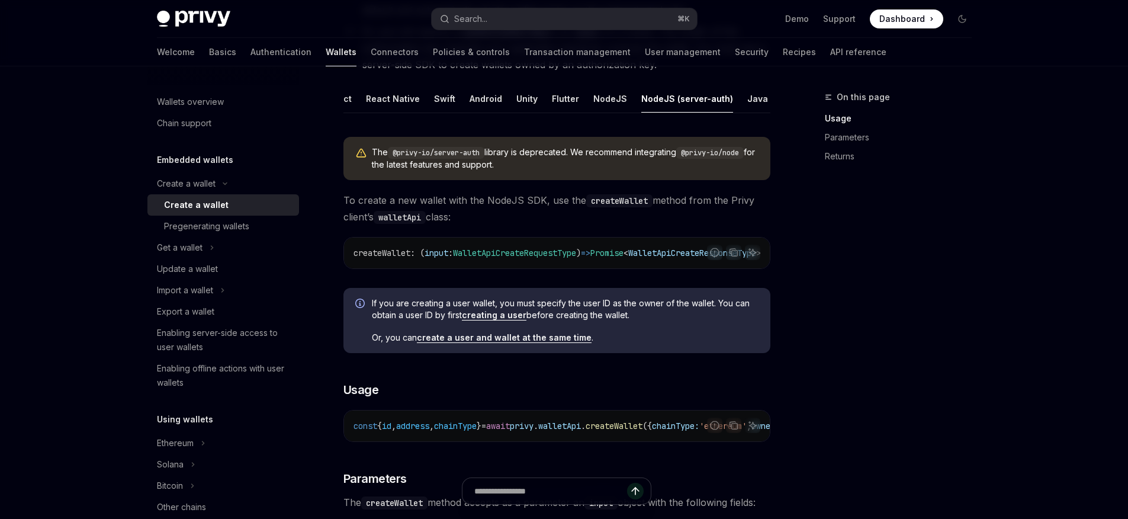
scroll to position [0, 81]
drag, startPoint x: 747, startPoint y: 121, endPoint x: 687, endPoint y: 121, distance: 60.4
click at [687, 113] on ul "React React Native Swift Android Unity Flutter NodeJS NodeJS (server-auth) Java…" at bounding box center [556, 99] width 427 height 28
click at [728, 104] on button "REST API" at bounding box center [736, 99] width 37 height 28
type textarea "*"
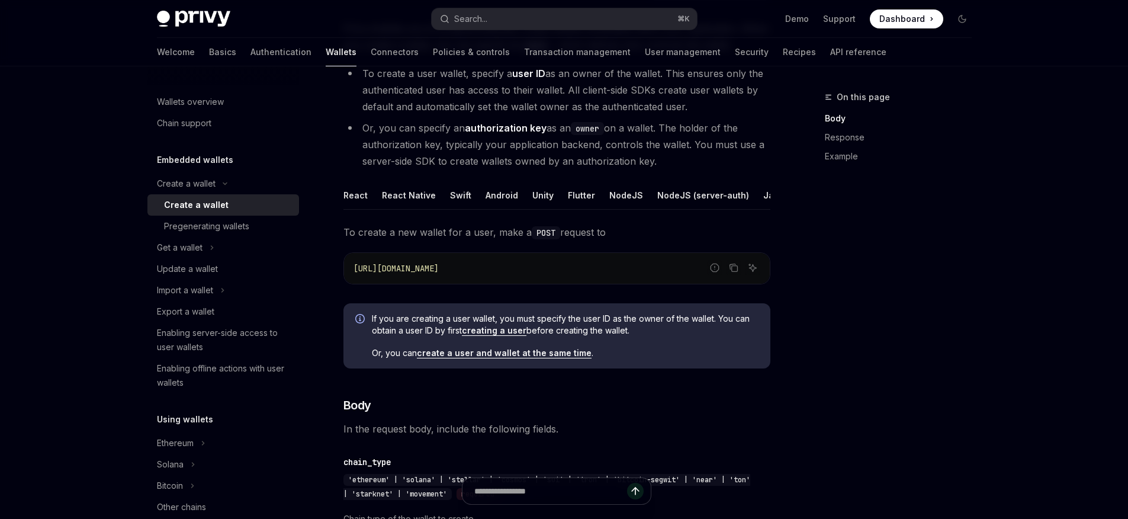
scroll to position [35, 0]
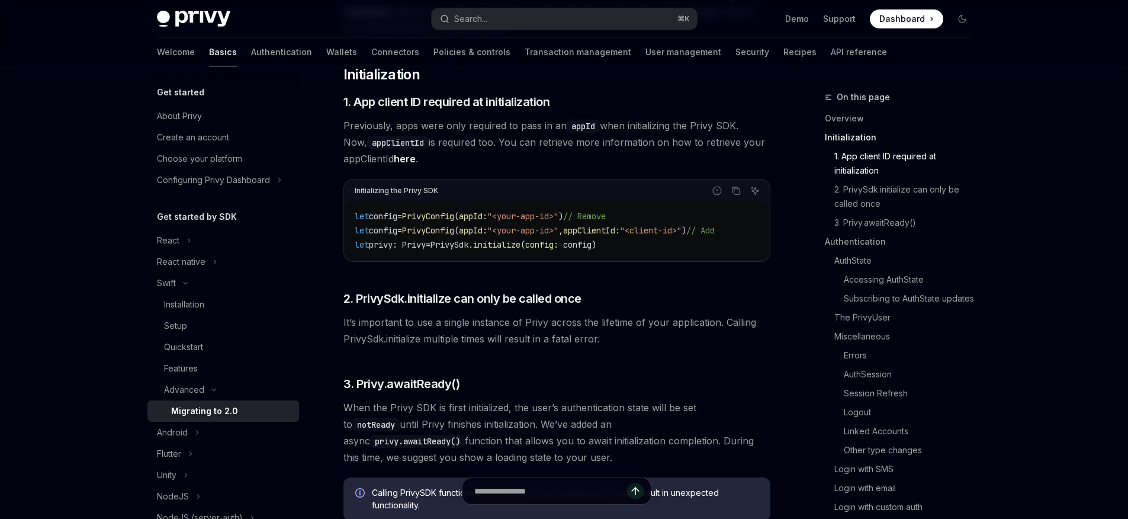
scroll to position [374, 0]
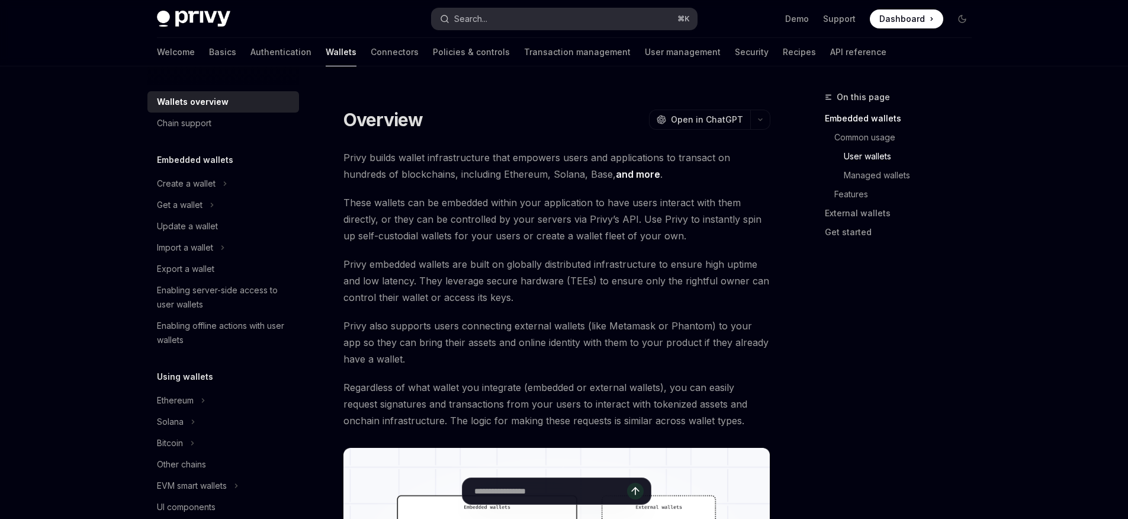
scroll to position [1070, 0]
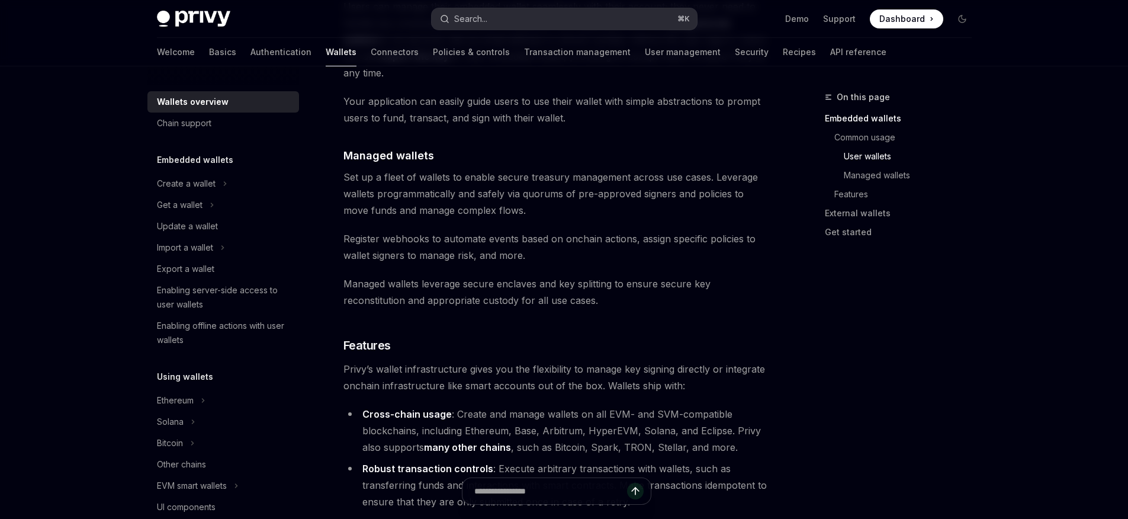
click at [519, 24] on button "Search... ⌘ K" at bounding box center [564, 18] width 265 height 21
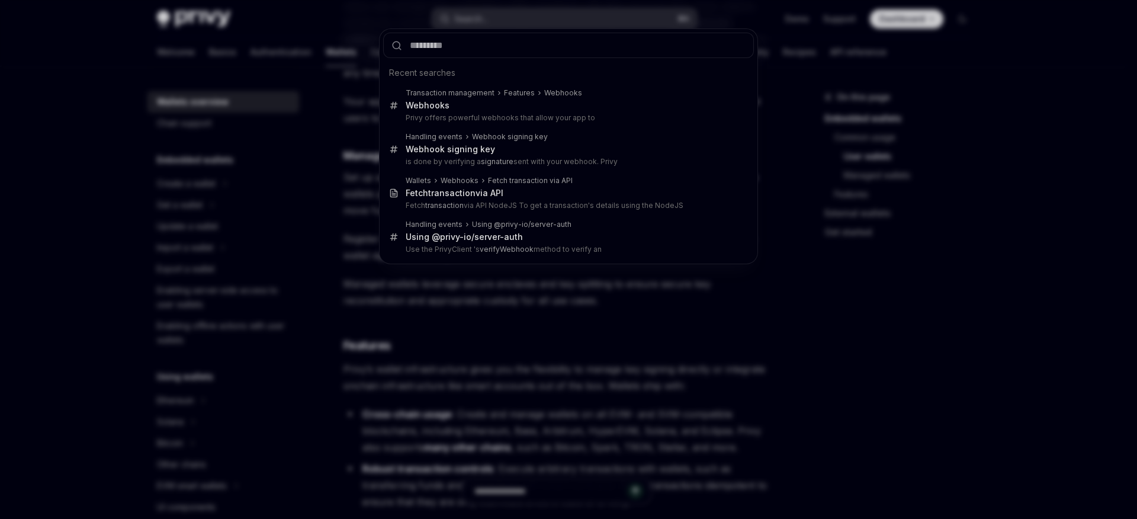
type input "**********"
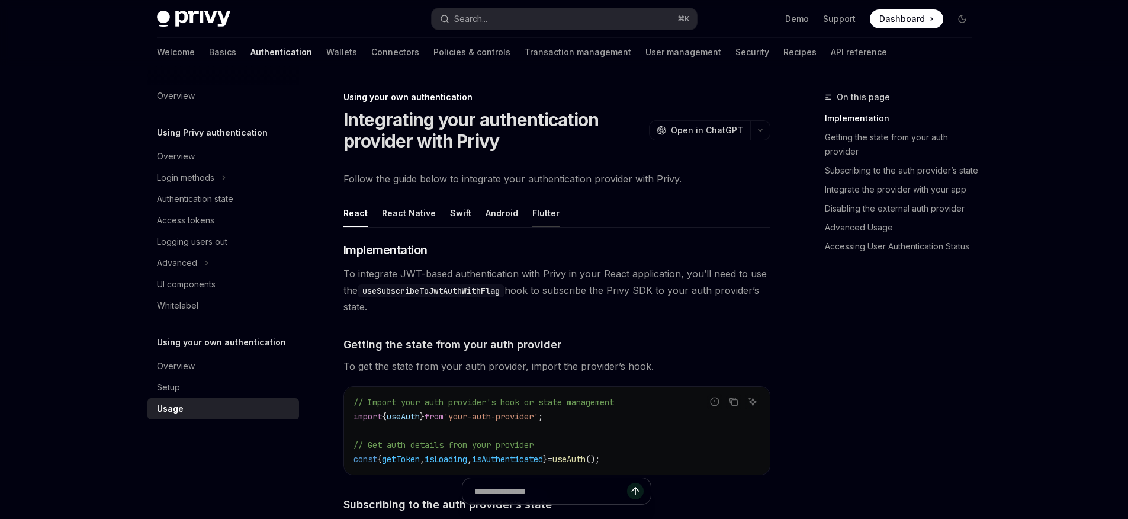
scroll to position [2, 0]
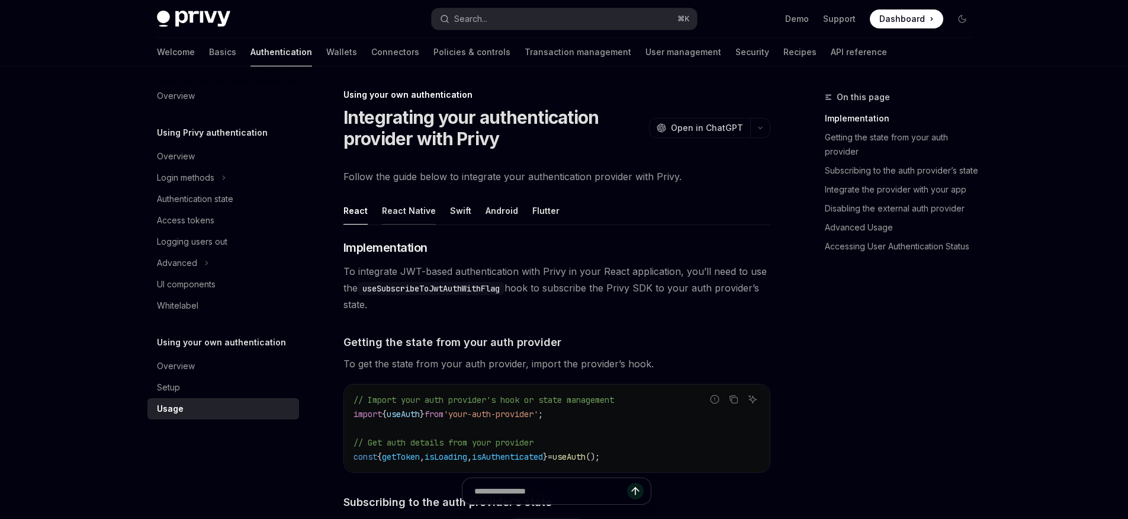
click at [417, 210] on button "React Native" at bounding box center [409, 211] width 54 height 28
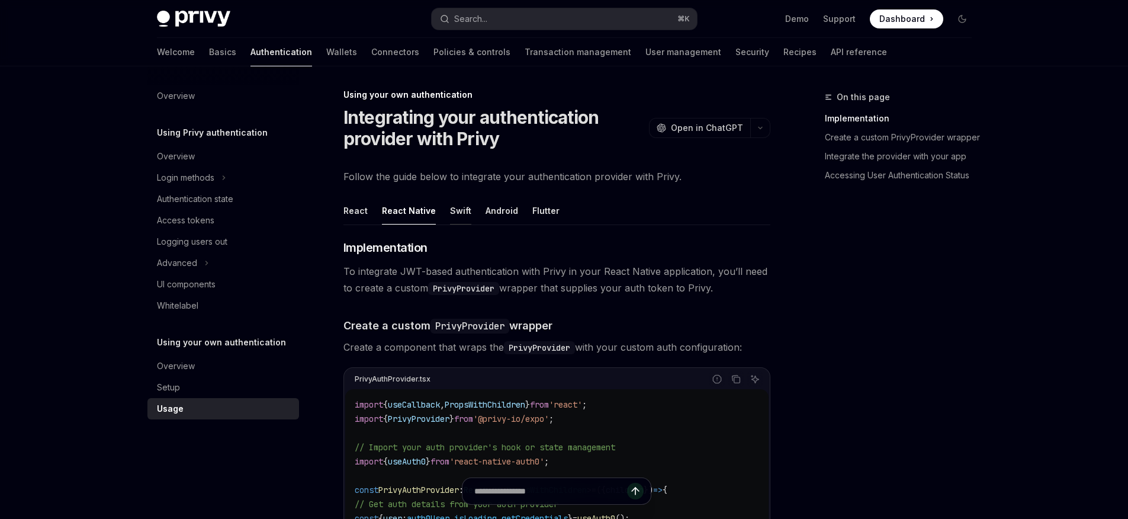
click at [450, 213] on button "Swift" at bounding box center [460, 211] width 21 height 28
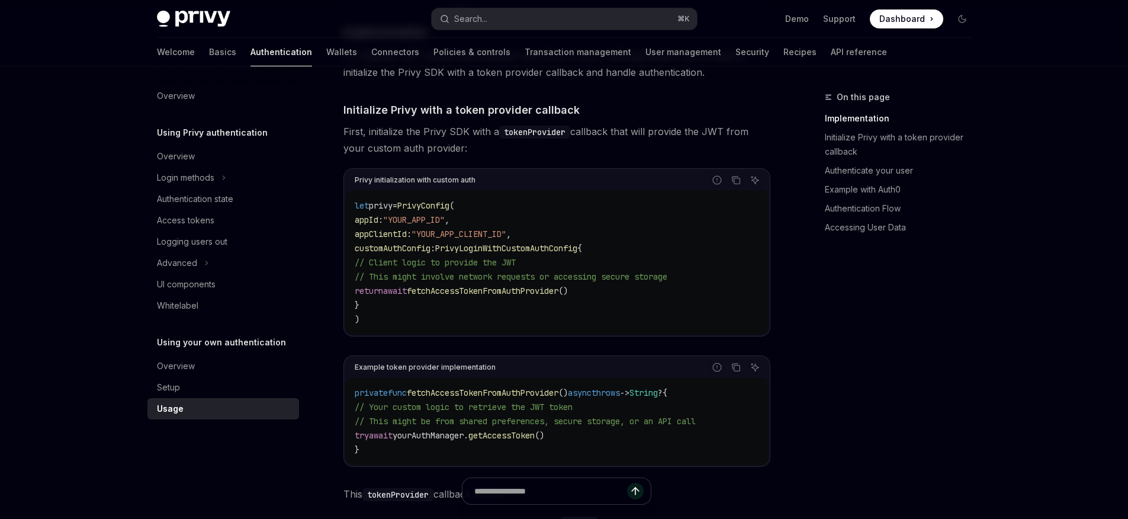
scroll to position [220, 0]
click at [440, 203] on span "PrivyConfig" at bounding box center [423, 203] width 52 height 11
copy span "PrivyConfig"
click at [492, 298] on code "let privy = PrivyConfig ( appId : "YOUR_APP_ID" , appClientId : "YOUR_APP_CLIEN…" at bounding box center [557, 260] width 404 height 128
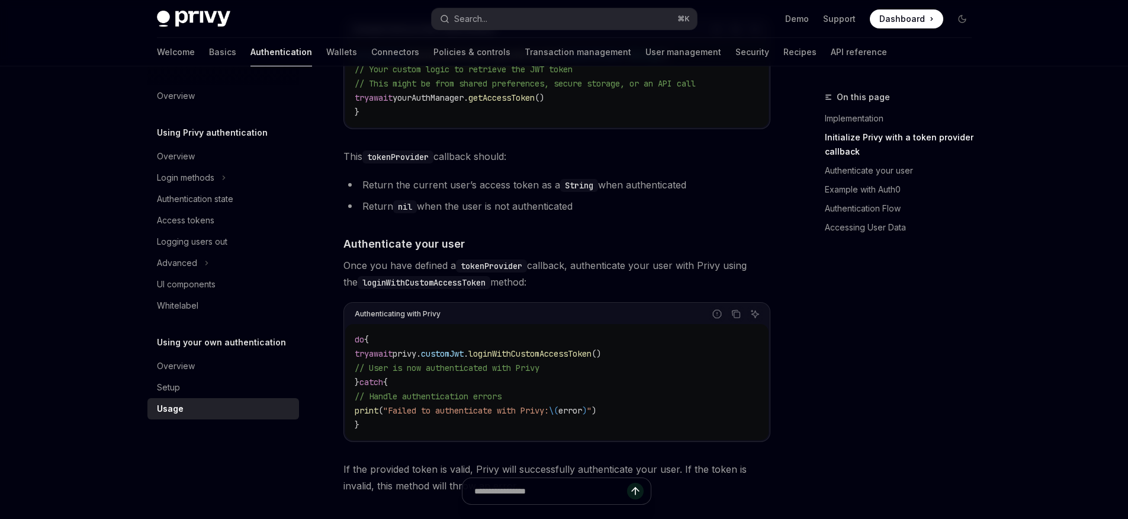
scroll to position [556, 0]
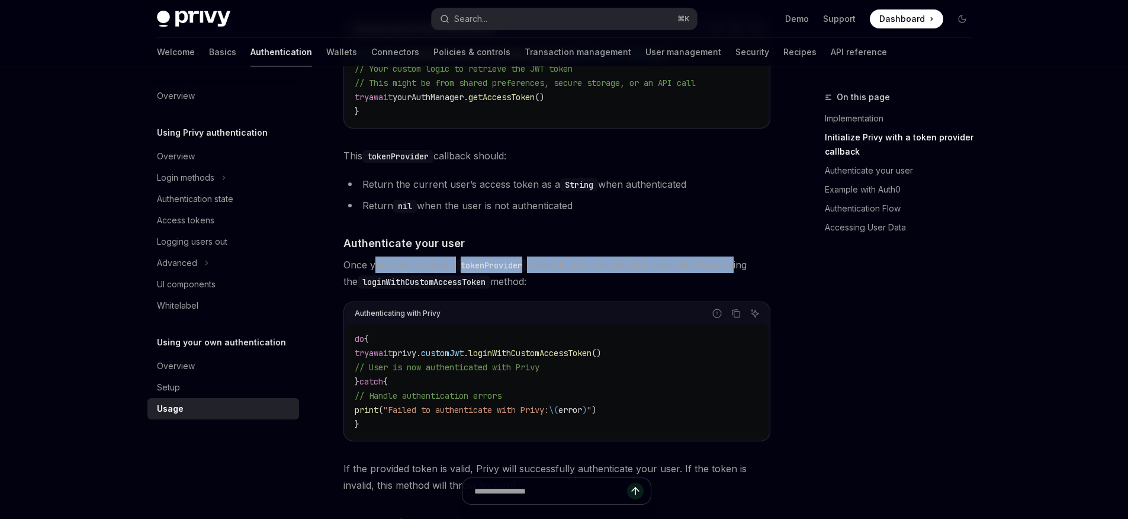
drag, startPoint x: 374, startPoint y: 269, endPoint x: 734, endPoint y: 261, distance: 359.5
click at [734, 261] on span "Once you have defined a tokenProvider callback, authenticate your user with Pri…" at bounding box center [556, 272] width 427 height 33
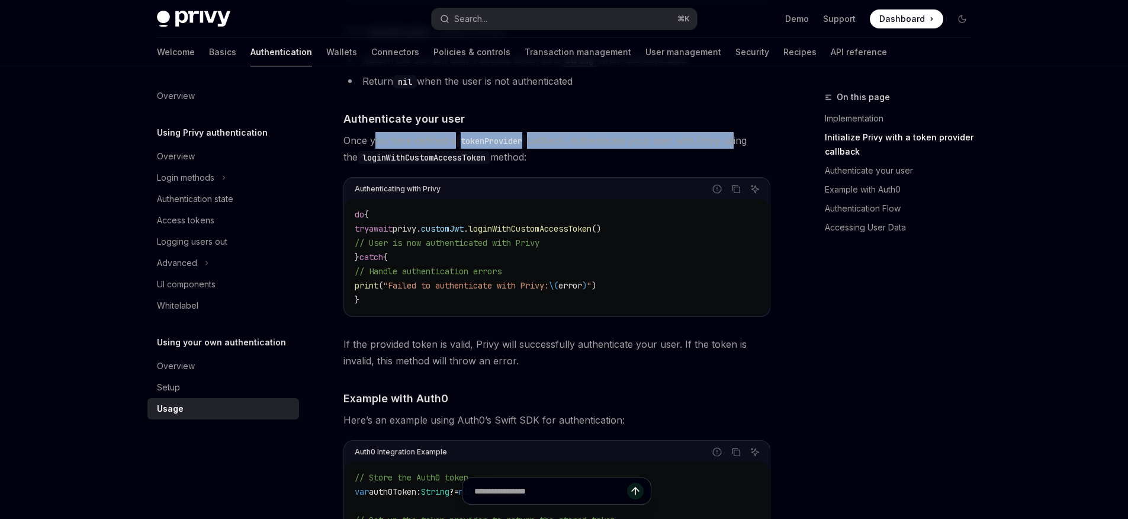
scroll to position [681, 0]
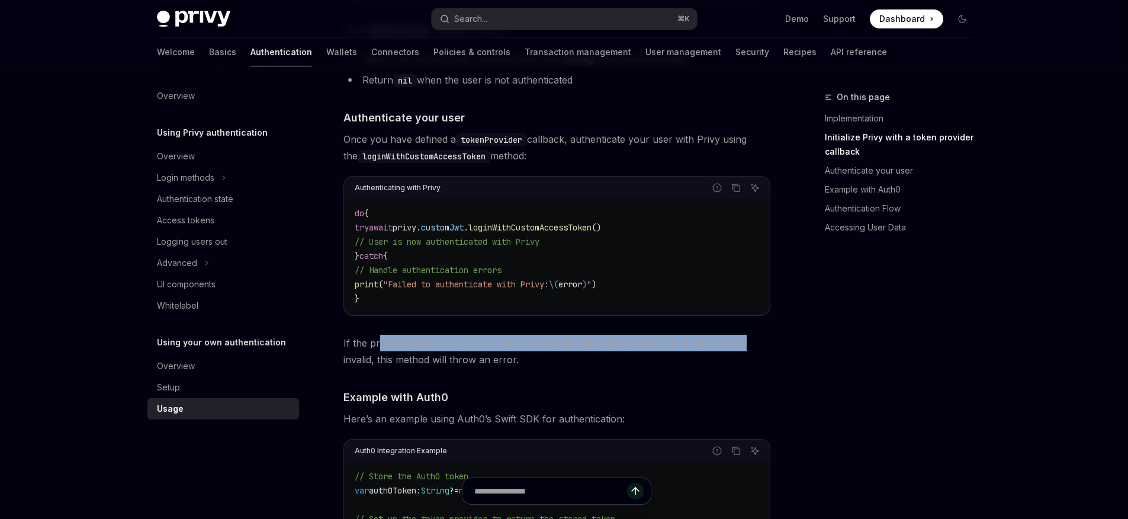
drag, startPoint x: 377, startPoint y: 343, endPoint x: 691, endPoint y: 361, distance: 314.9
click at [741, 349] on span "If the provided token is valid, Privy will successfully authenticate your user.…" at bounding box center [556, 351] width 427 height 33
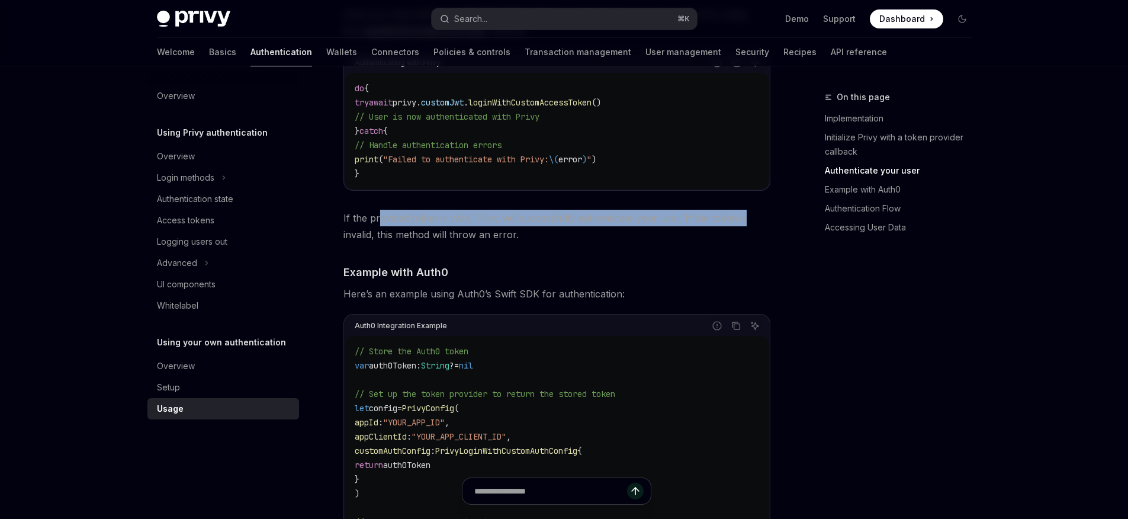
scroll to position [850, 0]
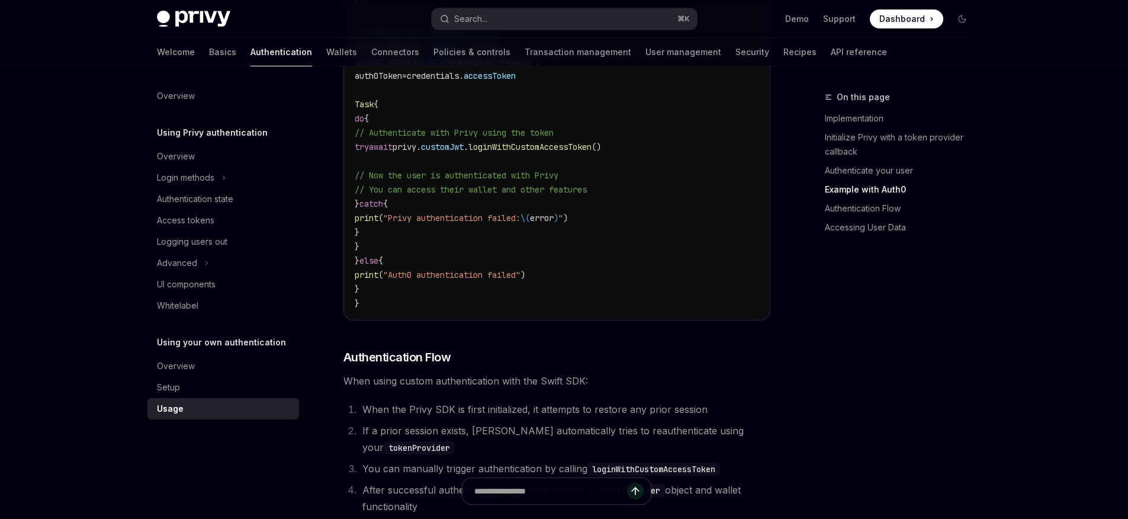
click at [445, 388] on span "When using custom authentication with the Swift SDK:" at bounding box center [556, 380] width 427 height 17
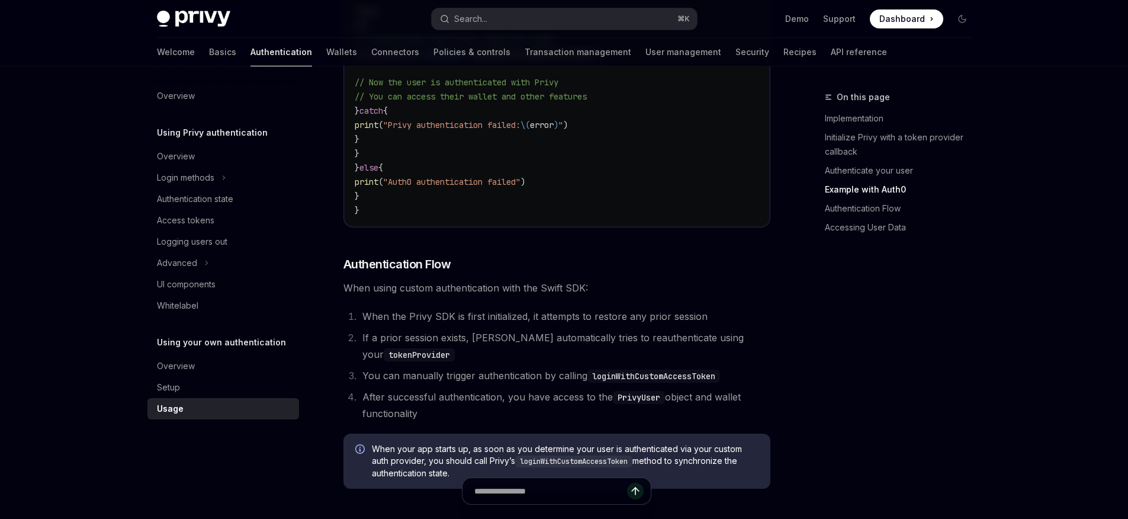
scroll to position [1390, 0]
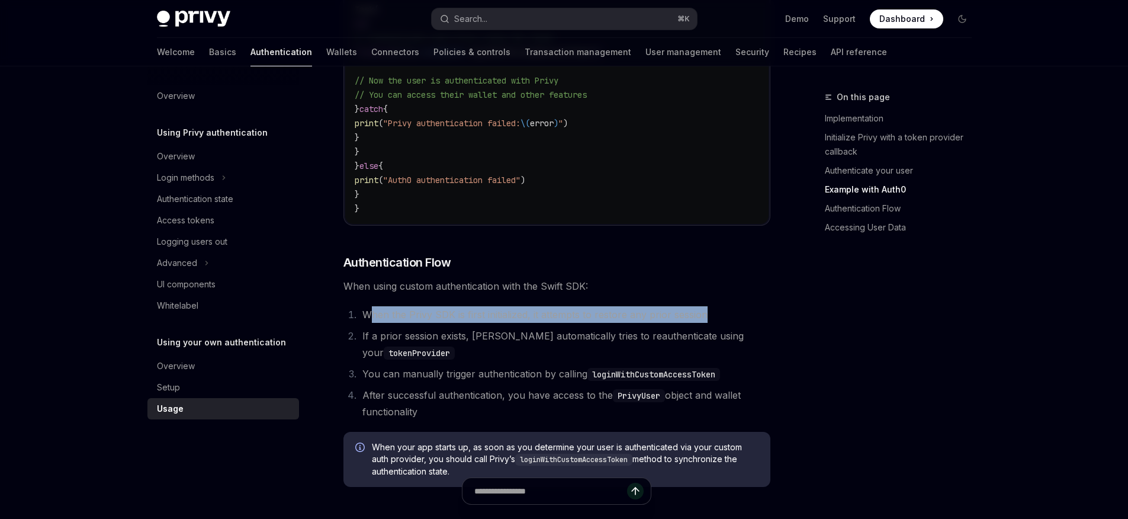
drag, startPoint x: 367, startPoint y: 321, endPoint x: 705, endPoint y: 319, distance: 338.1
click at [705, 319] on li "When the Privy SDK is first initialized, it attempts to restore any prior sessi…" at bounding box center [564, 314] width 411 height 17
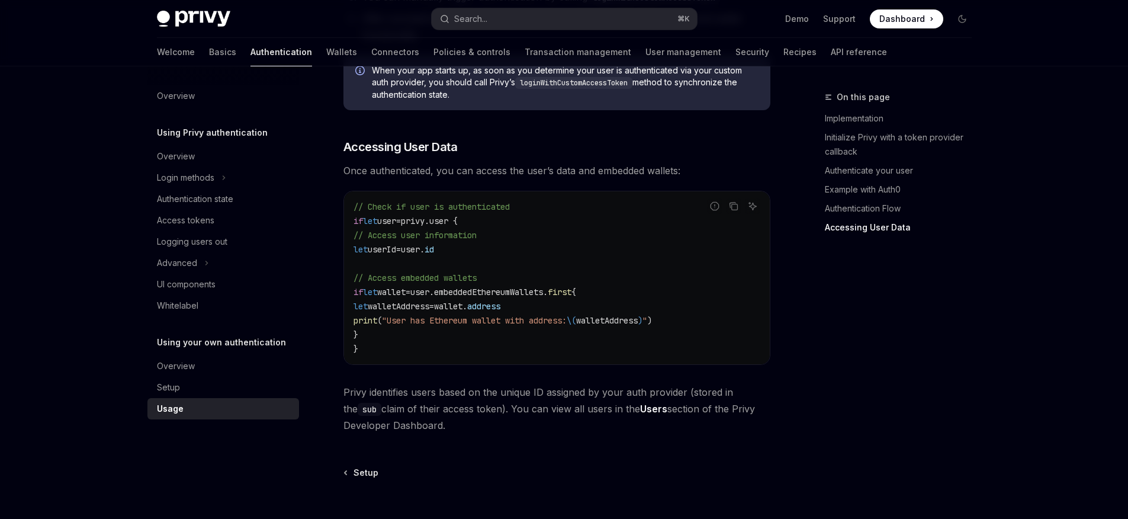
scroll to position [1625, 0]
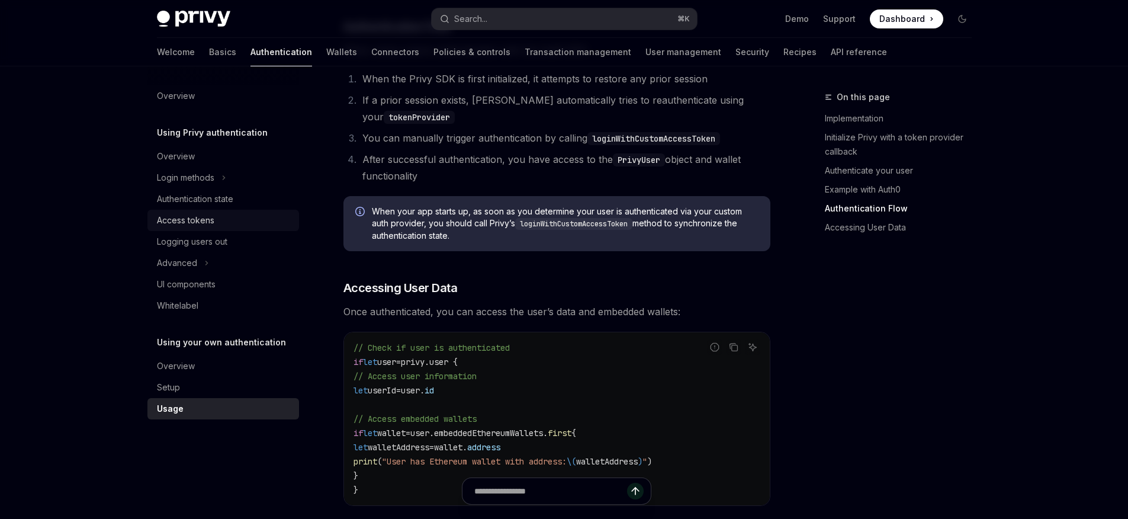
click at [230, 225] on div "Access tokens" at bounding box center [224, 220] width 135 height 14
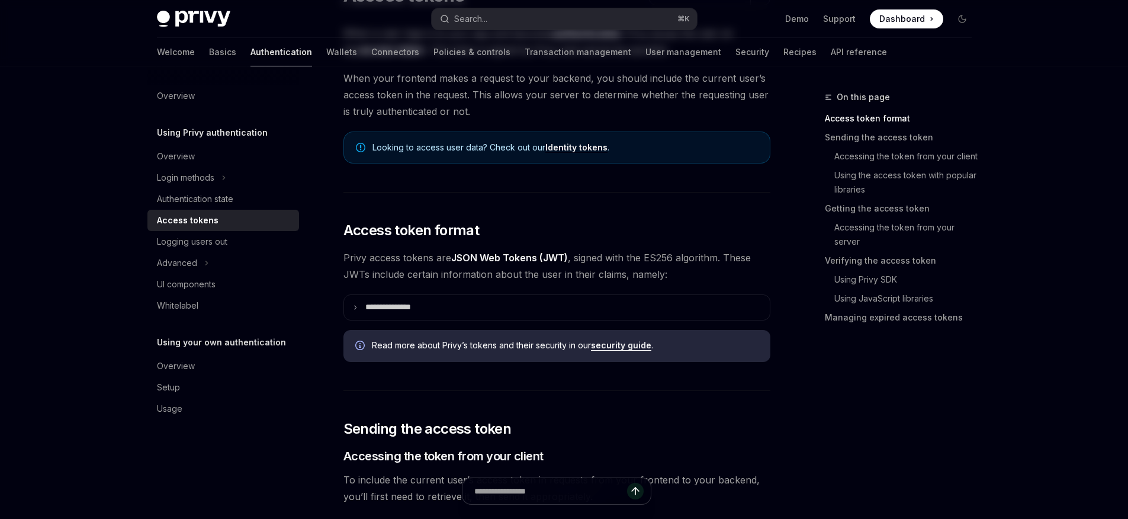
scroll to position [258, 0]
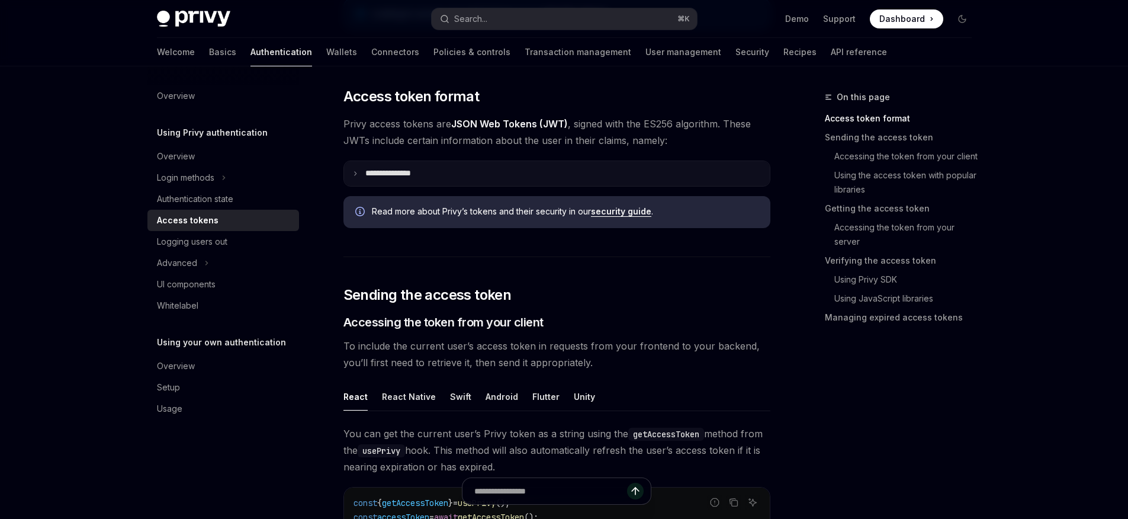
click at [507, 175] on summary "**********" at bounding box center [557, 173] width 426 height 25
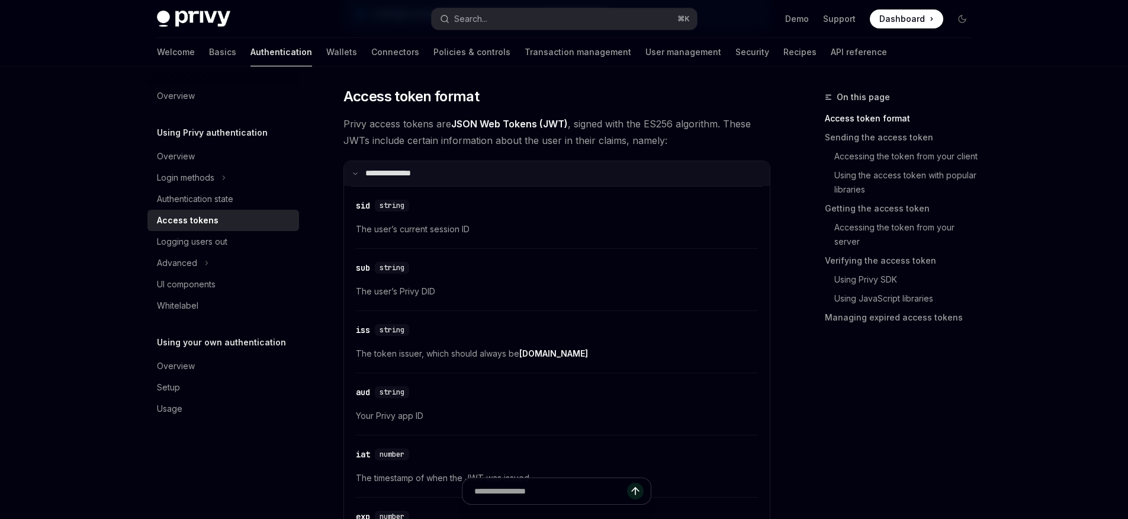
click at [507, 175] on summary "**********" at bounding box center [557, 173] width 426 height 25
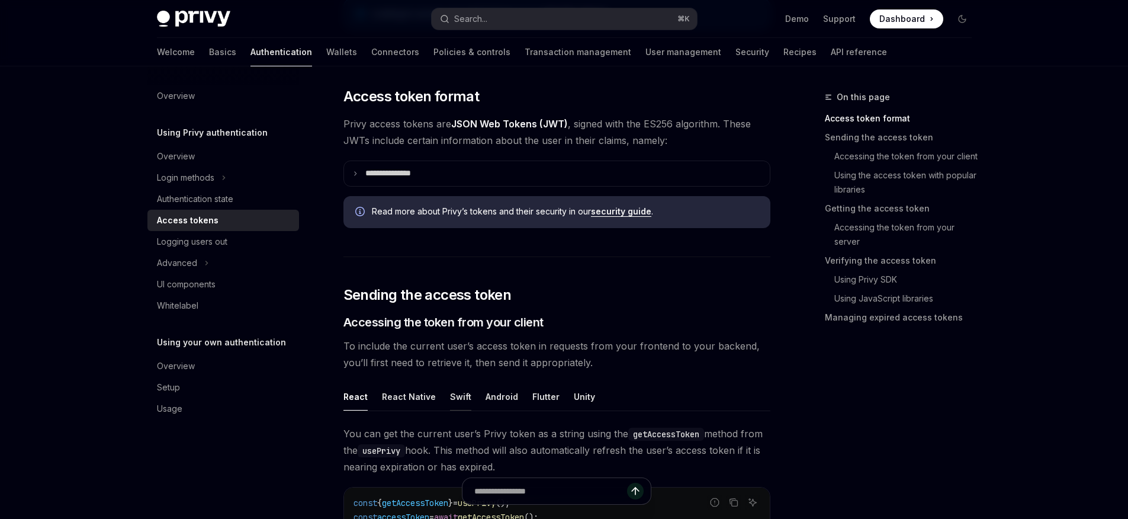
click at [459, 397] on button "Swift" at bounding box center [460, 396] width 21 height 28
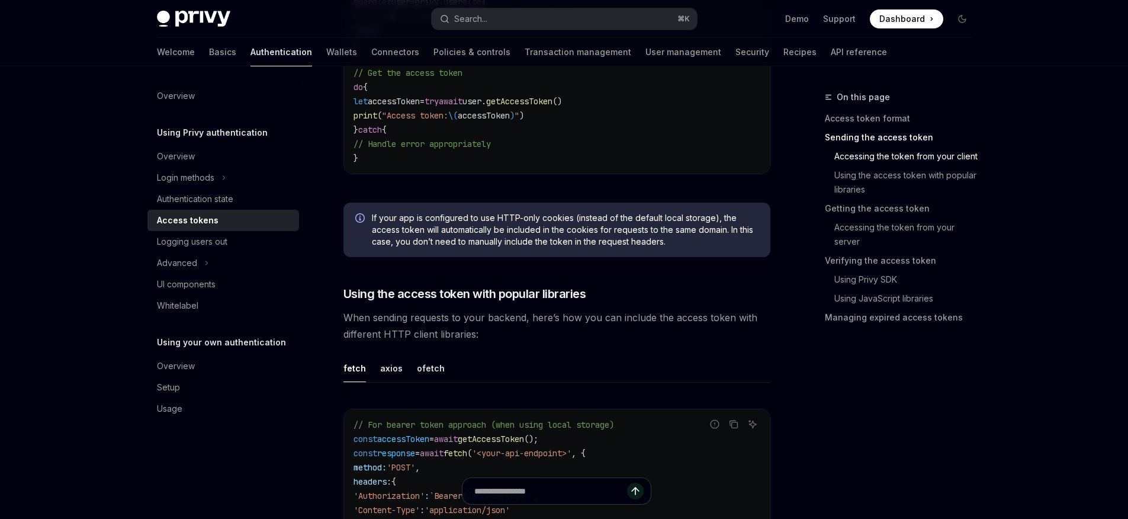
scroll to position [900, 0]
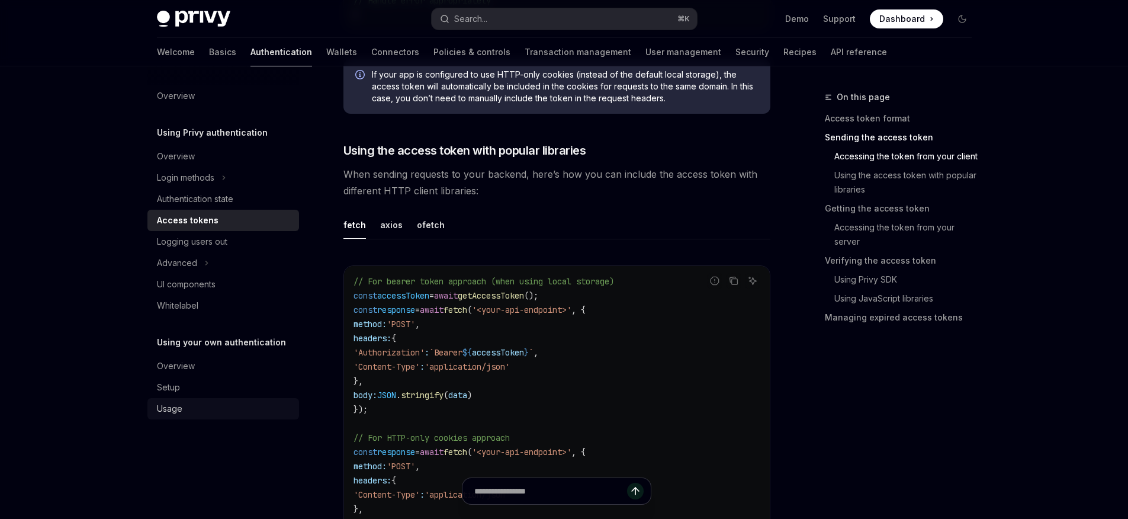
click at [207, 415] on div "Usage" at bounding box center [224, 408] width 135 height 14
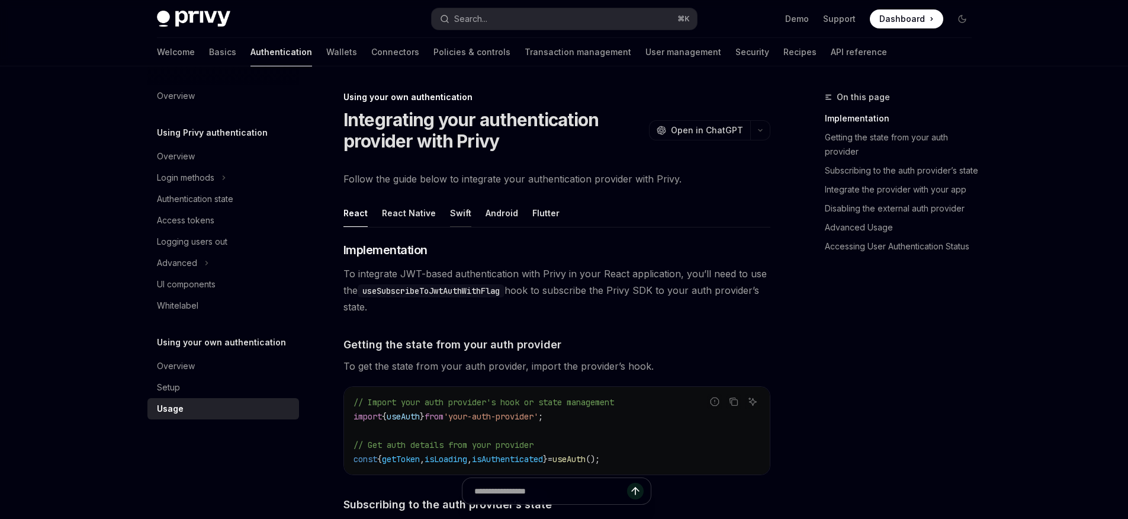
click at [462, 209] on button "Swift" at bounding box center [460, 213] width 21 height 28
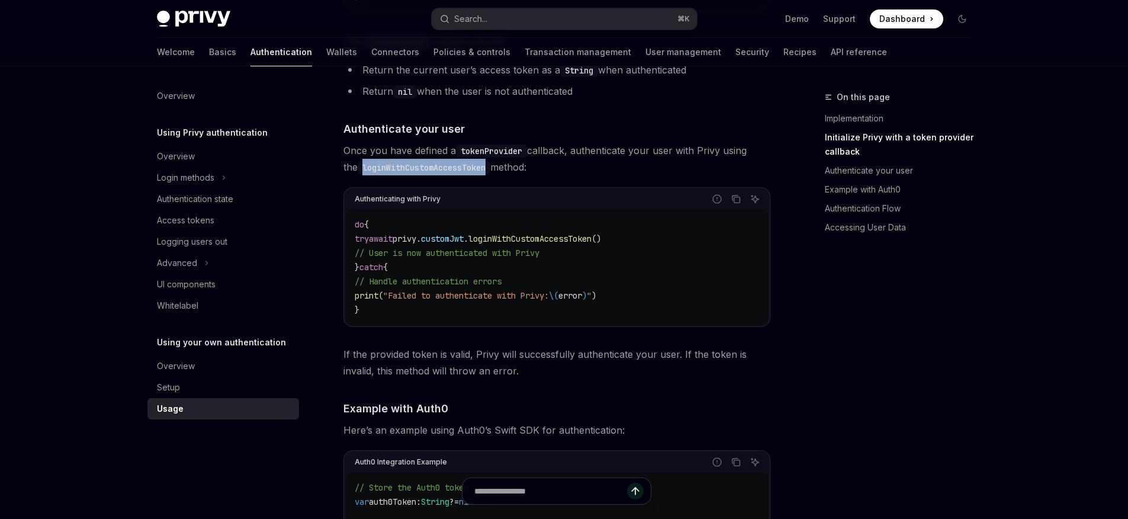
scroll to position [671, 0]
click at [565, 321] on div "do { try await privy. customJwt . loginWithCustomAccessToken () // User is now …" at bounding box center [556, 266] width 423 height 116
click at [301, 49] on div "Welcome Basics Authentication Wallets Connectors Policies & controls Transactio…" at bounding box center [522, 52] width 730 height 28
click at [326, 49] on link "Wallets" at bounding box center [341, 52] width 31 height 28
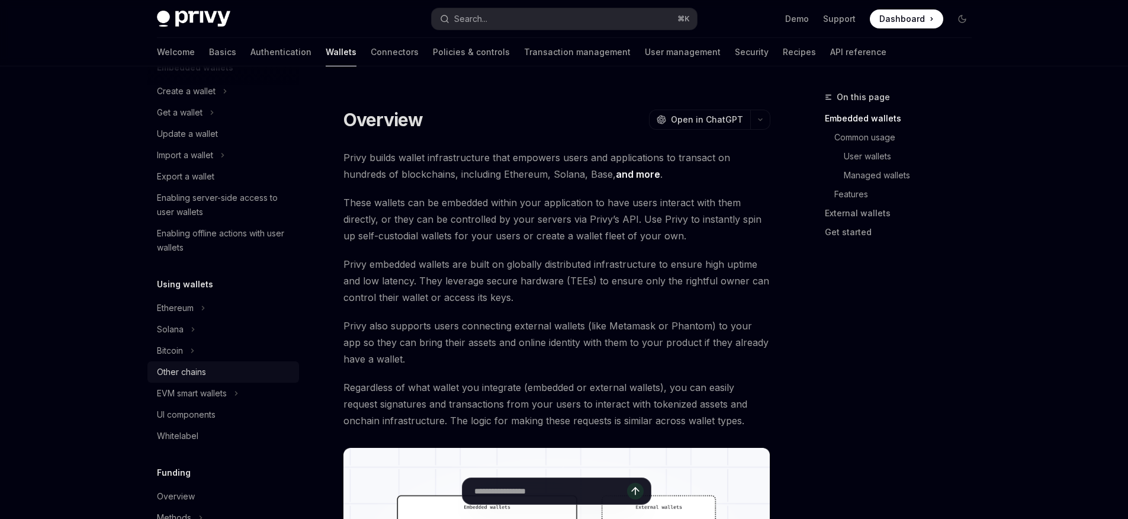
scroll to position [94, 0]
click at [201, 324] on button "Solana" at bounding box center [223, 327] width 152 height 21
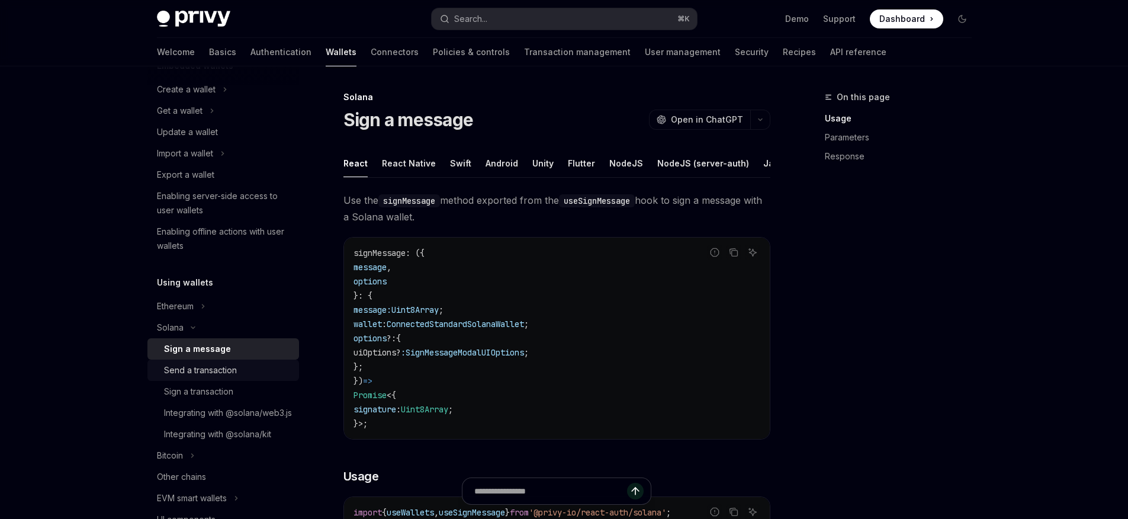
click at [240, 372] on div "Send a transaction" at bounding box center [228, 370] width 128 height 14
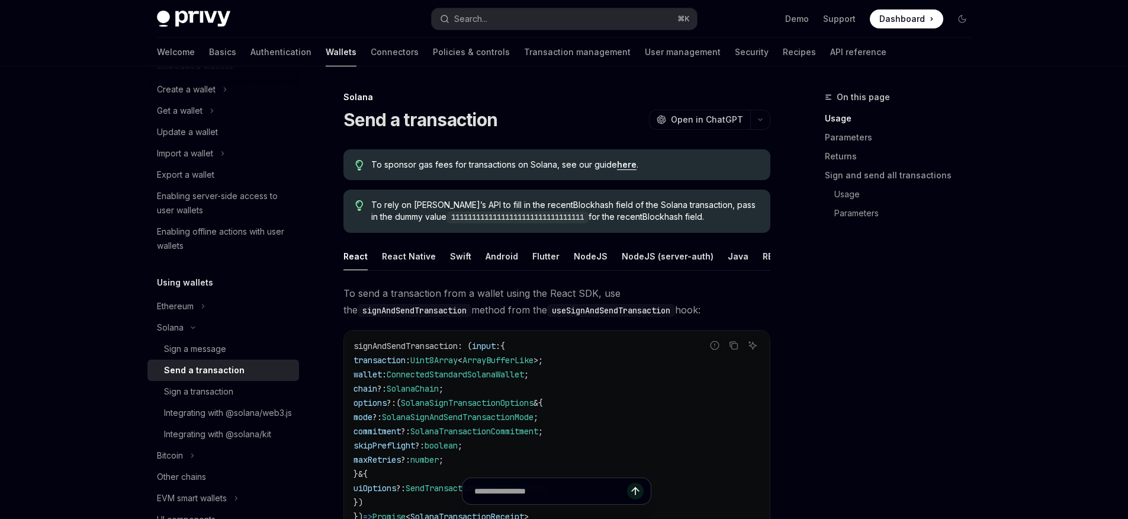
scroll to position [0, 45]
click at [728, 256] on button "REST API" at bounding box center [736, 256] width 37 height 28
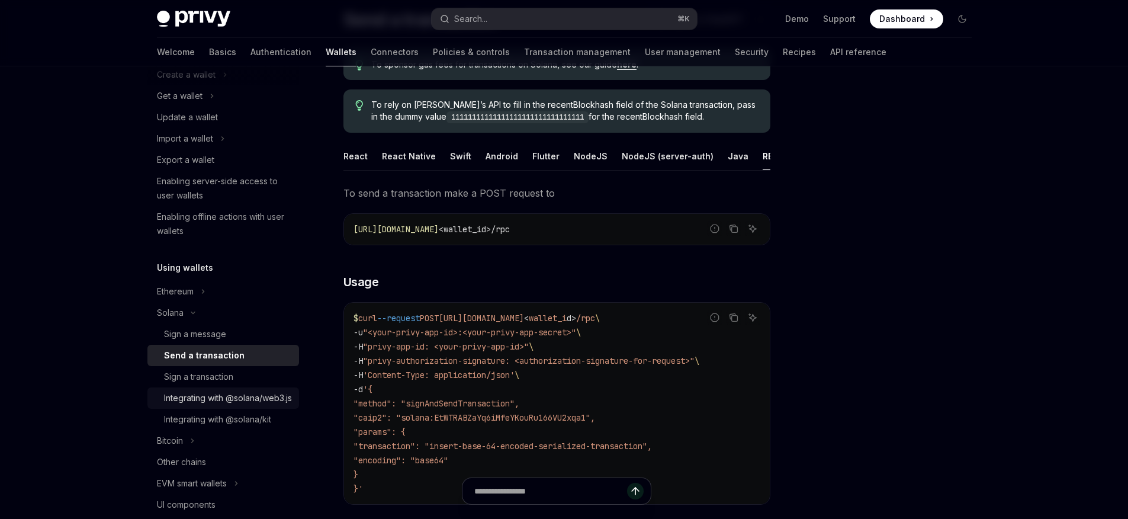
scroll to position [111, 0]
click at [261, 425] on div "Integrating with @solana/kit" at bounding box center [217, 417] width 107 height 14
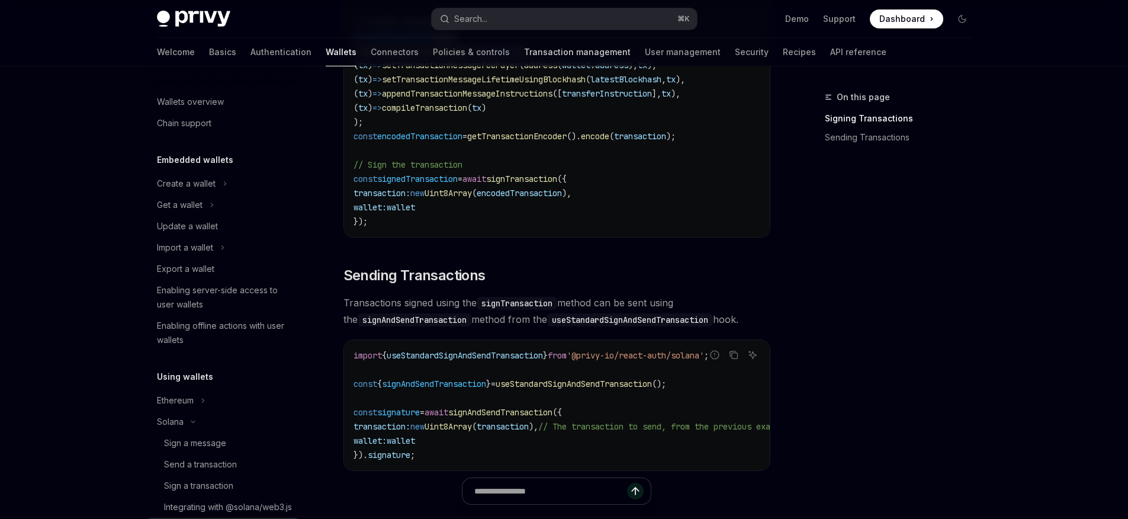
click at [539, 47] on link "Transaction management" at bounding box center [577, 52] width 107 height 28
type textarea "*"
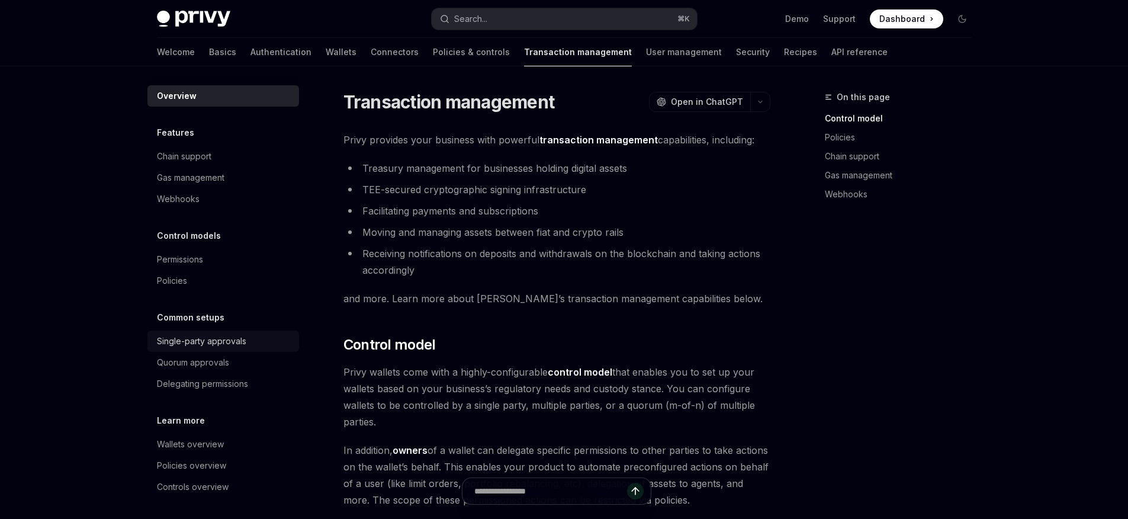
scroll to position [2, 0]
click at [227, 336] on div "Single-party approvals" at bounding box center [201, 339] width 89 height 14
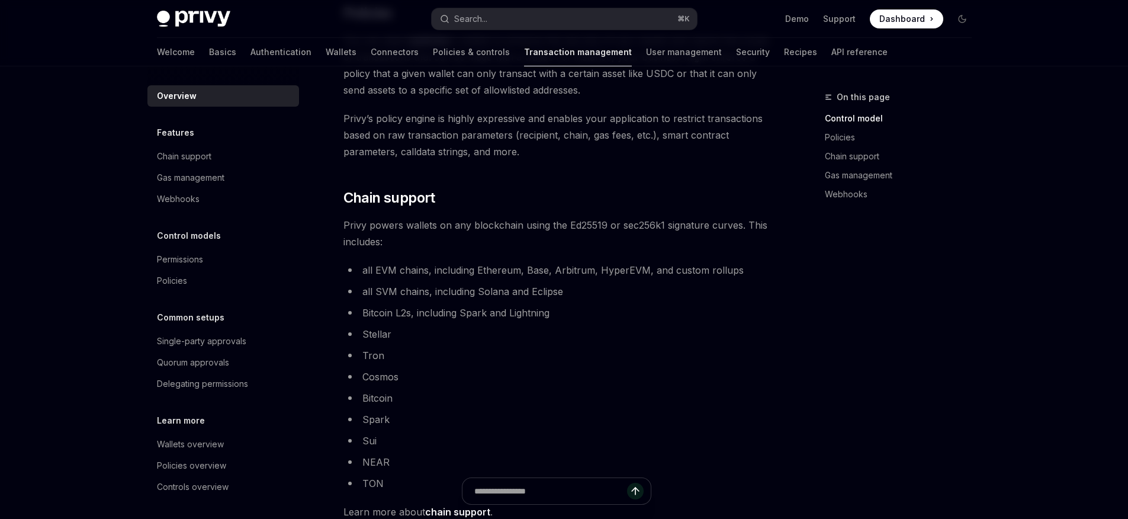
scroll to position [796, 0]
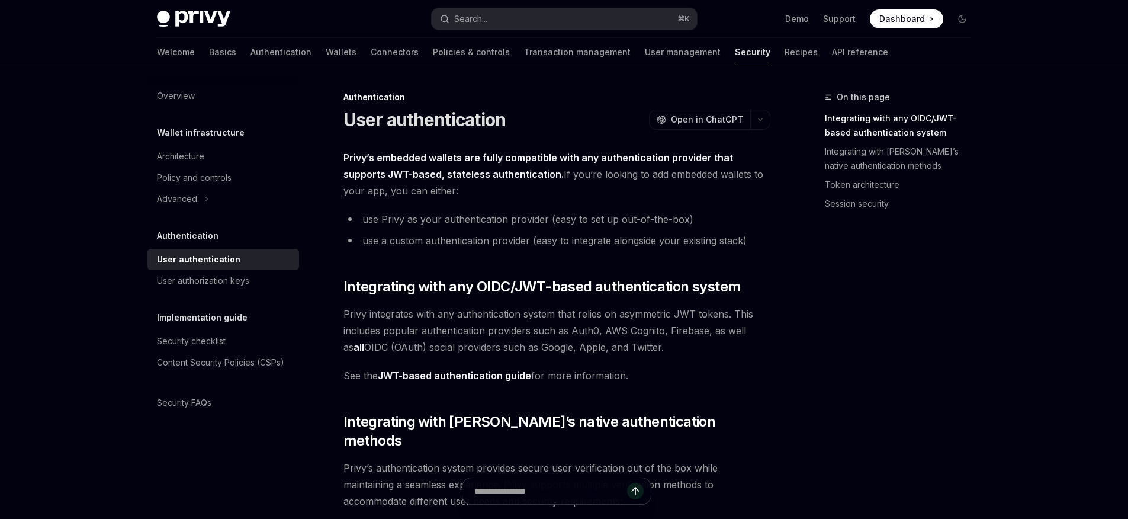
click at [261, 56] on div "Welcome Basics Authentication Wallets Connectors Policies & controls Transactio…" at bounding box center [522, 52] width 731 height 28
click at [326, 53] on link "Wallets" at bounding box center [341, 52] width 31 height 28
type textarea "*"
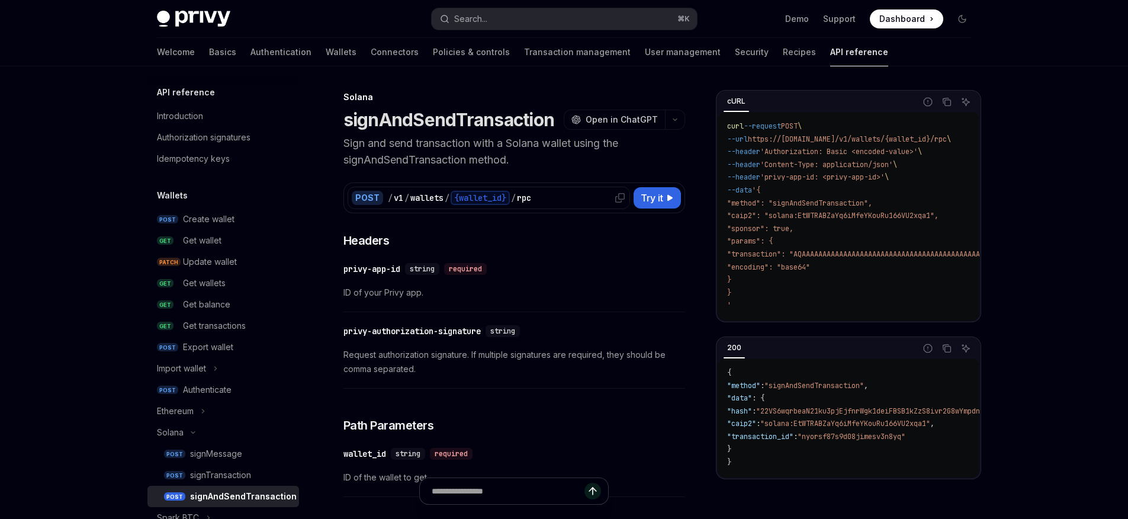
click at [620, 194] on icon at bounding box center [619, 197] width 9 height 9
